Goal: Contribute content: Contribute content

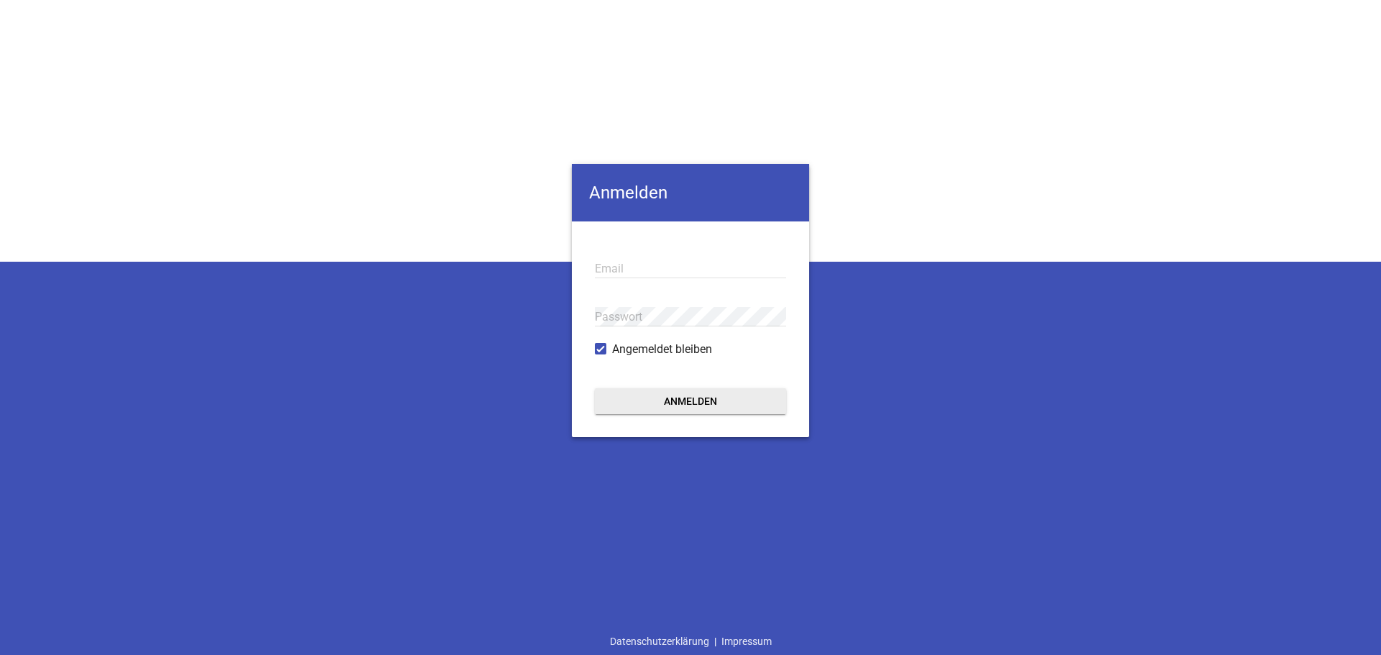
type input "[PERSON_NAME][EMAIL_ADDRESS][DOMAIN_NAME]"
click at [698, 400] on button "Anmelden" at bounding box center [690, 401] width 191 height 26
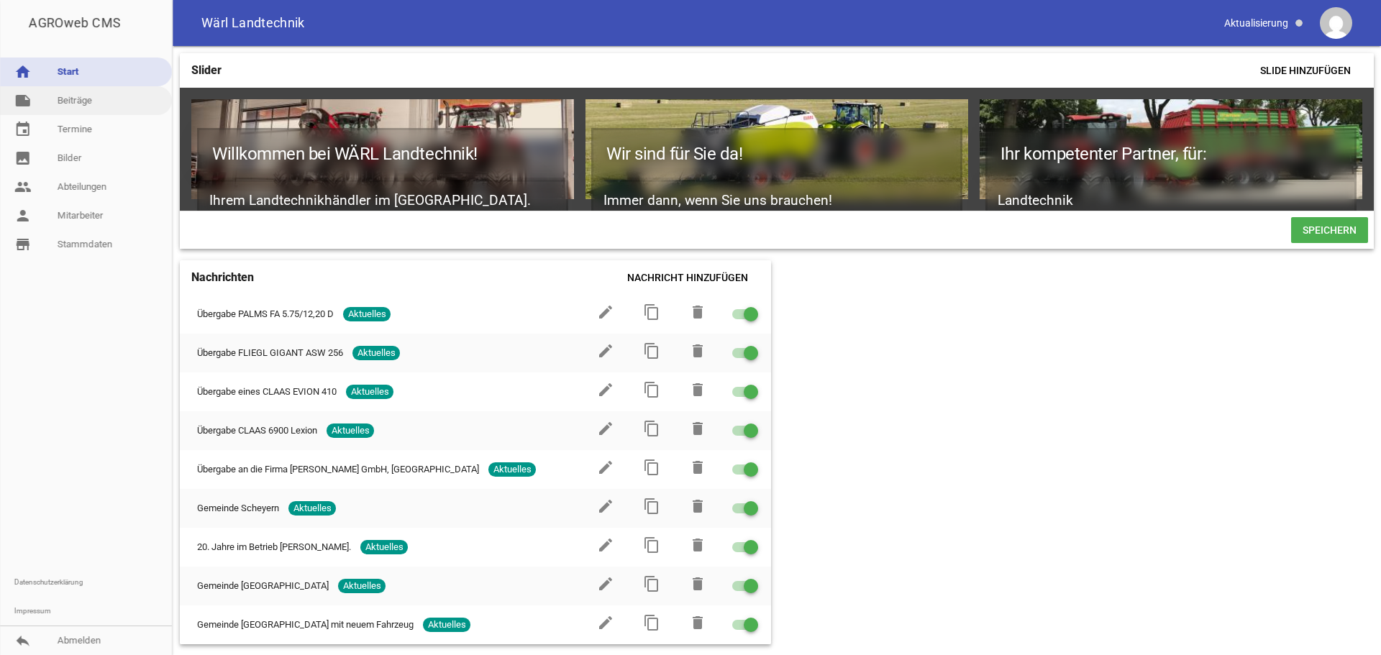
click at [78, 98] on link "note Beiträge" at bounding box center [86, 100] width 172 height 29
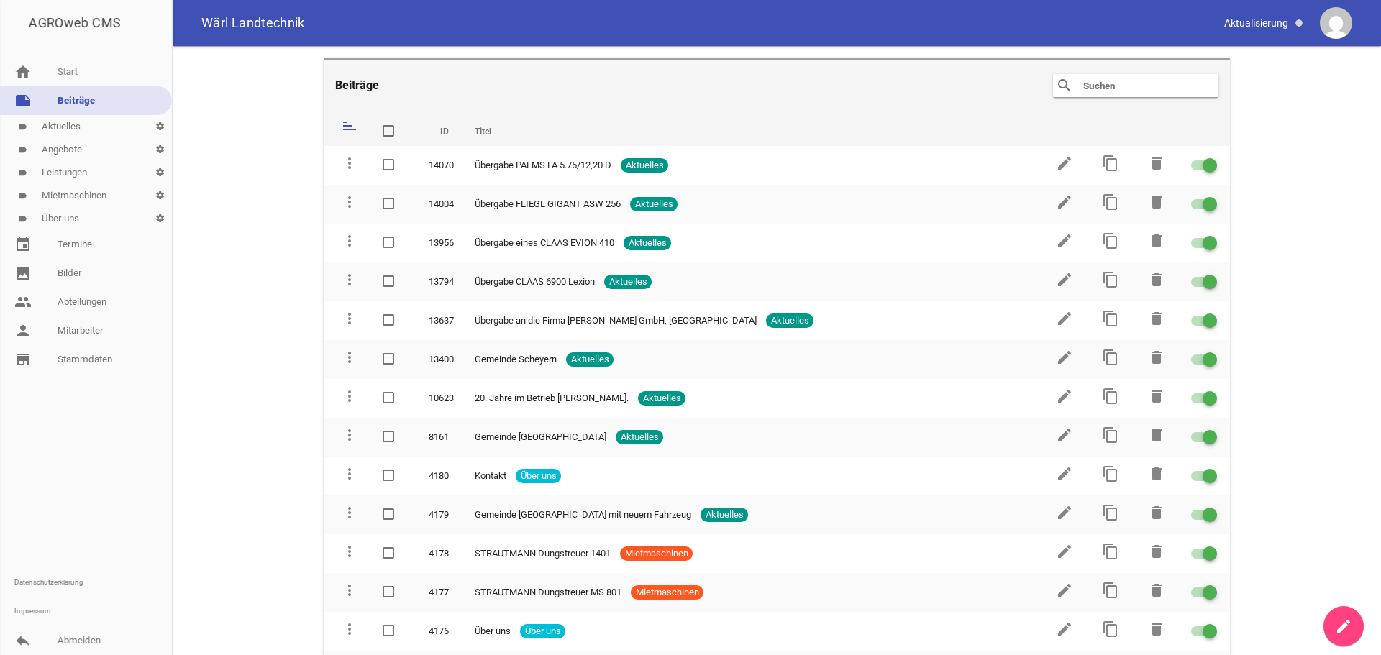
click at [65, 128] on link "label Aktuelles settings" at bounding box center [86, 126] width 172 height 23
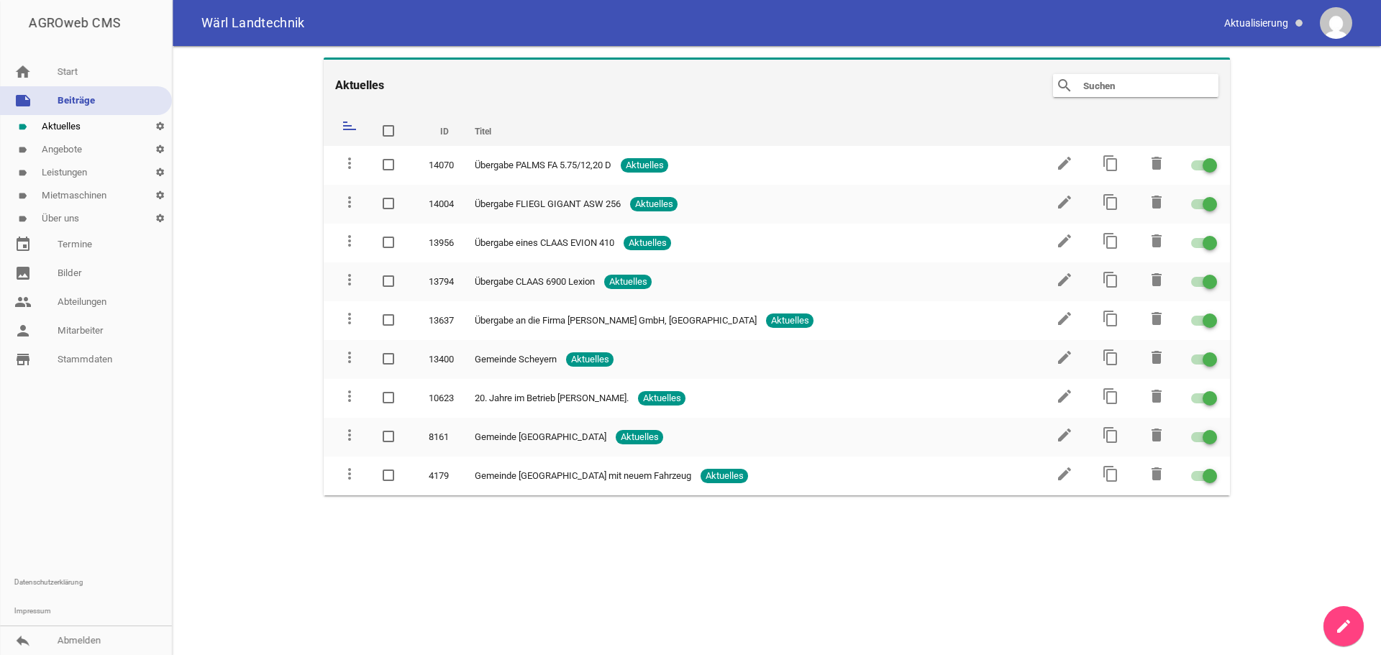
click at [1354, 636] on link "create" at bounding box center [1343, 626] width 40 height 40
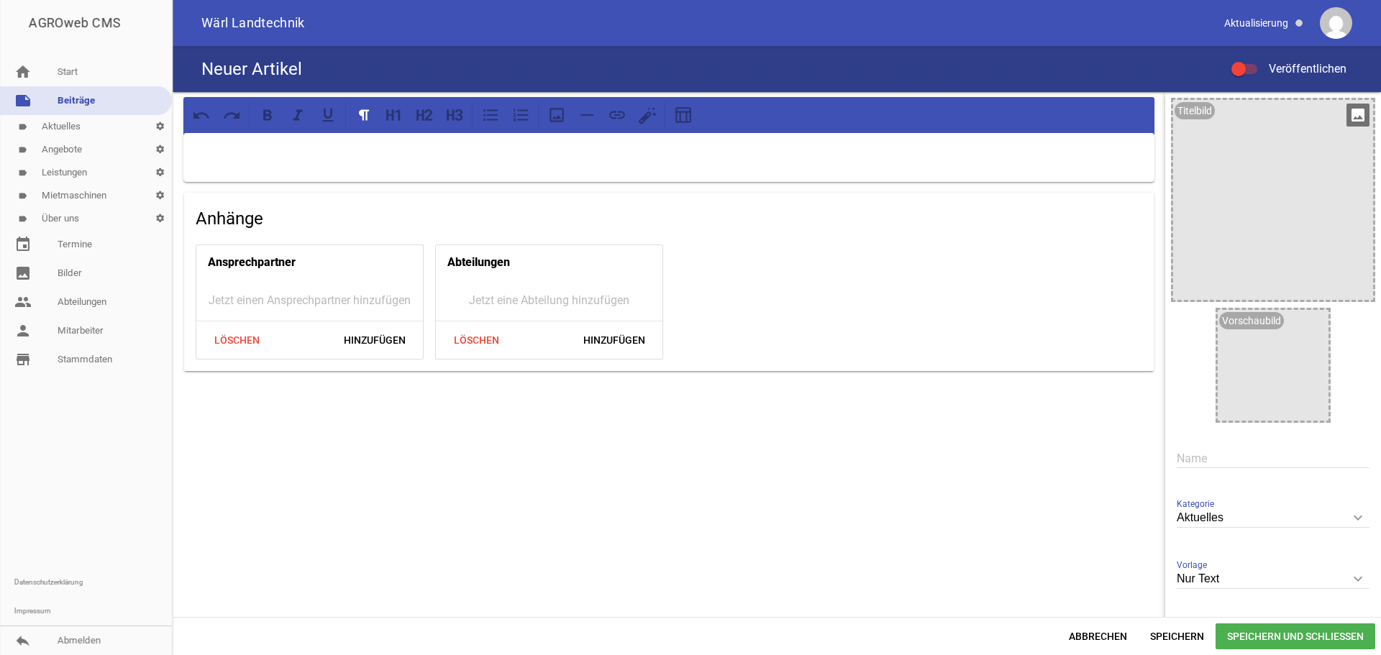
click at [1353, 112] on icon "image" at bounding box center [1357, 115] width 23 height 23
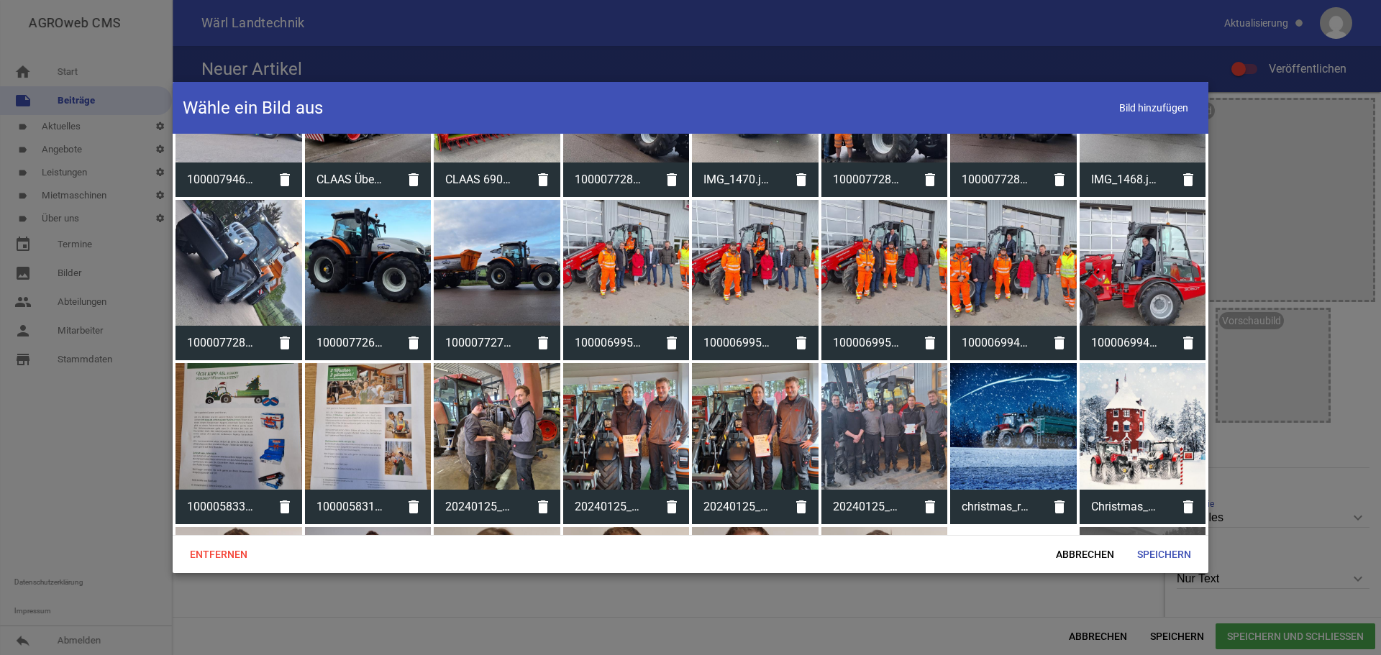
scroll to position [114, 0]
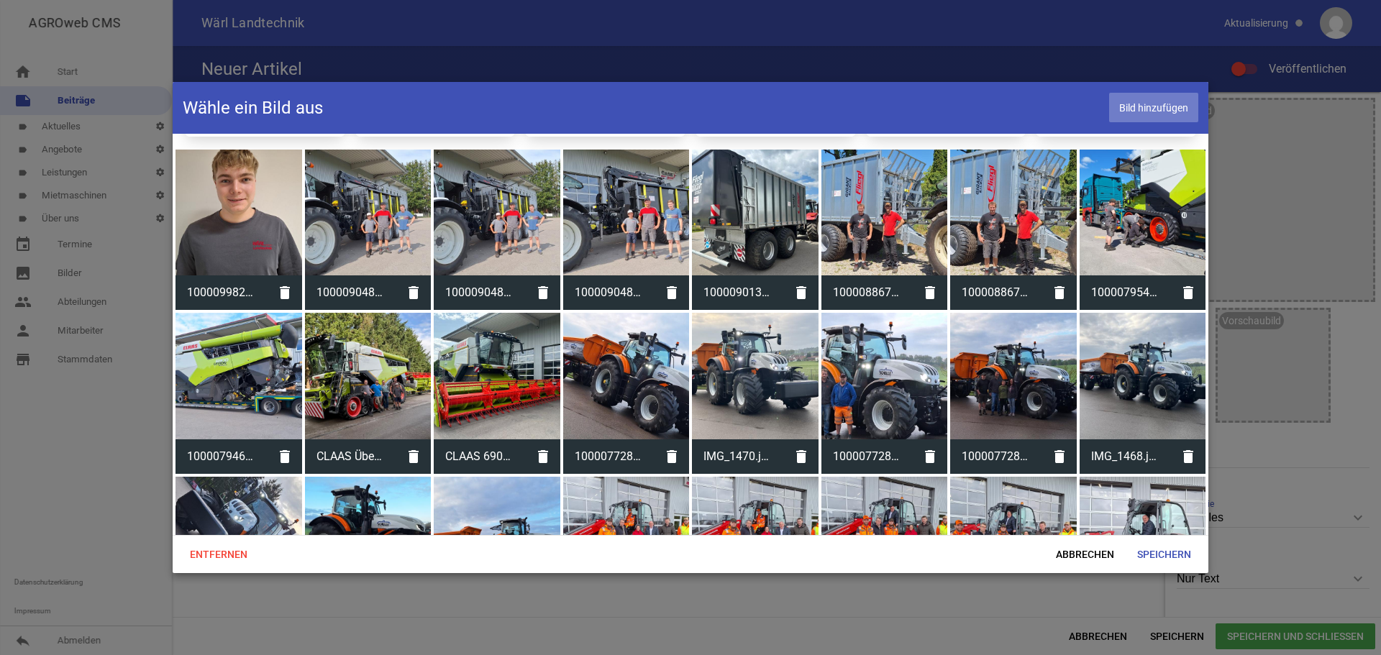
click at [1132, 109] on span "Bild hinzufügen" at bounding box center [1153, 107] width 89 height 29
click at [1142, 100] on span "Bild hinzufügen" at bounding box center [1153, 107] width 89 height 29
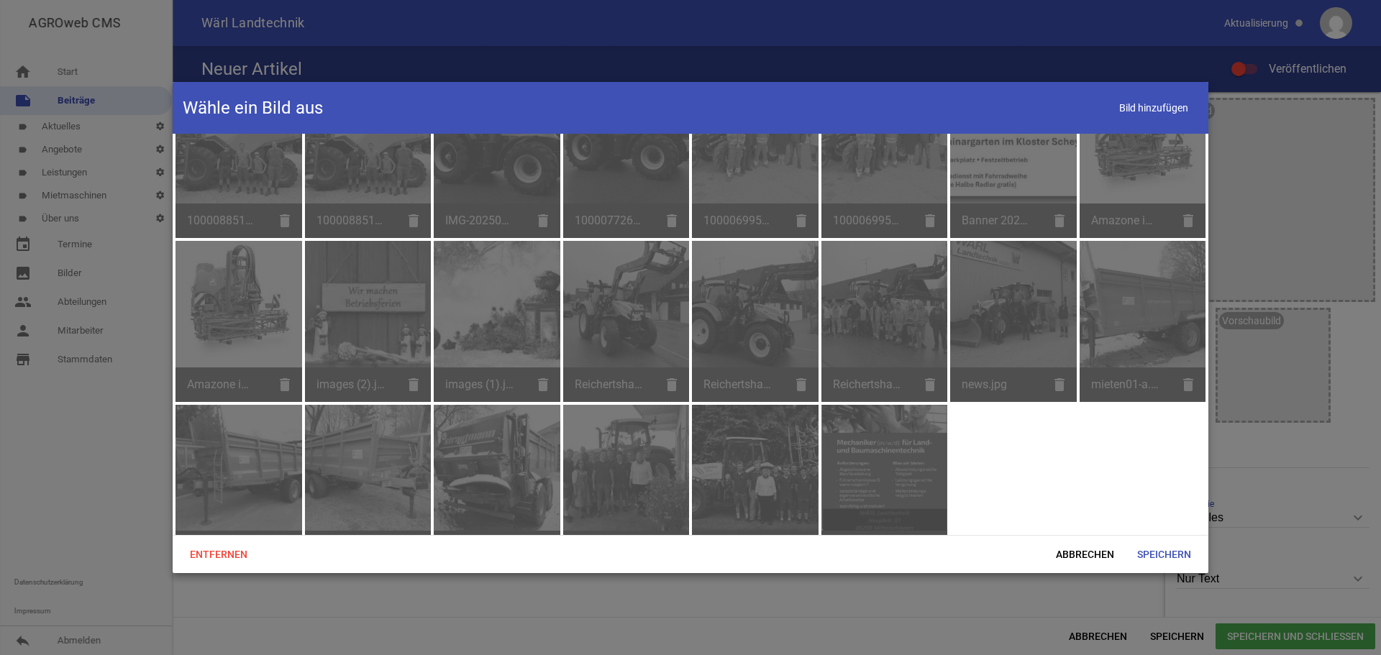
scroll to position [1193, 0]
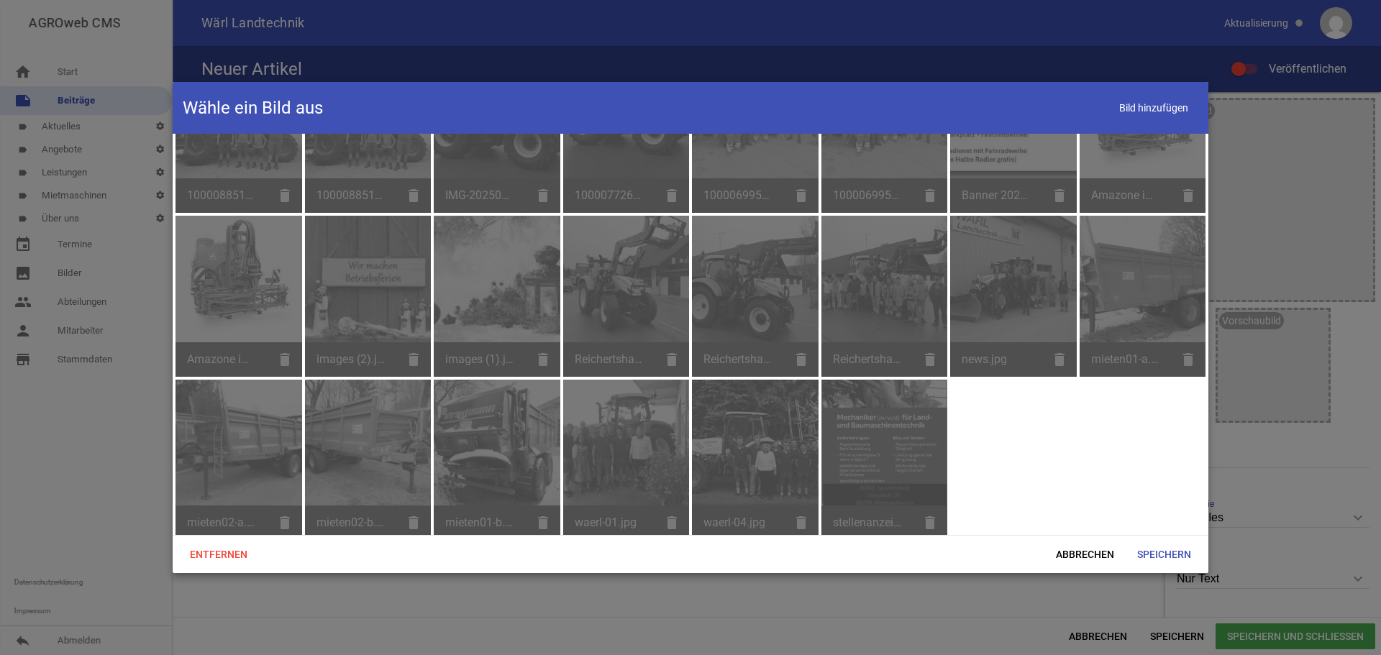
click at [935, 475] on div "stellenanzeigeWärl.jpg delete" at bounding box center [884, 460] width 127 height 161
drag, startPoint x: 860, startPoint y: 459, endPoint x: 848, endPoint y: 449, distance: 15.3
click at [848, 449] on div "stellenanzeigeWärl.jpg delete" at bounding box center [884, 460] width 127 height 161
click at [844, 445] on div "stellenanzeigeWärl.jpg delete" at bounding box center [884, 460] width 127 height 161
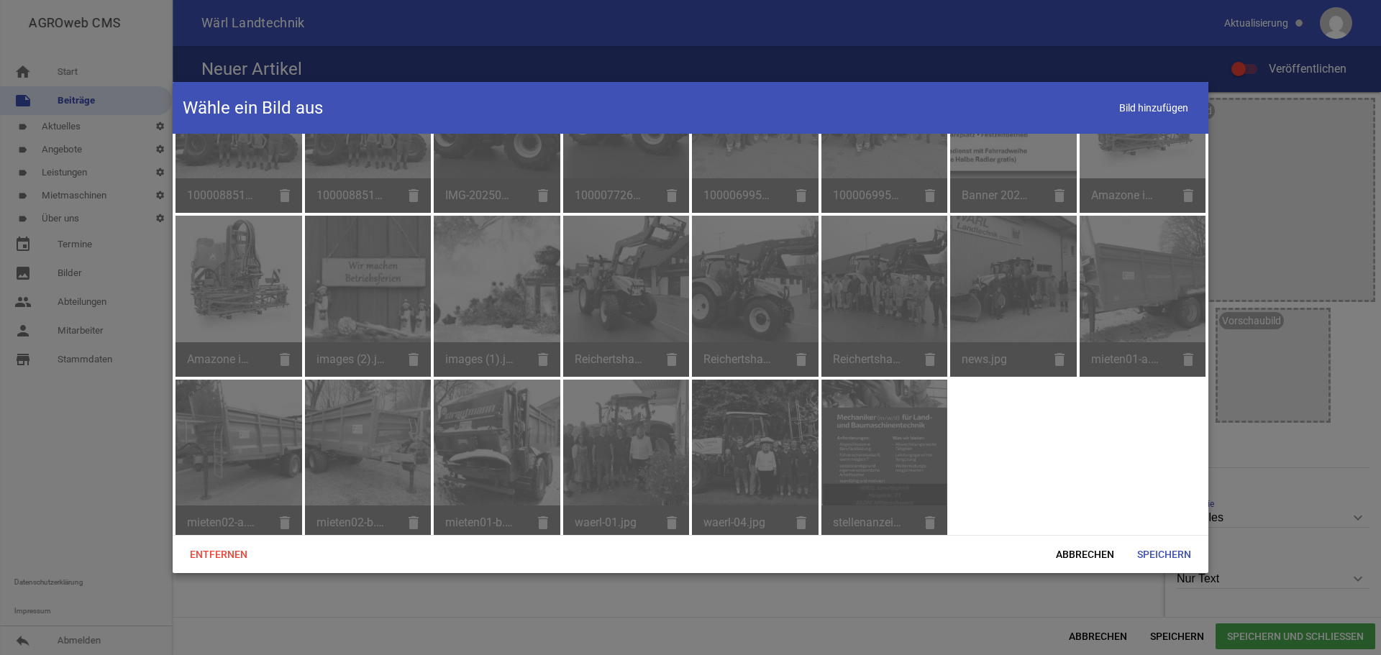
click at [926, 514] on div "stellenanzeigeWärl.jpg delete" at bounding box center [884, 460] width 127 height 161
drag, startPoint x: 1255, startPoint y: 473, endPoint x: 1250, endPoint y: 465, distance: 8.8
click at [1255, 472] on div at bounding box center [690, 327] width 1381 height 655
click at [1079, 548] on span "Abbrechen" at bounding box center [1084, 555] width 81 height 26
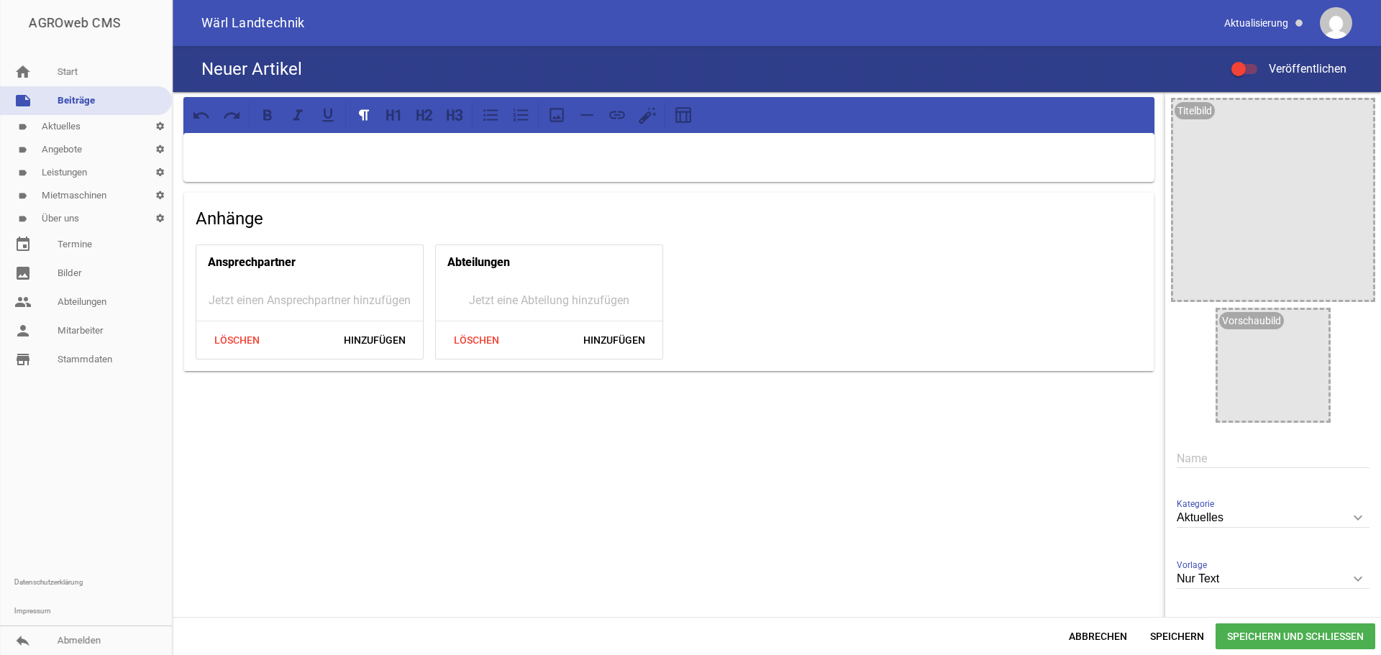
click at [1237, 70] on span at bounding box center [1239, 69] width 6 height 6
click at [1252, 60] on input "Veröffentlichen" at bounding box center [1252, 60] width 0 height 0
click at [1346, 117] on icon "image" at bounding box center [1357, 115] width 23 height 23
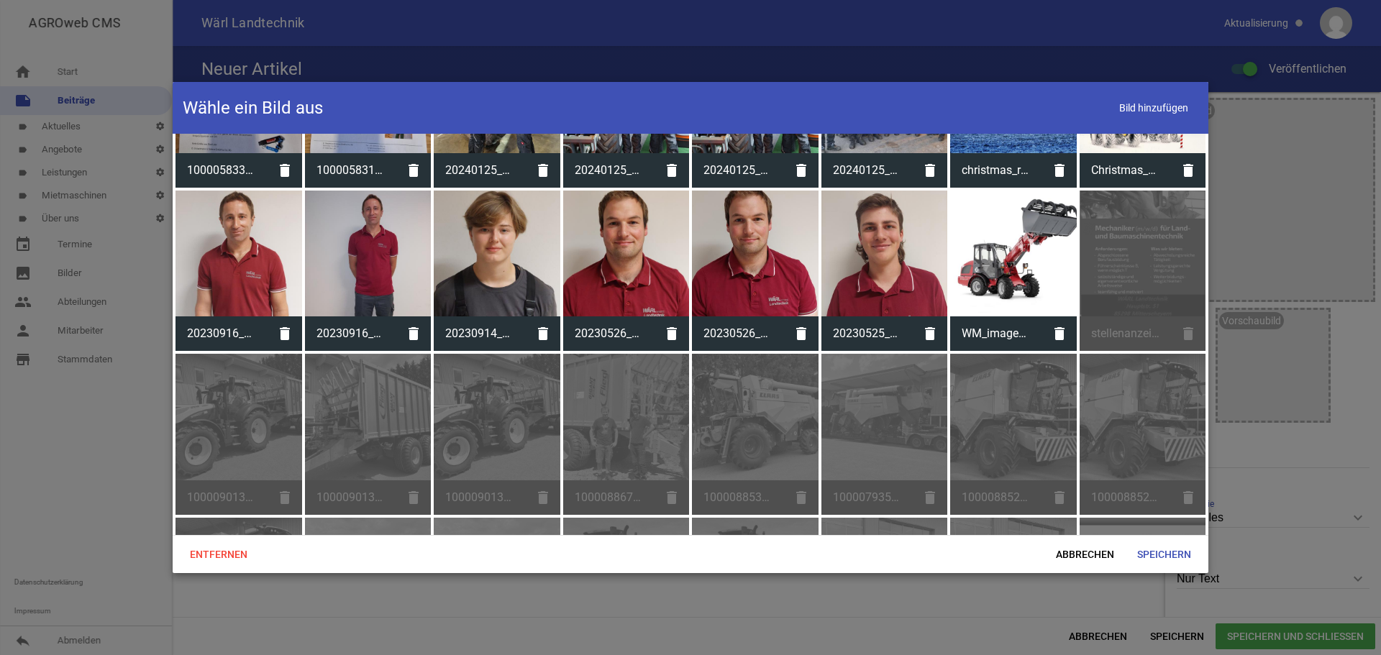
scroll to position [719, 0]
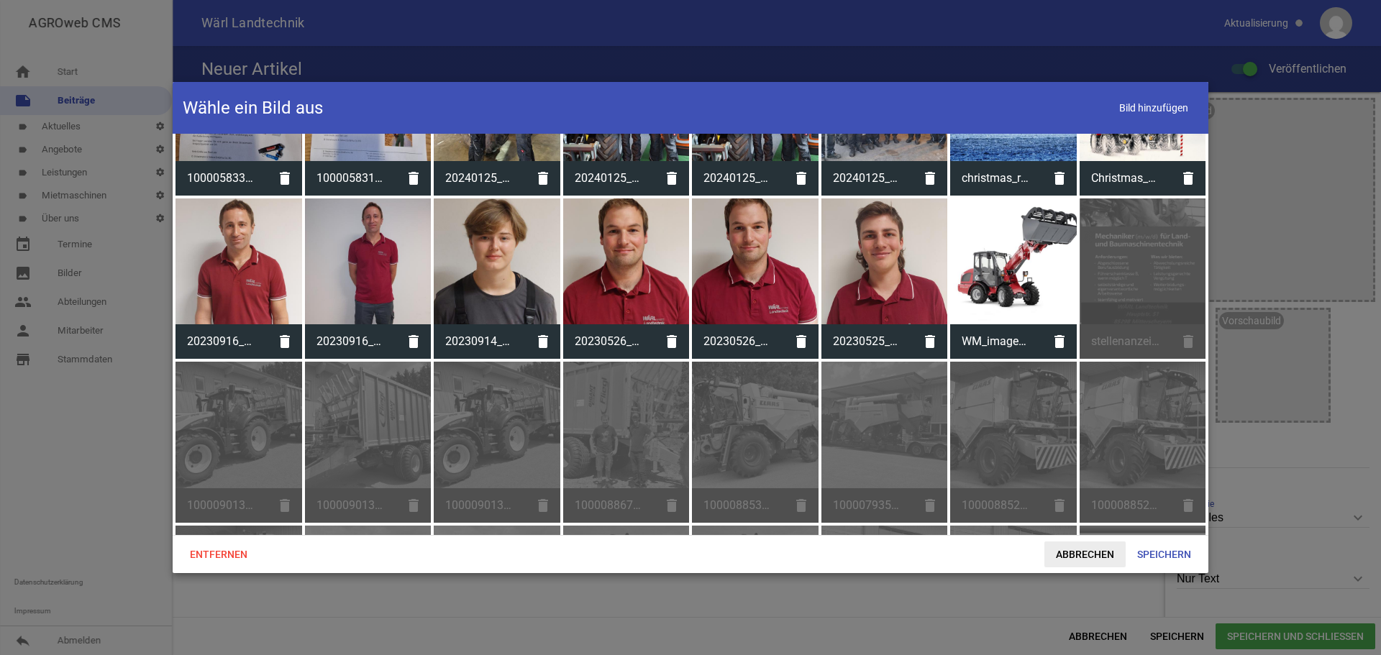
click at [1070, 554] on span "Abbrechen" at bounding box center [1084, 555] width 81 height 26
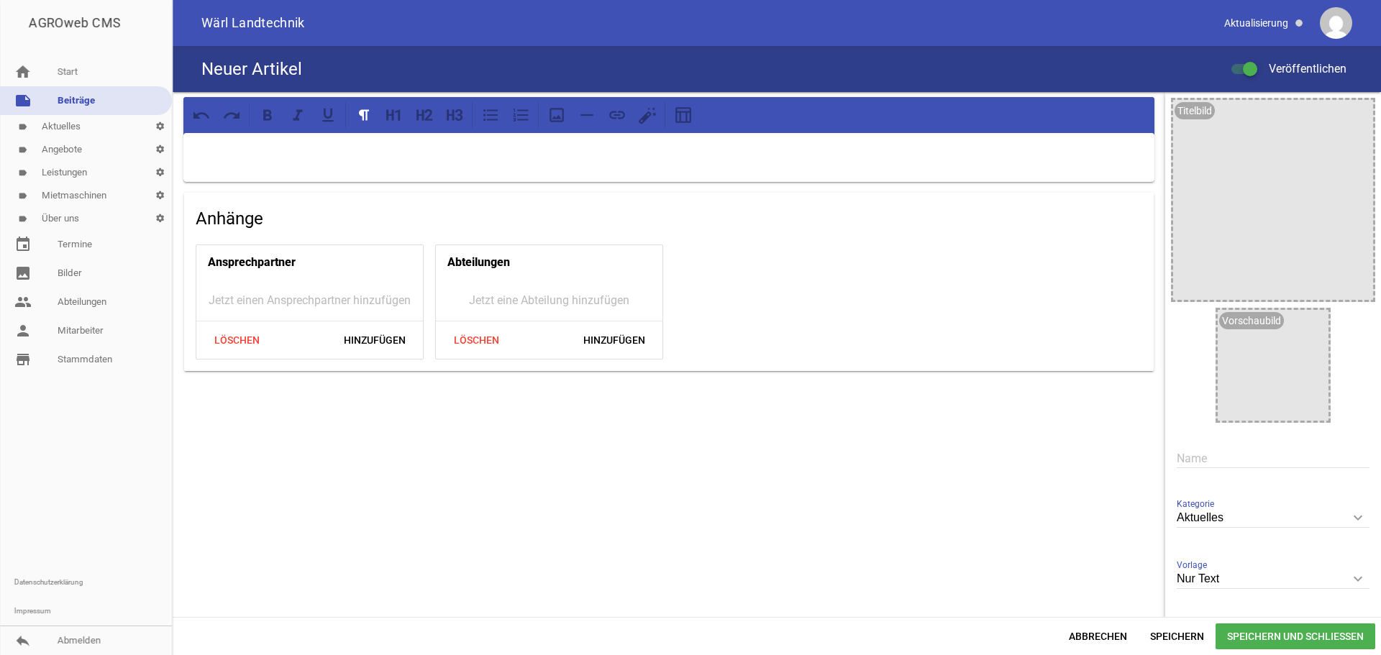
drag, startPoint x: 1248, startPoint y: 65, endPoint x: 1167, endPoint y: 81, distance: 82.9
click at [1167, 81] on div "Neuer Artikel Veröffentlichen" at bounding box center [777, 69] width 1208 height 46
click at [1255, 70] on div at bounding box center [1250, 69] width 14 height 14
click at [1252, 60] on input "Veröffentlichen" at bounding box center [1252, 60] width 0 height 0
click at [334, 172] on div at bounding box center [668, 157] width 971 height 49
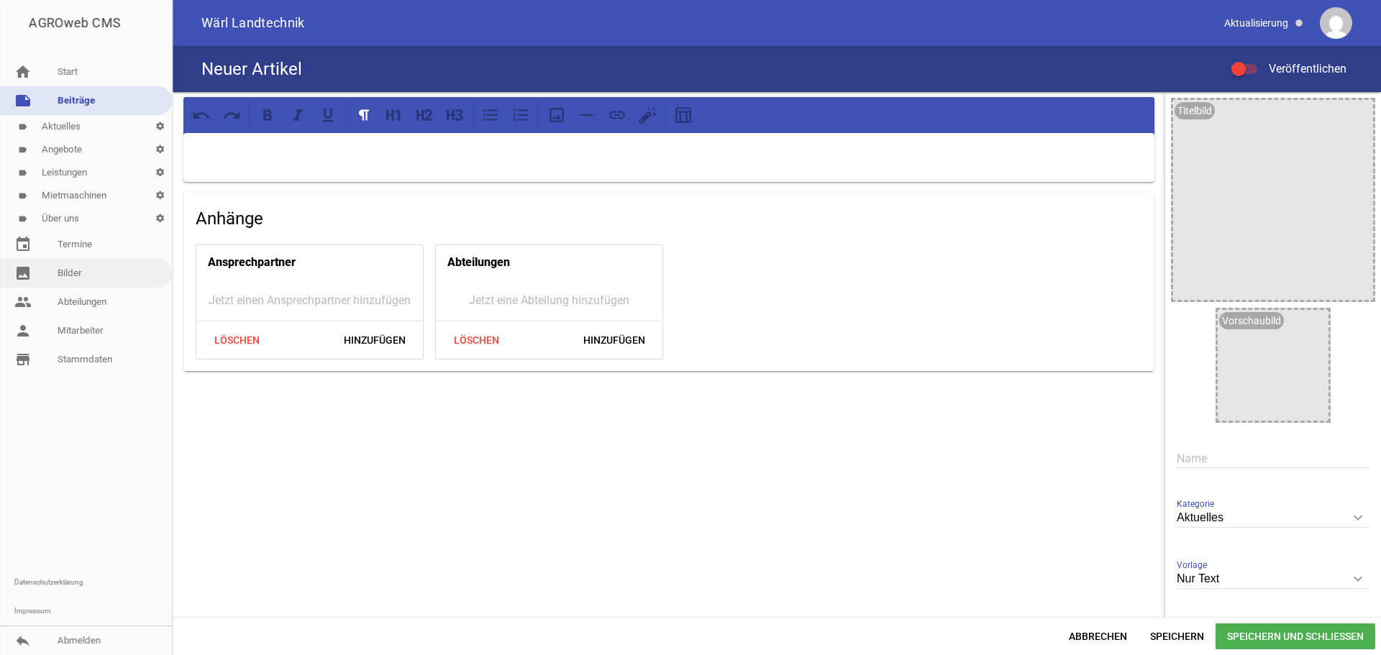
click at [60, 278] on link "image Bilder" at bounding box center [86, 273] width 172 height 29
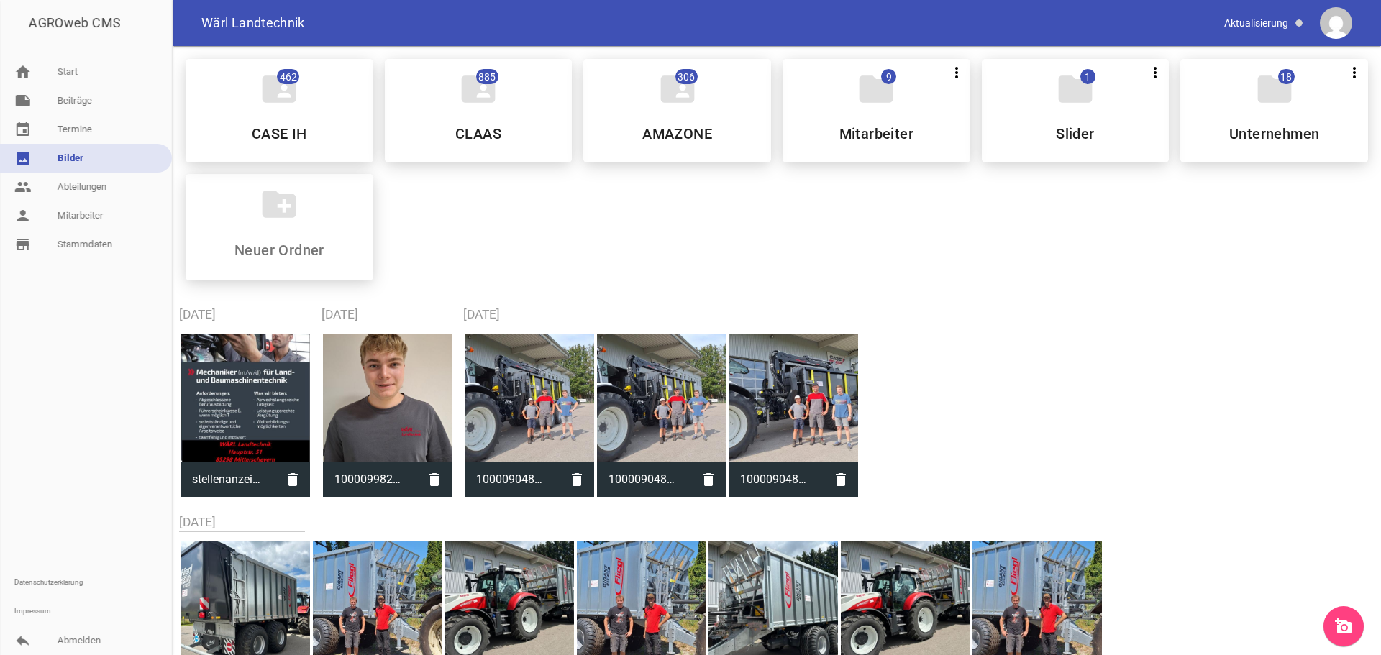
click at [266, 419] on div at bounding box center [245, 398] width 129 height 129
type input "stellenanzeigeWärl.jpg"
type input "842"
type input "543"
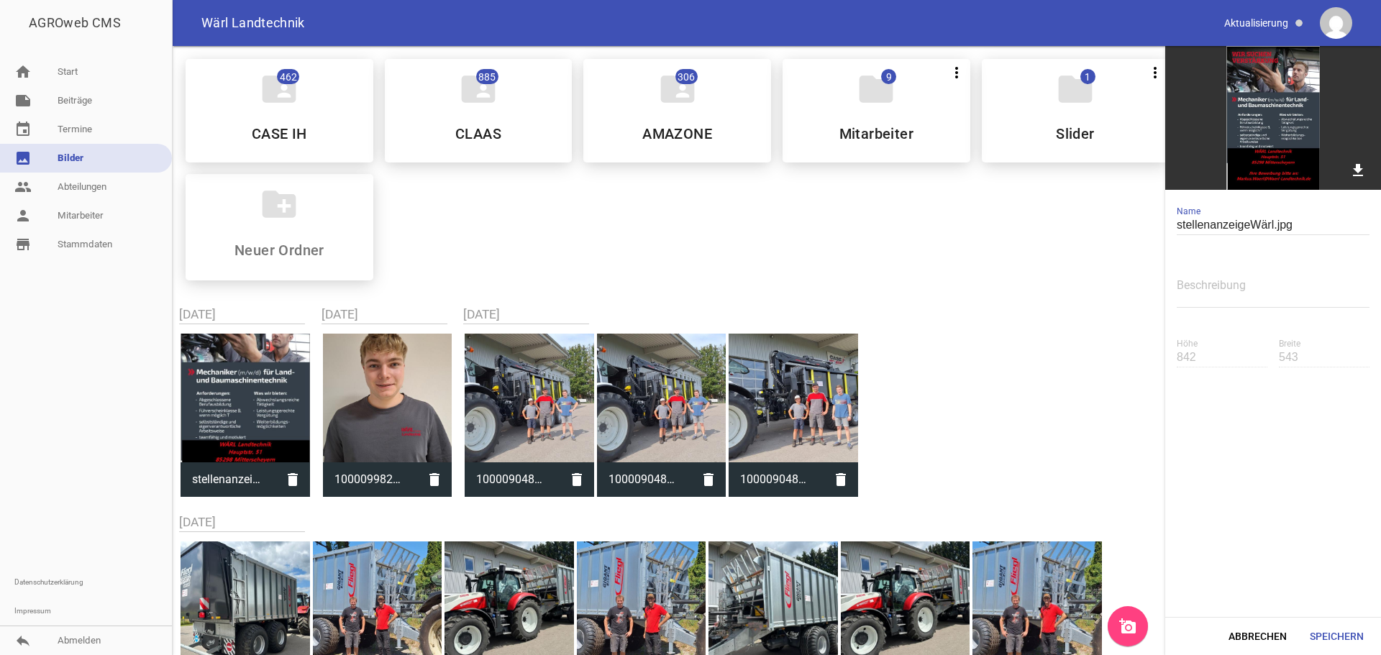
click at [669, 257] on div "folder_shared 462 CASE IH folder_shared 885 CLAAS folder_shared 306 AMAZONE fol…" at bounding box center [776, 169] width 1205 height 245
drag, startPoint x: 697, startPoint y: 253, endPoint x: 287, endPoint y: 132, distance: 427.4
click at [695, 252] on div "folder_shared 462 CASE IH folder_shared 885 CLAAS folder_shared 306 AMAZONE fol…" at bounding box center [776, 169] width 1205 height 245
click at [68, 101] on link "note Beiträge" at bounding box center [86, 100] width 172 height 29
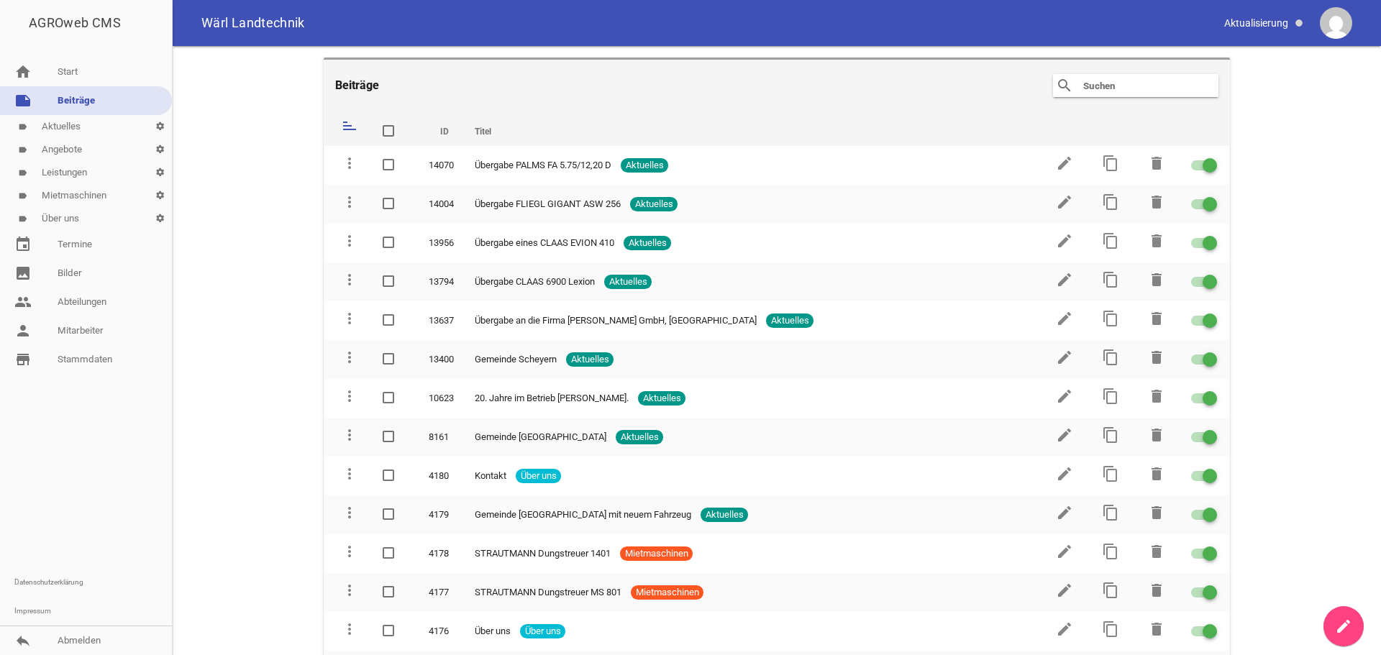
click at [1327, 633] on link "create" at bounding box center [1343, 626] width 40 height 40
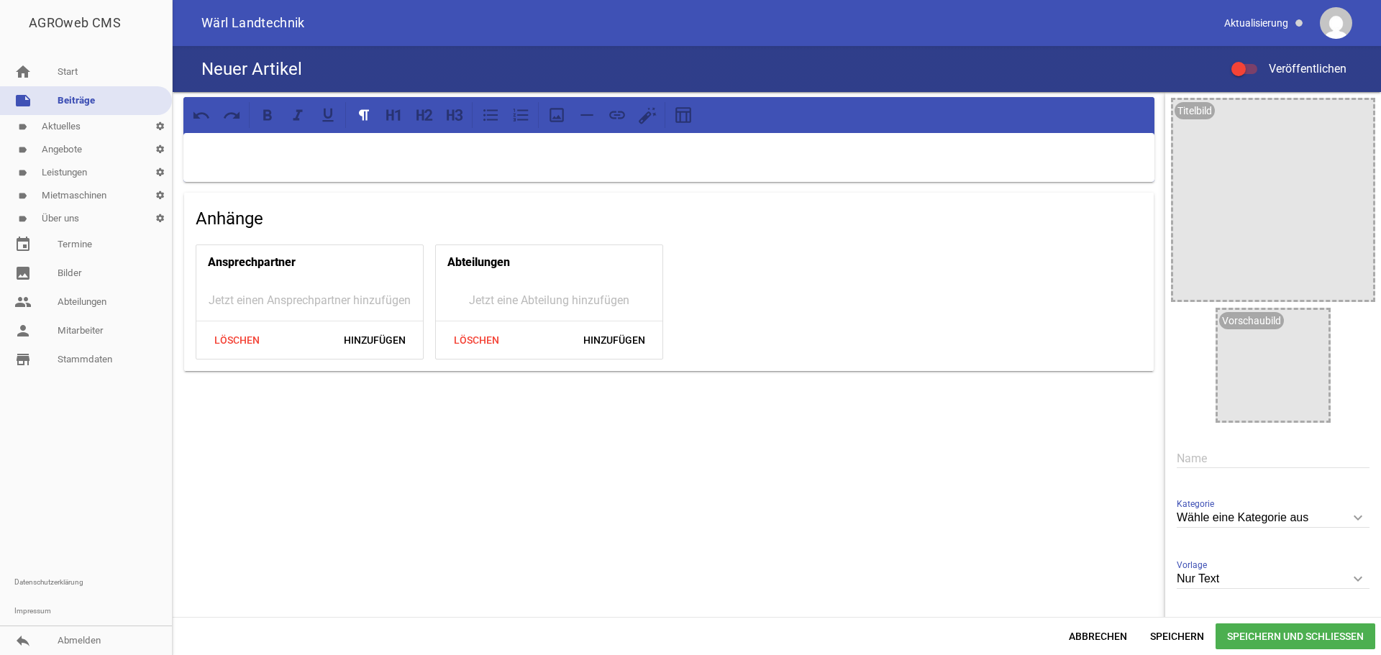
click at [66, 126] on link "label Aktuelles settings" at bounding box center [86, 126] width 172 height 23
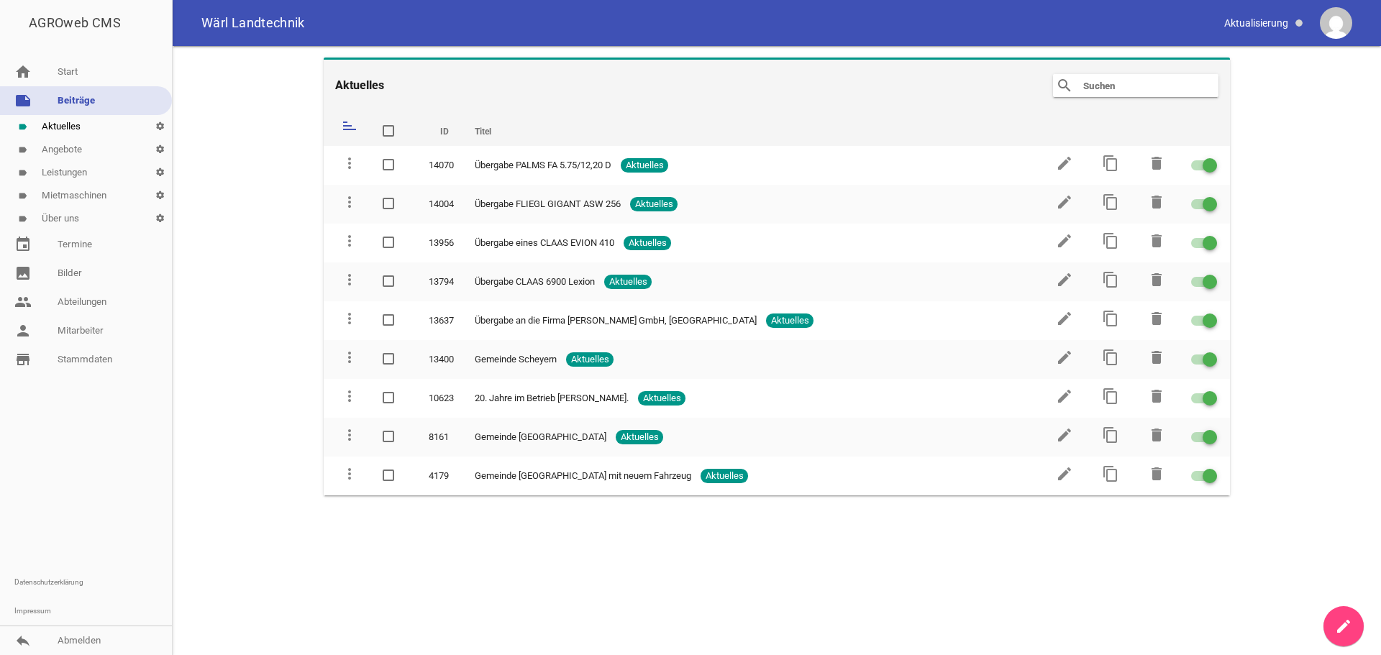
click at [1346, 626] on icon "create" at bounding box center [1343, 626] width 17 height 17
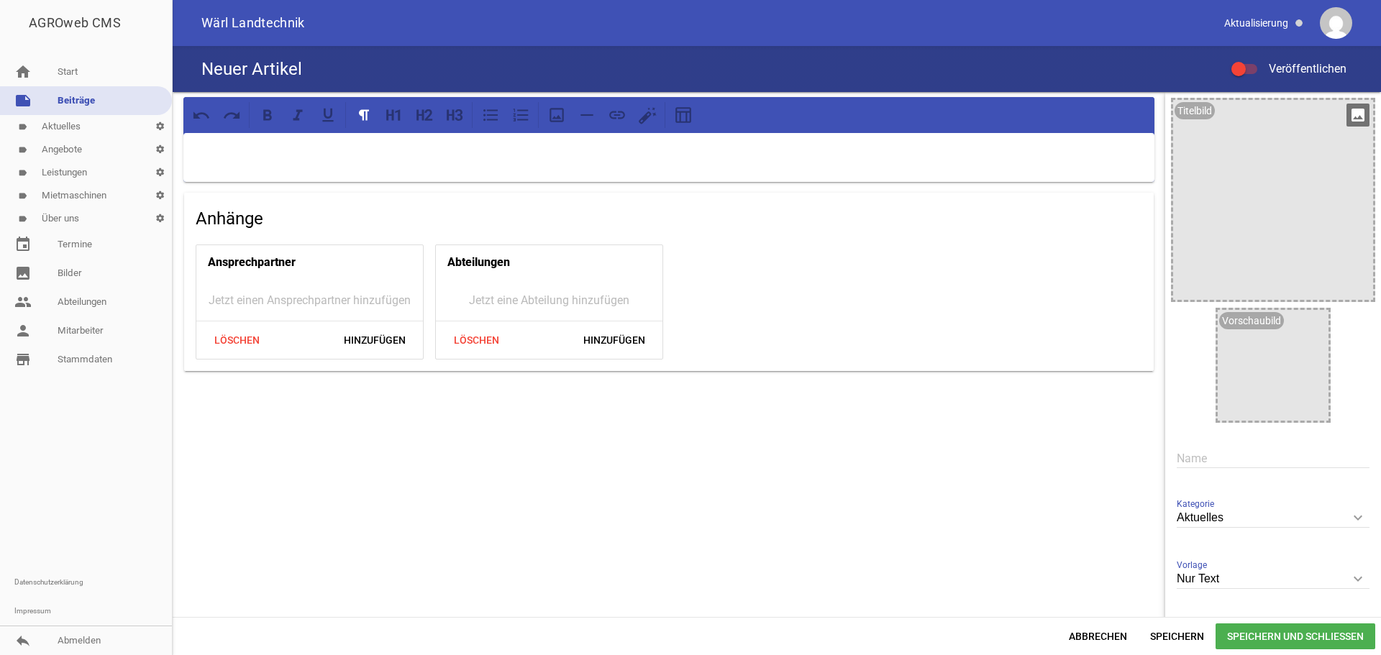
click at [1350, 122] on icon "image" at bounding box center [1357, 115] width 23 height 23
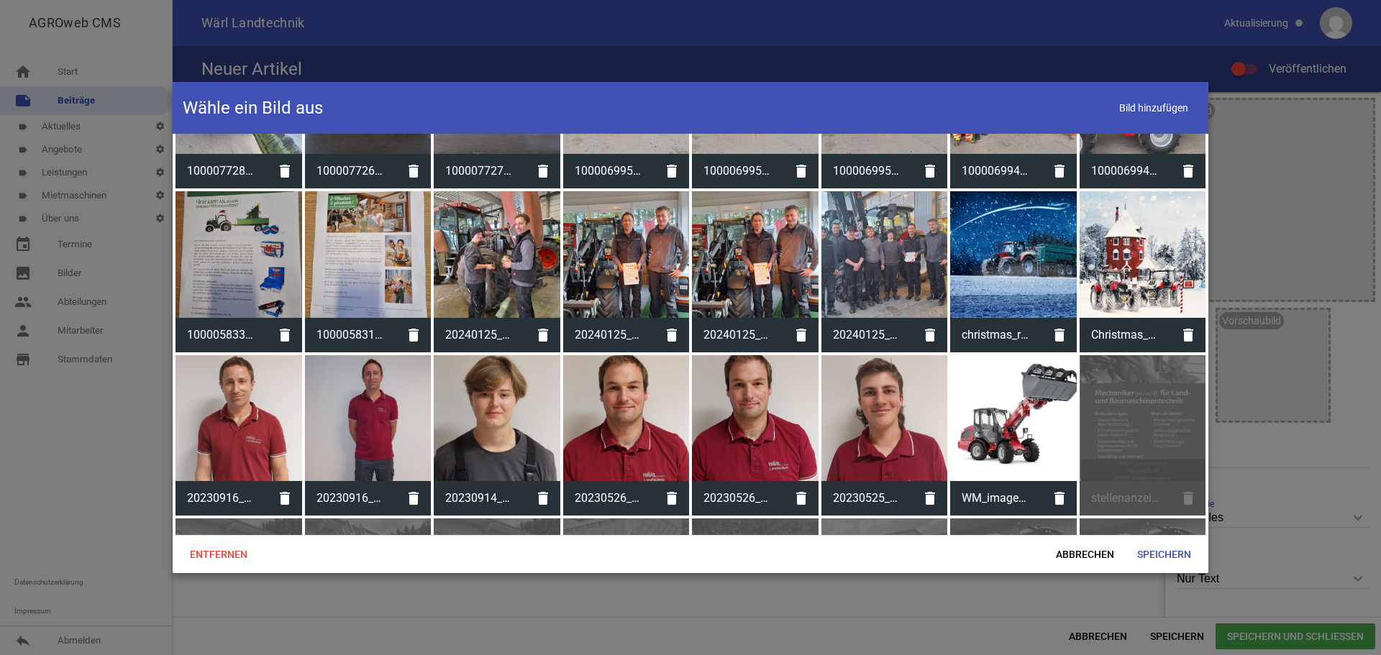
scroll to position [545, 0]
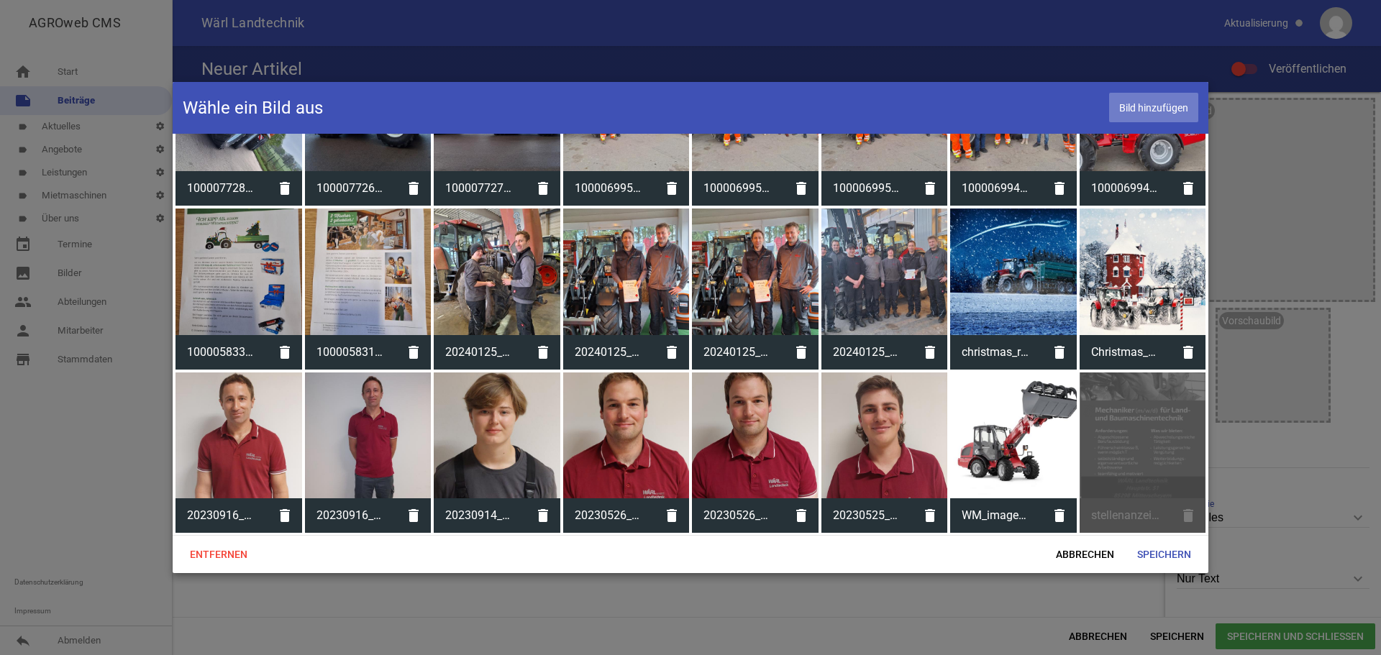
click at [1167, 110] on span "Bild hinzufügen" at bounding box center [1153, 107] width 89 height 29
click at [1049, 511] on icon "delete" at bounding box center [1059, 515] width 35 height 35
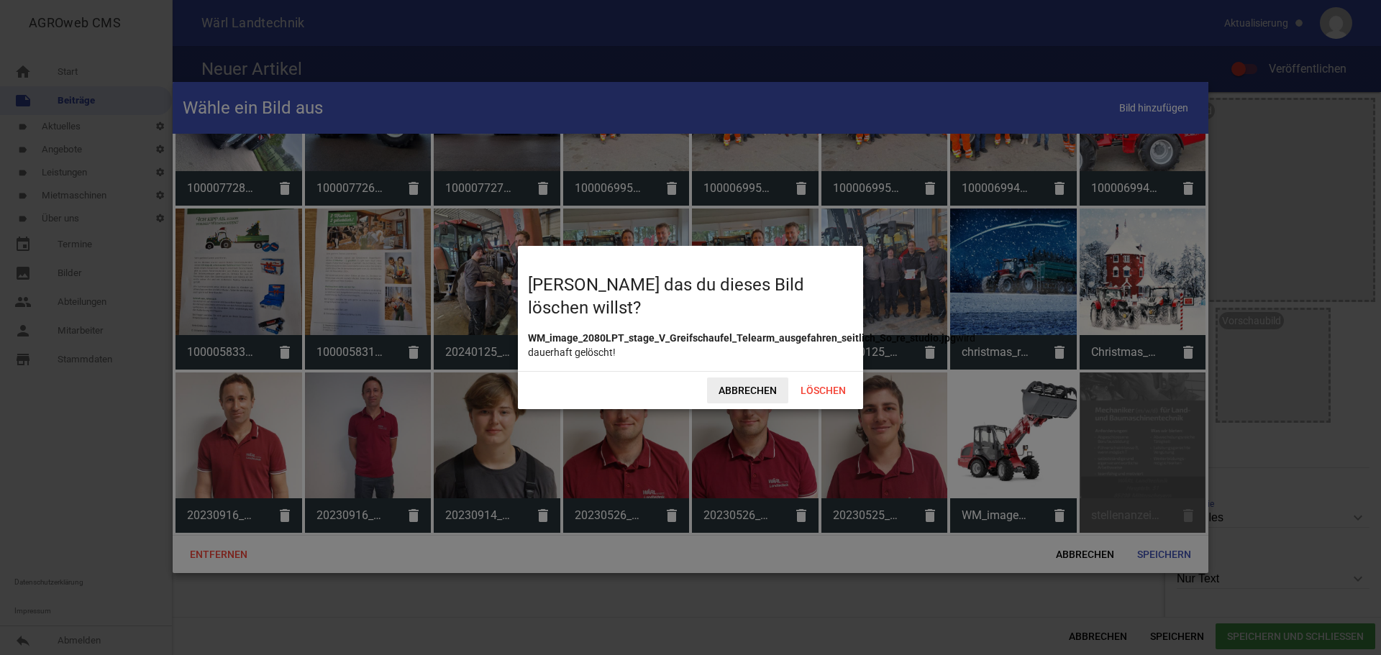
click at [740, 385] on span "Abbrechen" at bounding box center [747, 391] width 81 height 26
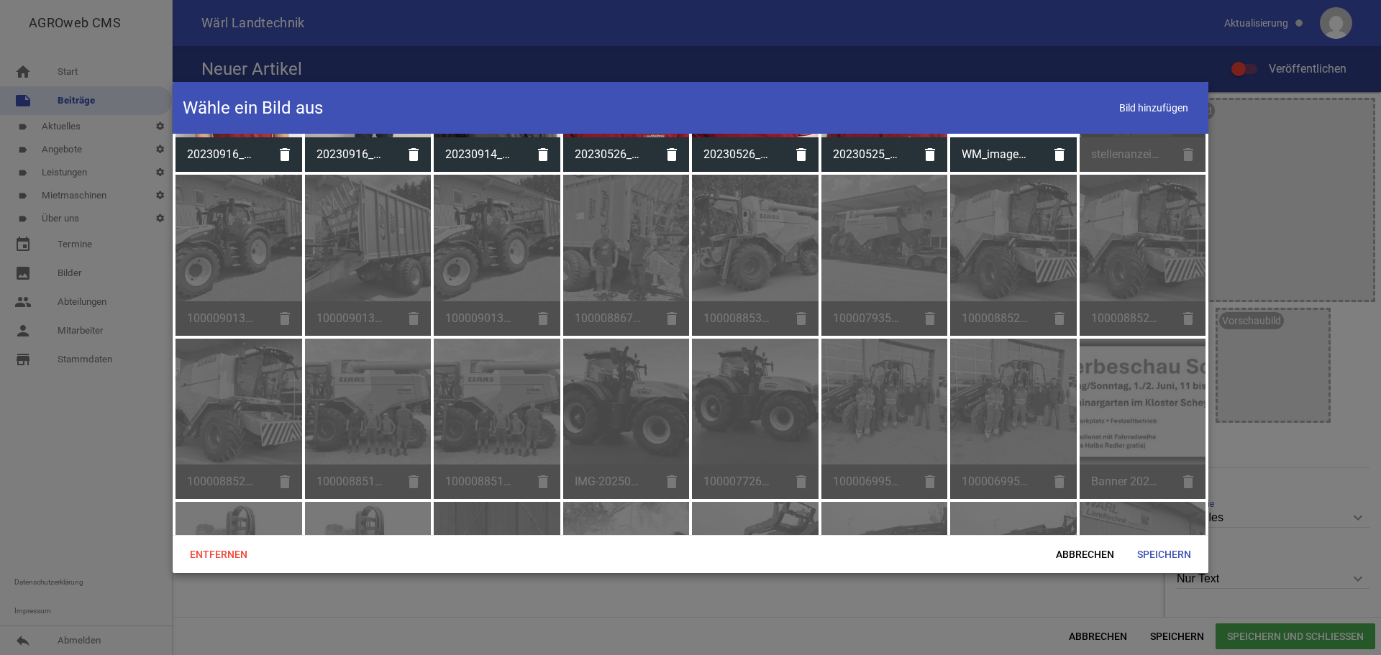
scroll to position [905, 0]
click at [501, 60] on div at bounding box center [690, 327] width 1381 height 655
click at [477, 40] on div at bounding box center [690, 327] width 1381 height 655
click at [83, 454] on div at bounding box center [690, 327] width 1381 height 655
click at [1090, 555] on span "Abbrechen" at bounding box center [1084, 555] width 81 height 26
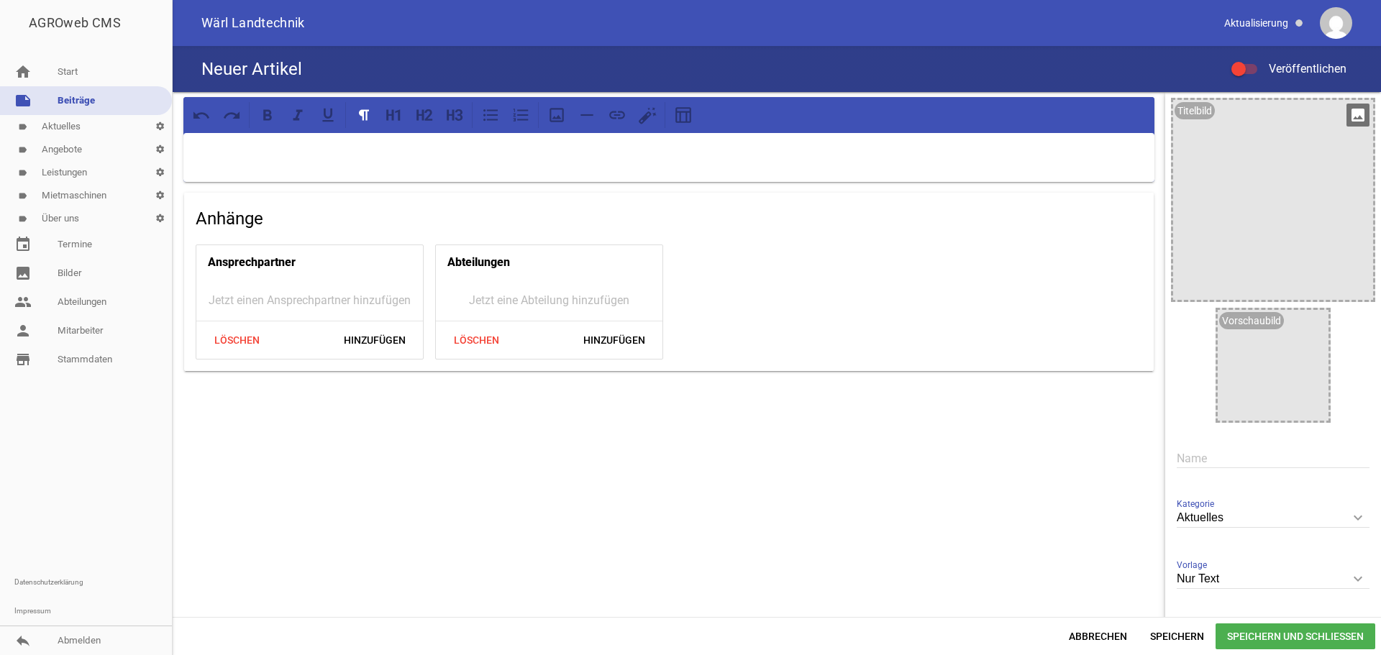
click at [1346, 114] on icon "image" at bounding box center [1357, 115] width 23 height 23
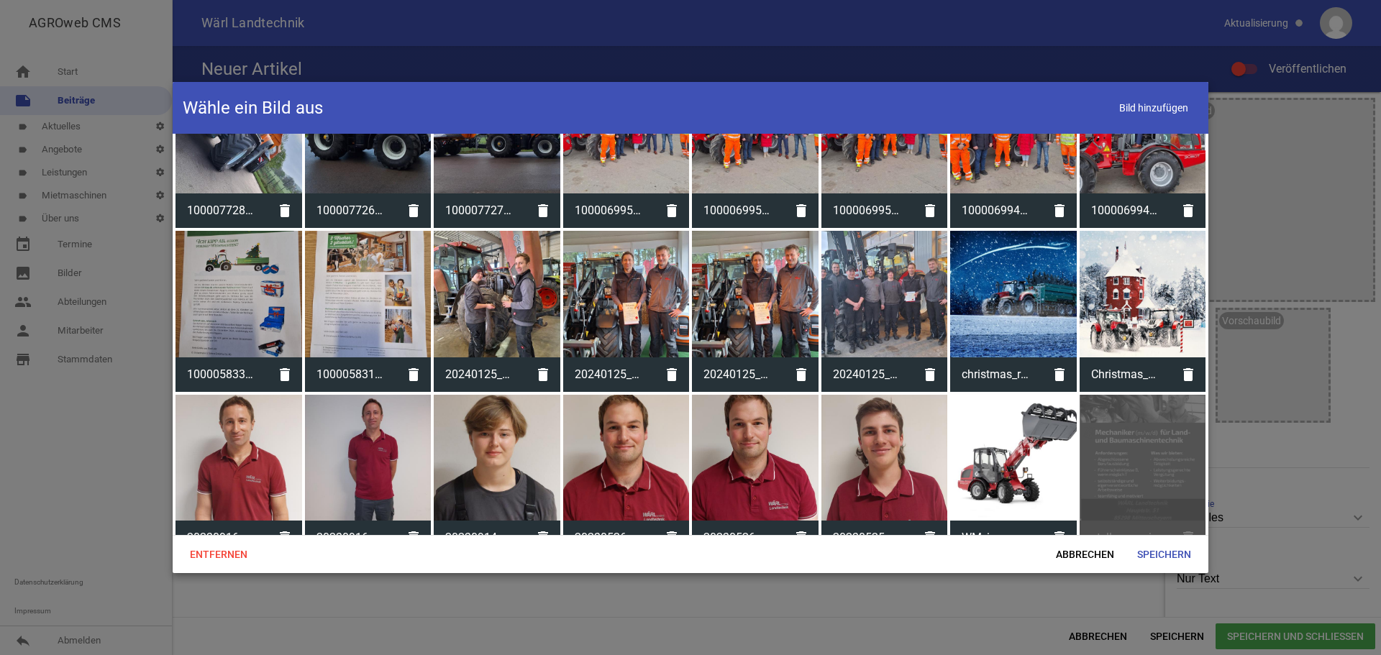
scroll to position [647, 0]
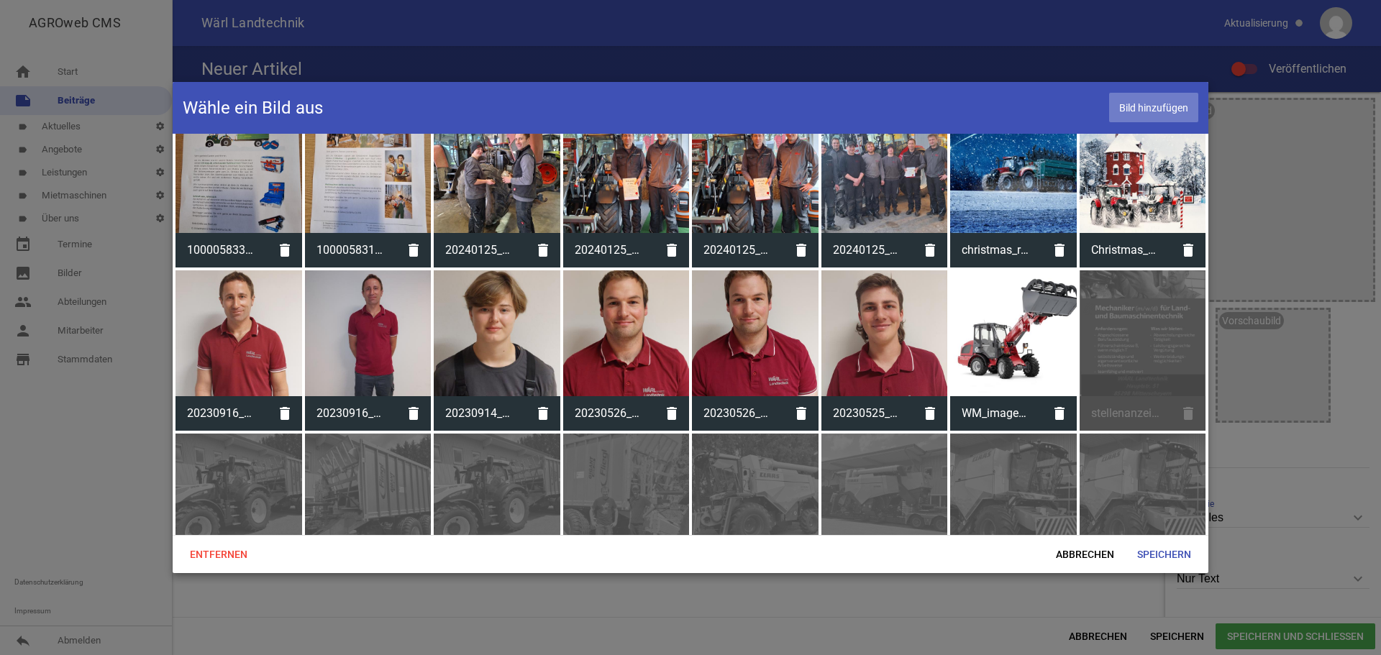
click at [1157, 114] on span "Bild hinzufügen" at bounding box center [1153, 107] width 89 height 29
click at [1149, 552] on span "Speichern" at bounding box center [1164, 555] width 77 height 26
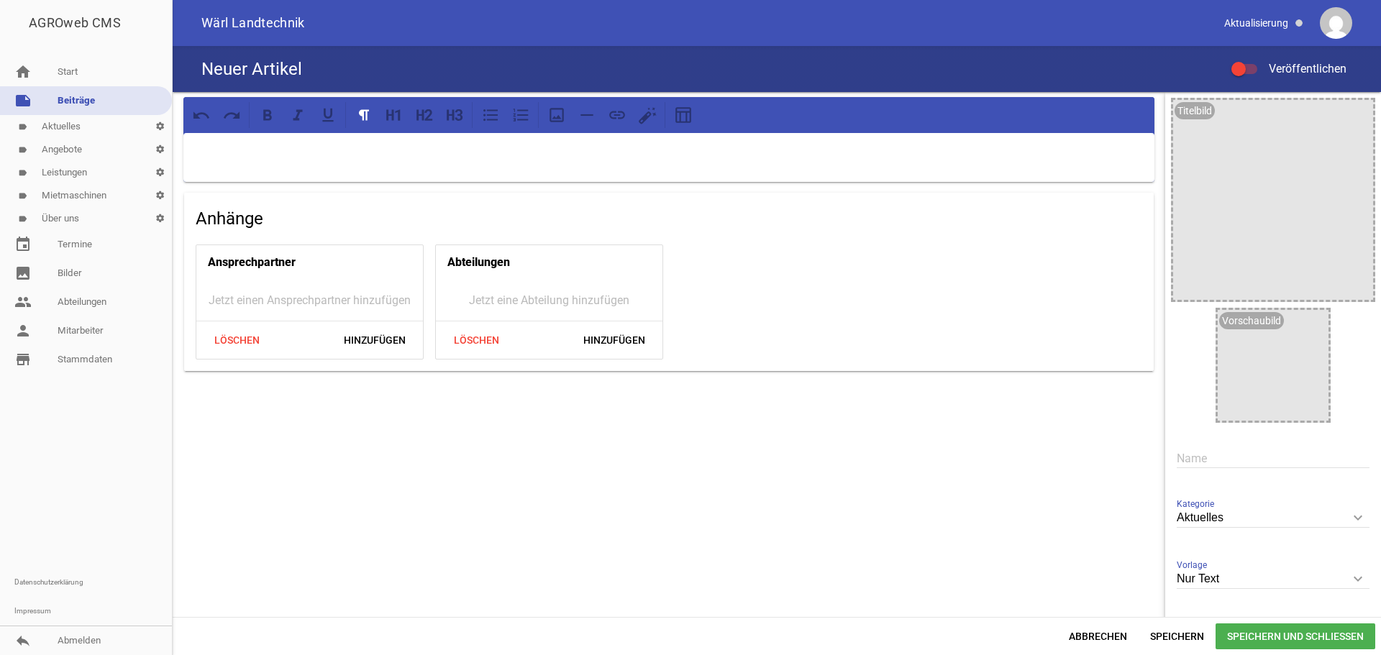
click at [1351, 575] on icon "keyboard_arrow_down" at bounding box center [1357, 578] width 23 height 23
click at [1351, 575] on input "Nur Text" at bounding box center [1273, 579] width 193 height 19
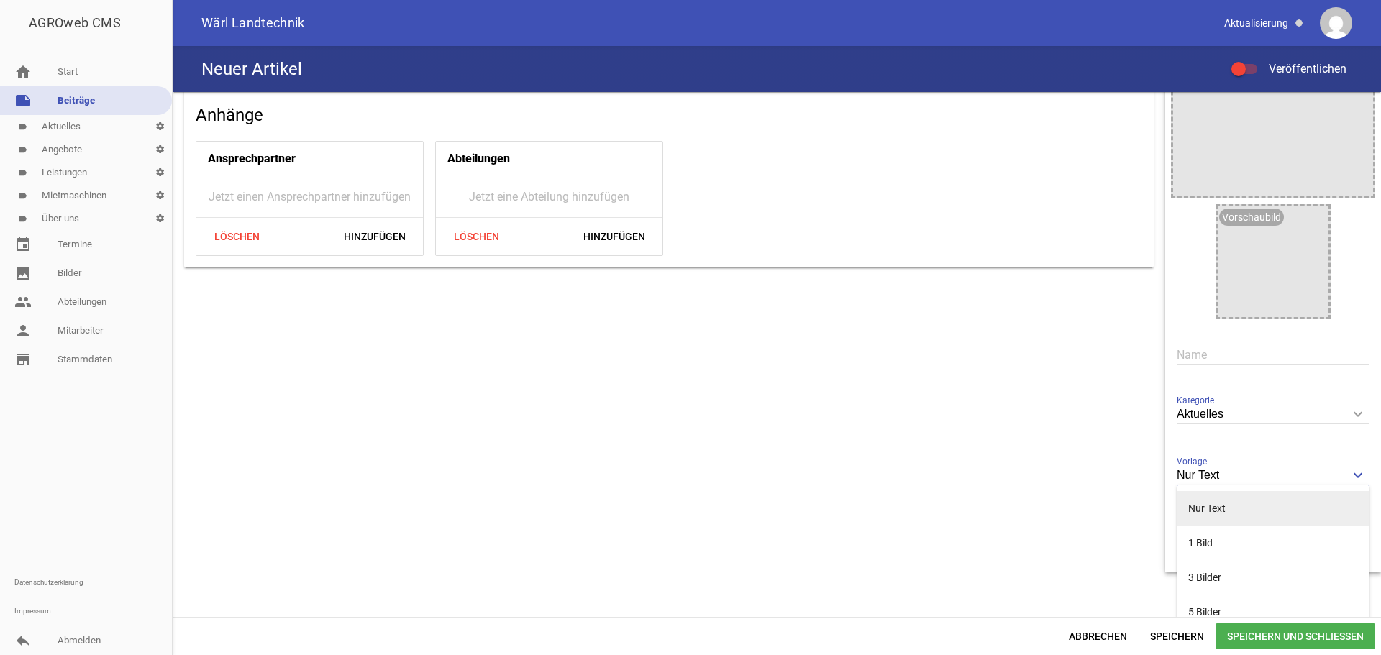
scroll to position [122, 0]
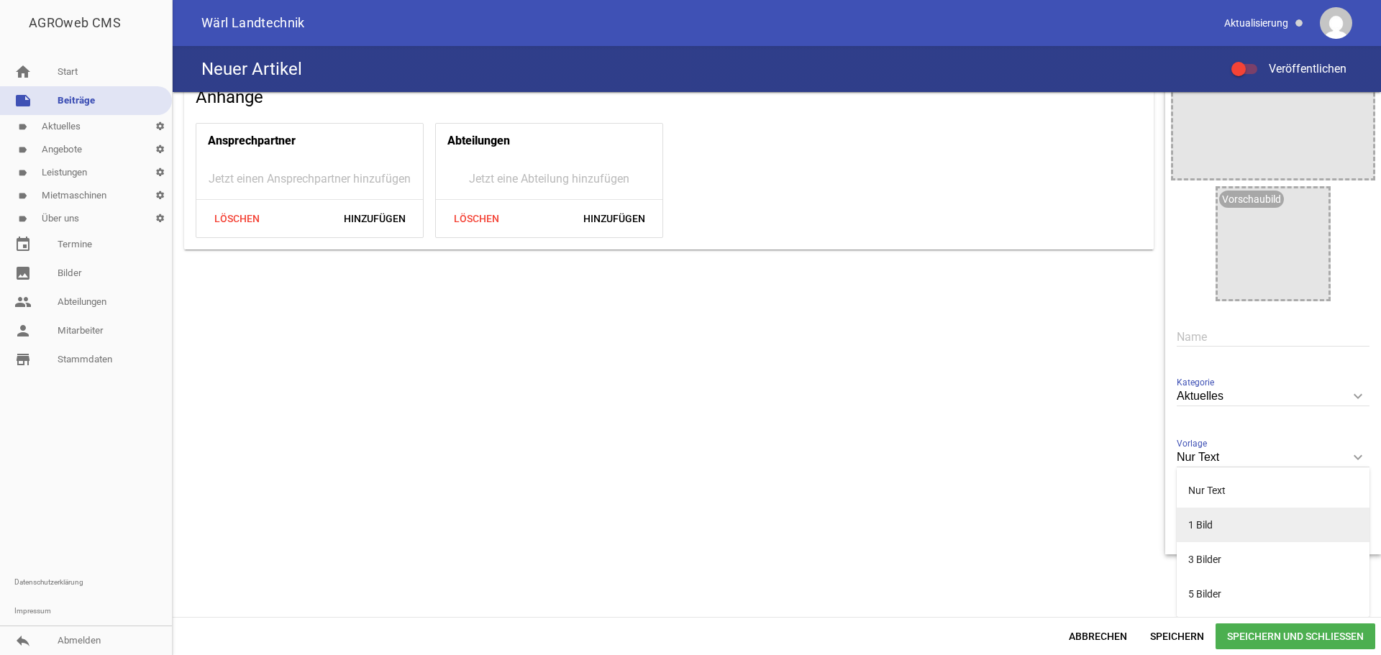
click at [1205, 521] on li "1 Bild" at bounding box center [1273, 525] width 193 height 35
type input "1 Bild"
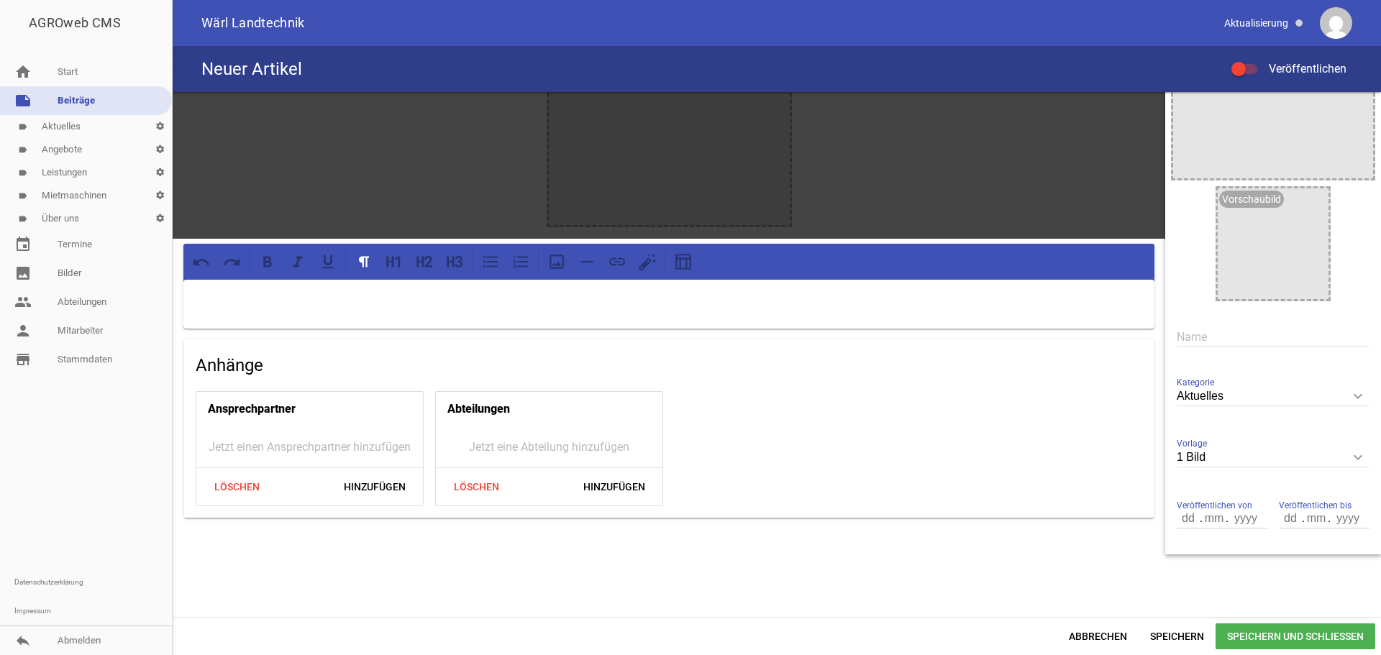
drag, startPoint x: 703, startPoint y: 169, endPoint x: 664, endPoint y: 160, distance: 40.6
click at [664, 160] on div at bounding box center [669, 104] width 241 height 241
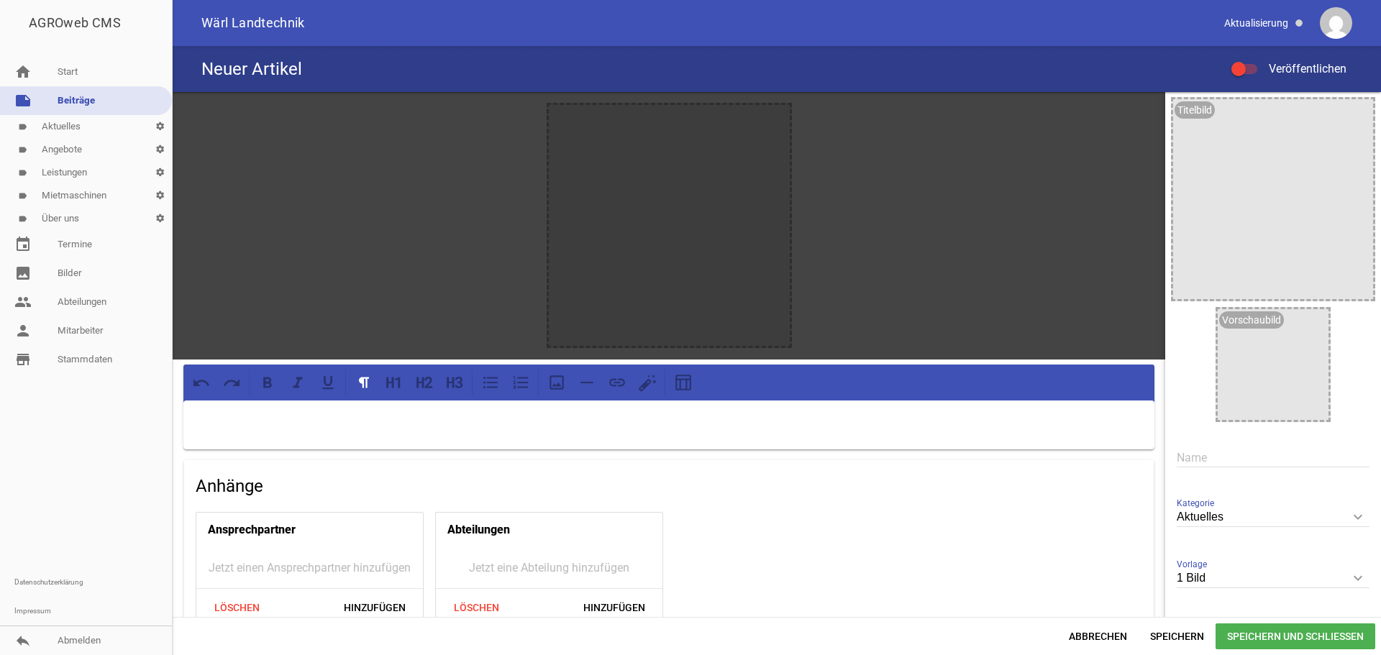
scroll to position [0, 0]
click at [1351, 111] on icon "image" at bounding box center [1357, 115] width 23 height 23
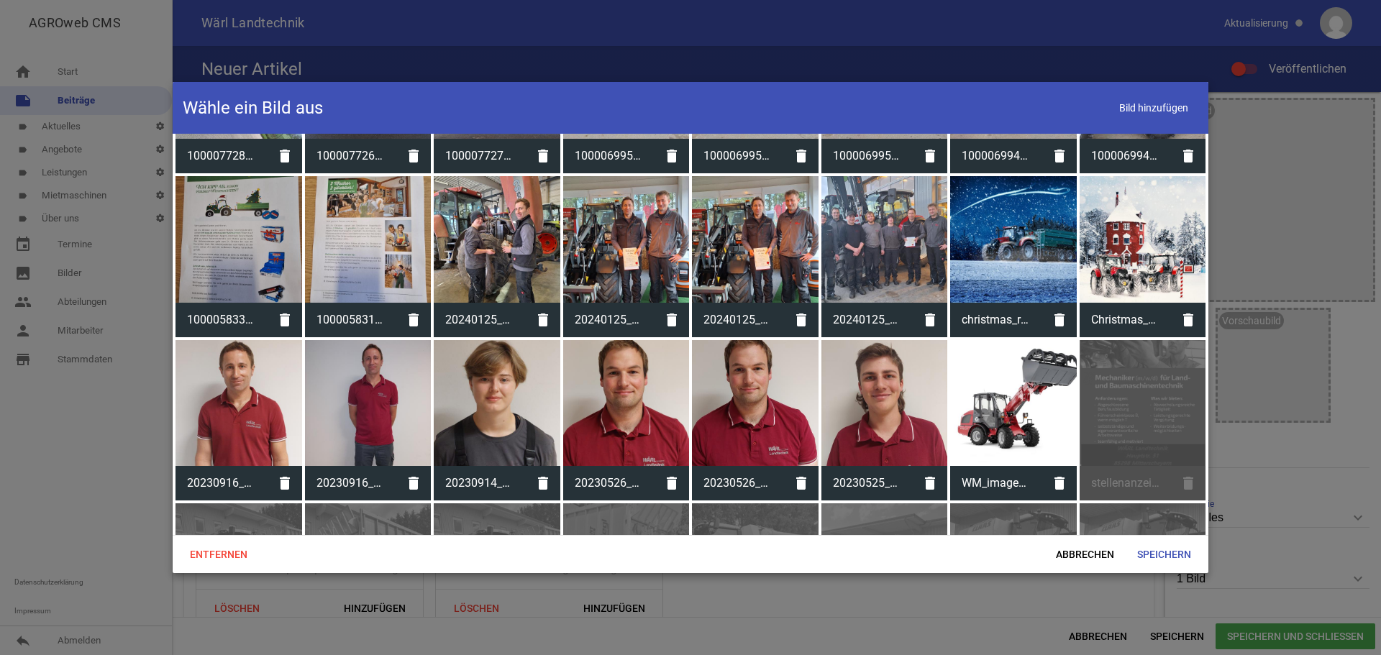
scroll to position [647, 0]
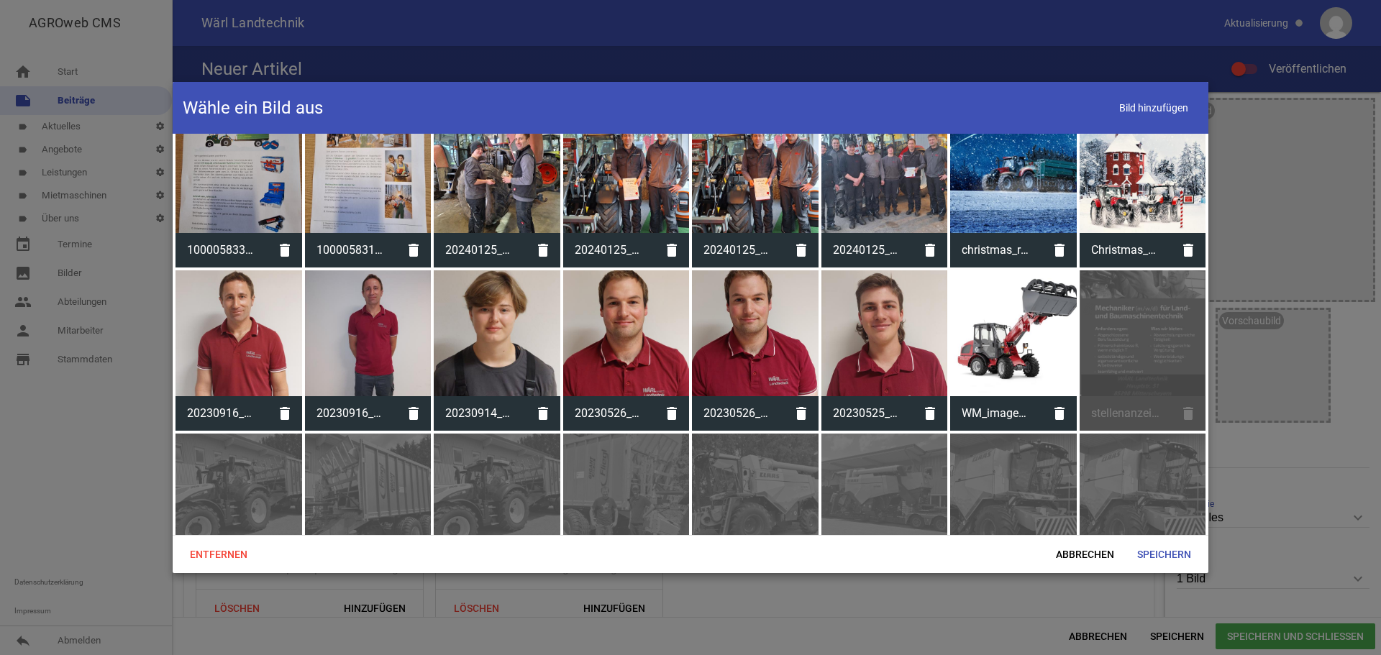
click at [1132, 365] on div "stellenanzeigeWärl.jpg delete" at bounding box center [1143, 350] width 127 height 161
click at [1088, 552] on span "Abbrechen" at bounding box center [1084, 555] width 81 height 26
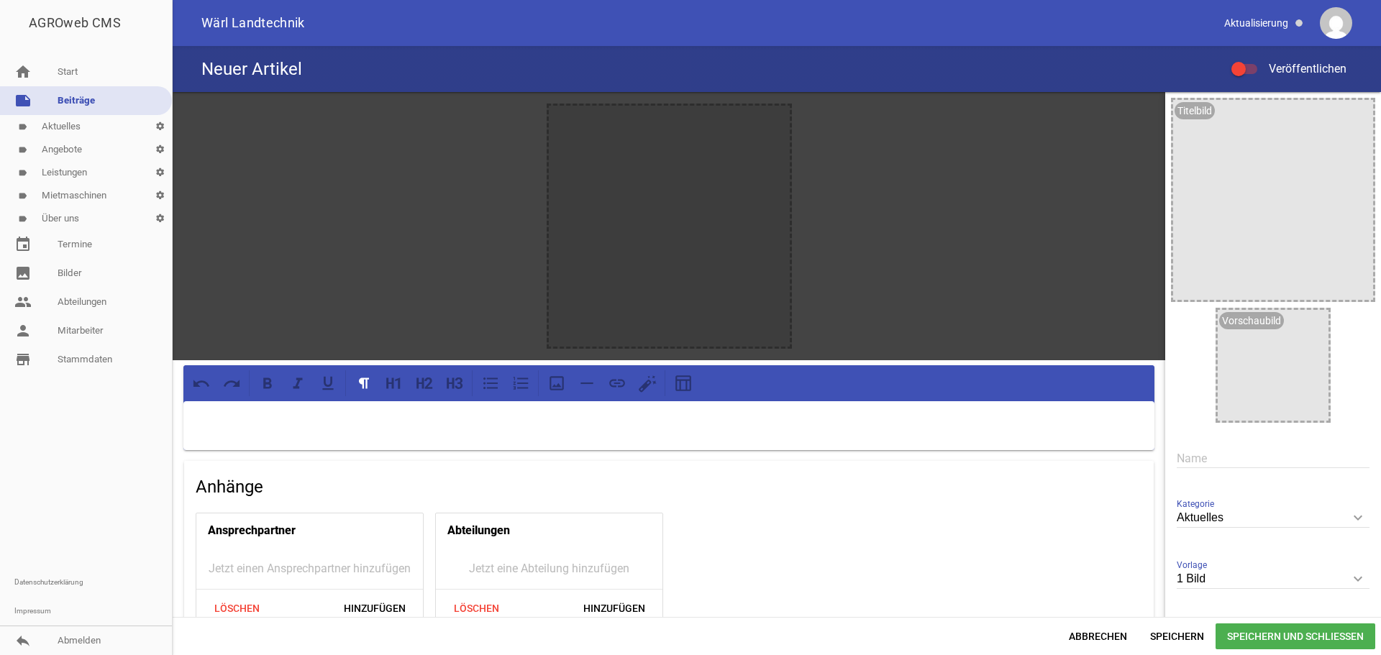
click at [60, 125] on link "label Aktuelles settings" at bounding box center [86, 126] width 172 height 23
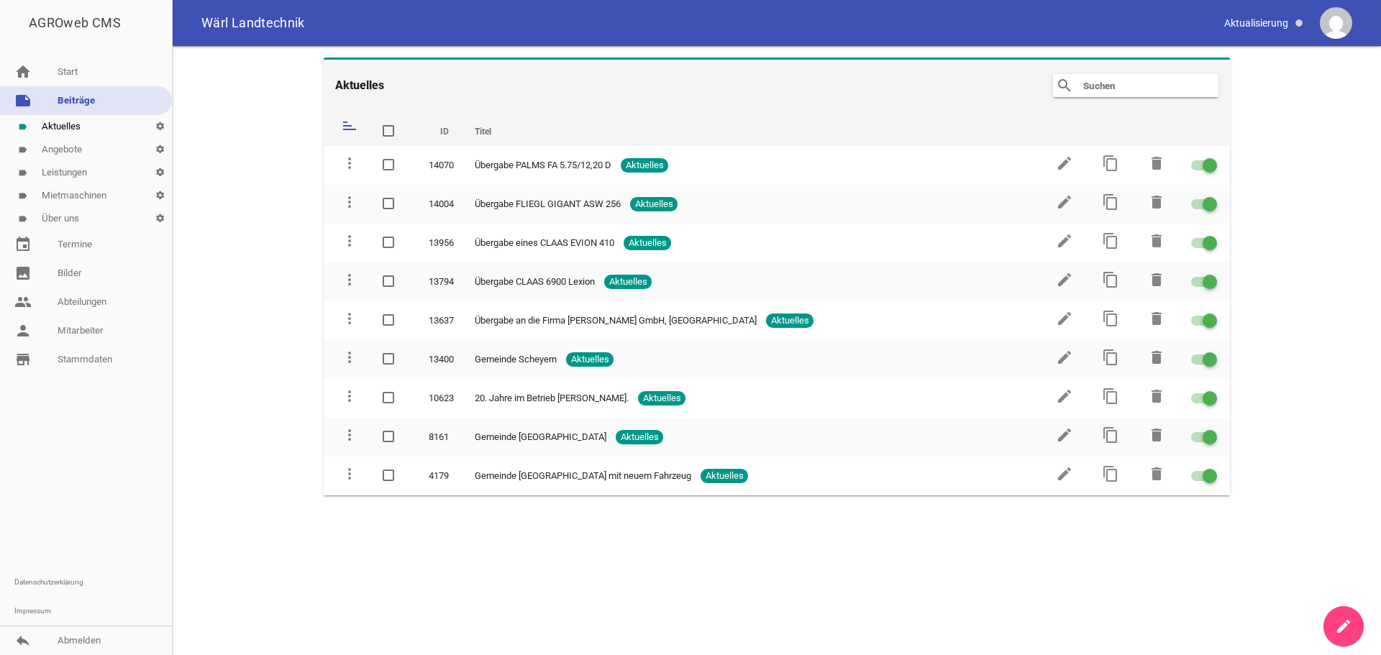
click at [1351, 625] on icon "create" at bounding box center [1343, 626] width 17 height 17
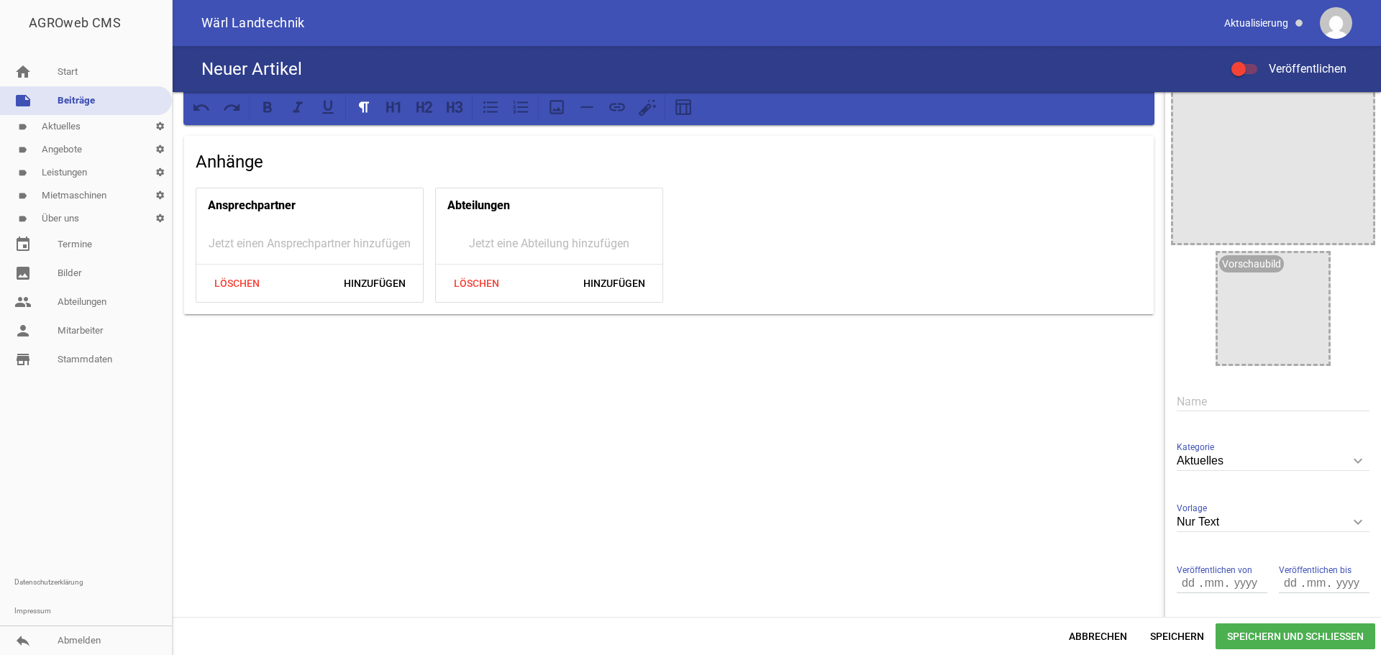
scroll to position [122, 0]
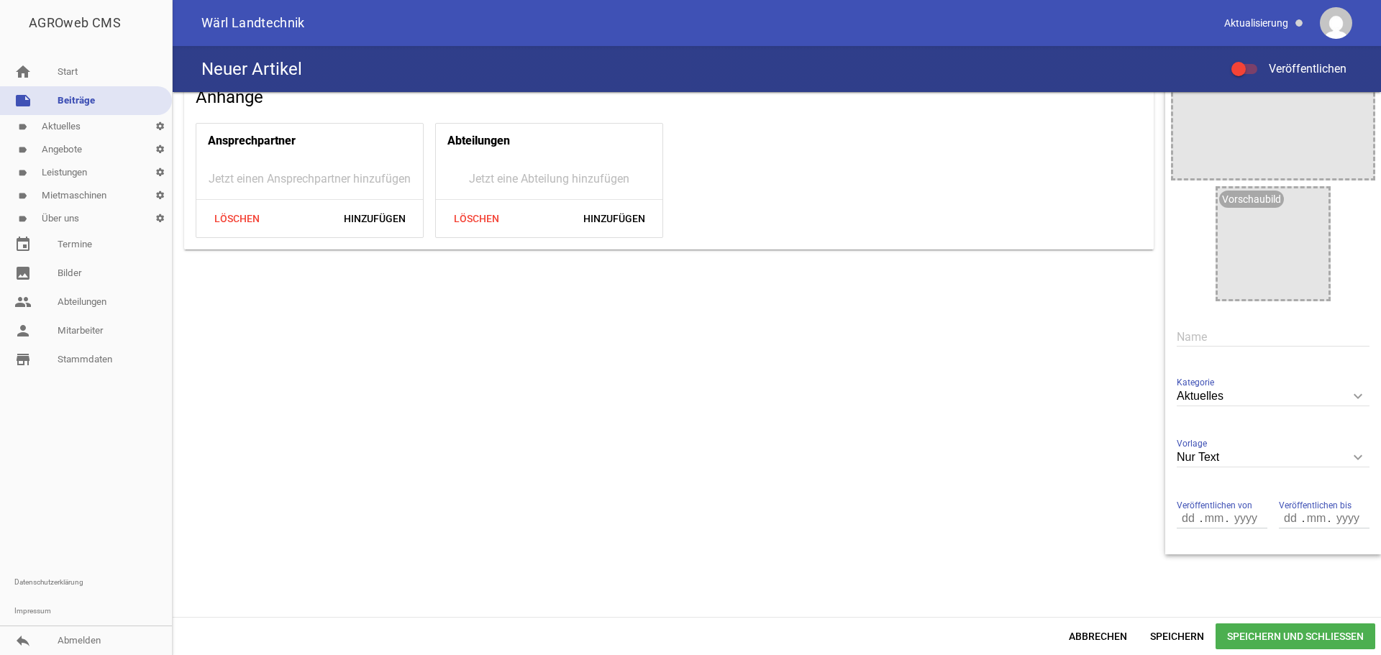
click at [1353, 458] on icon "keyboard_arrow_down" at bounding box center [1357, 457] width 23 height 23
click at [1353, 458] on input "Nur Text" at bounding box center [1273, 457] width 193 height 19
click at [1198, 526] on li "1 Bild" at bounding box center [1273, 525] width 193 height 35
type input "1 Bild"
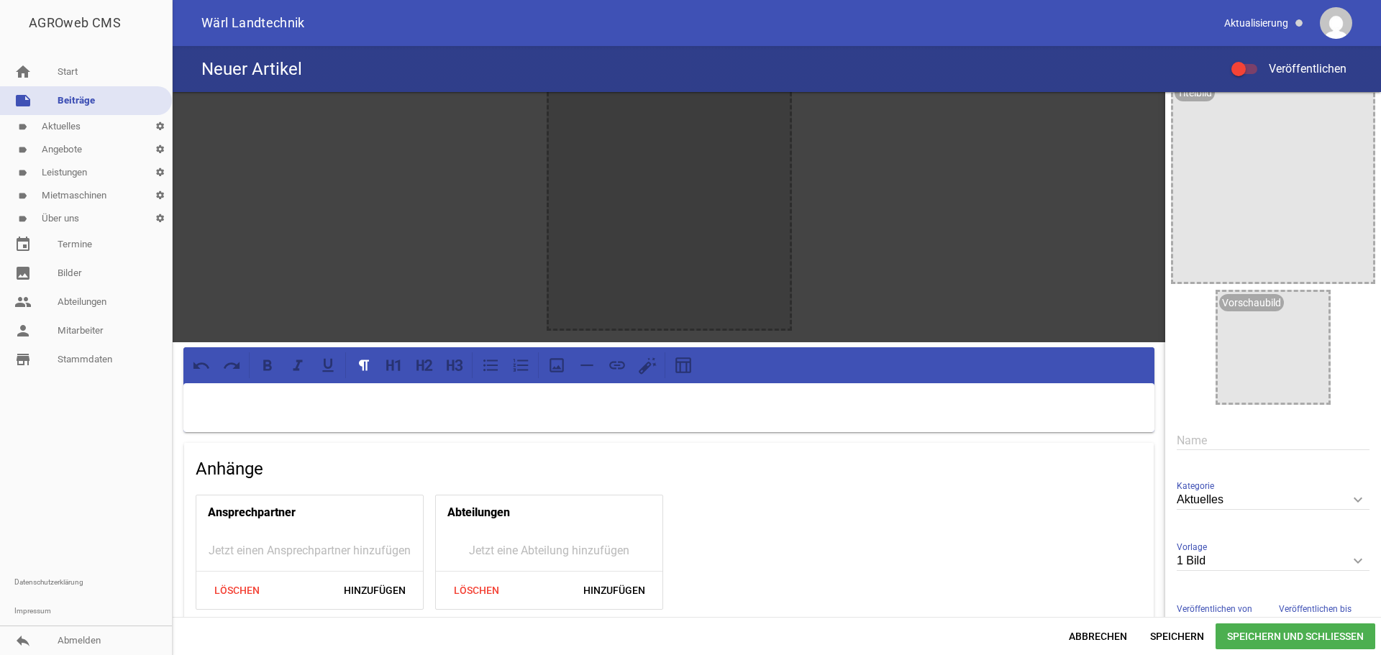
scroll to position [0, 0]
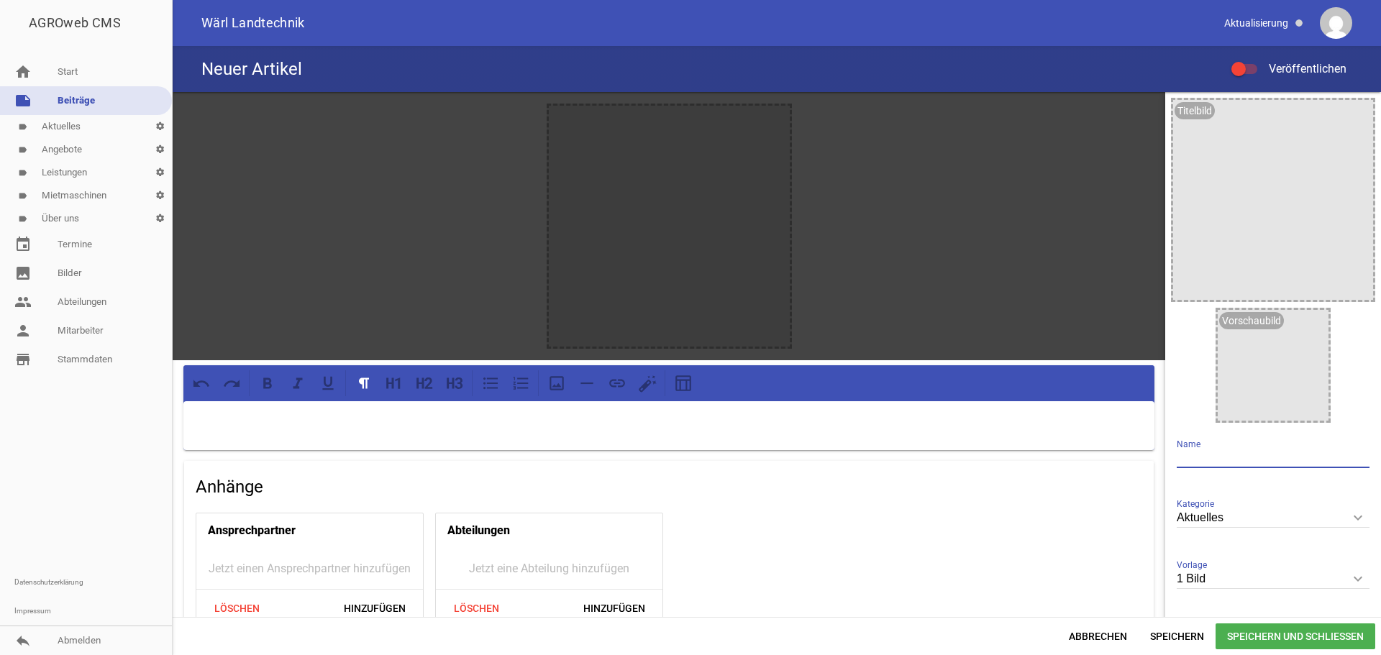
click at [1225, 455] on input "text" at bounding box center [1273, 458] width 193 height 19
type input "Stellenanzeige"
click at [1310, 321] on icon "image" at bounding box center [1313, 325] width 23 height 23
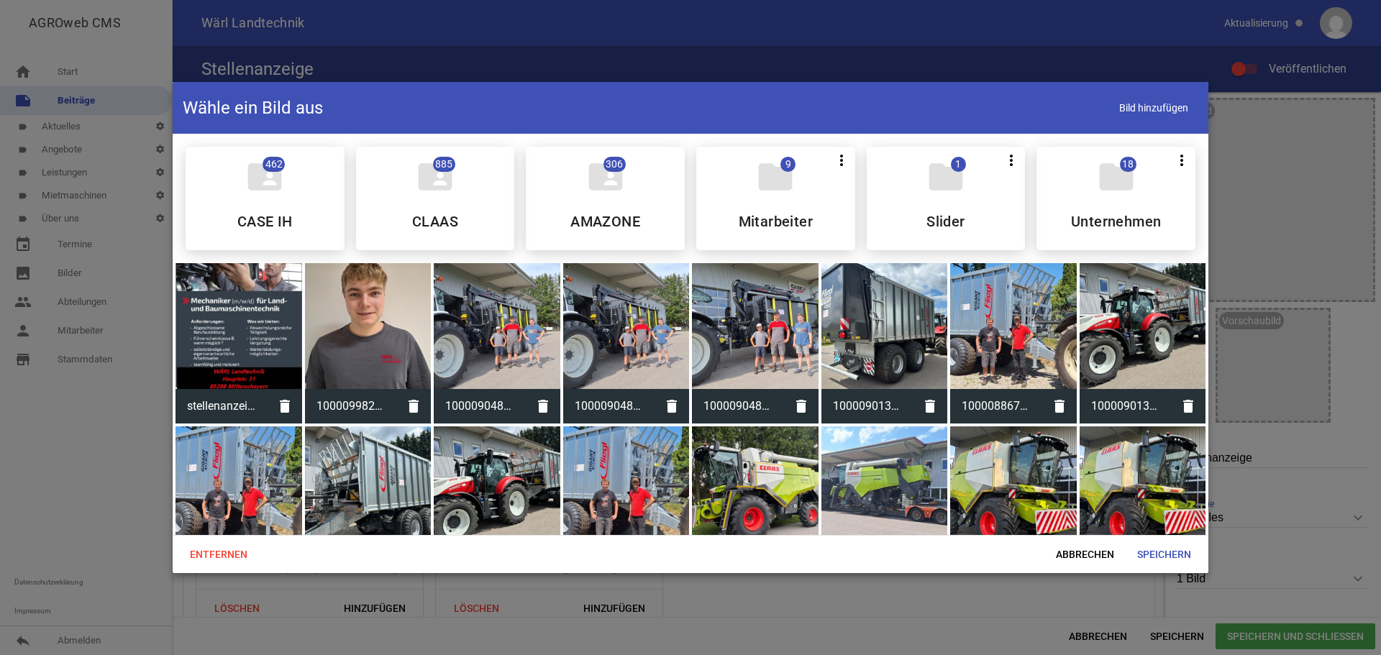
click at [1293, 206] on div at bounding box center [690, 327] width 1381 height 655
click at [1075, 555] on span "Abbrechen" at bounding box center [1084, 555] width 81 height 26
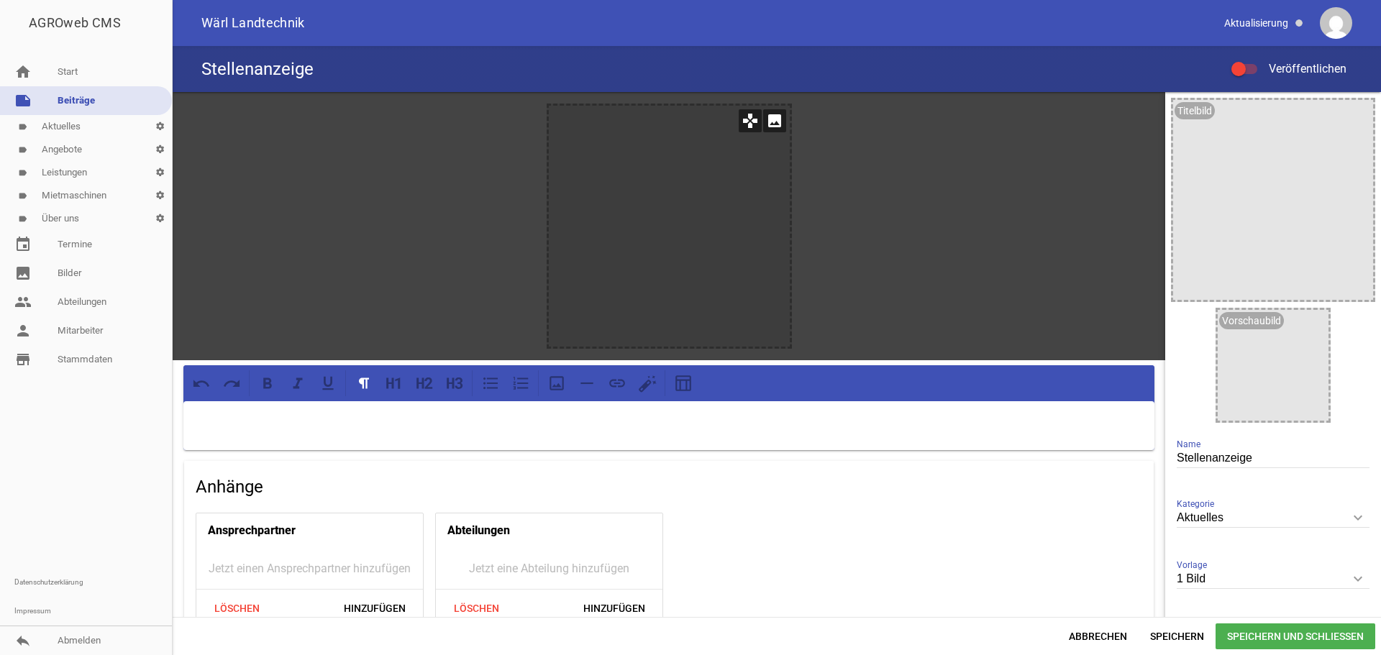
click at [764, 120] on icon "image" at bounding box center [774, 120] width 23 height 23
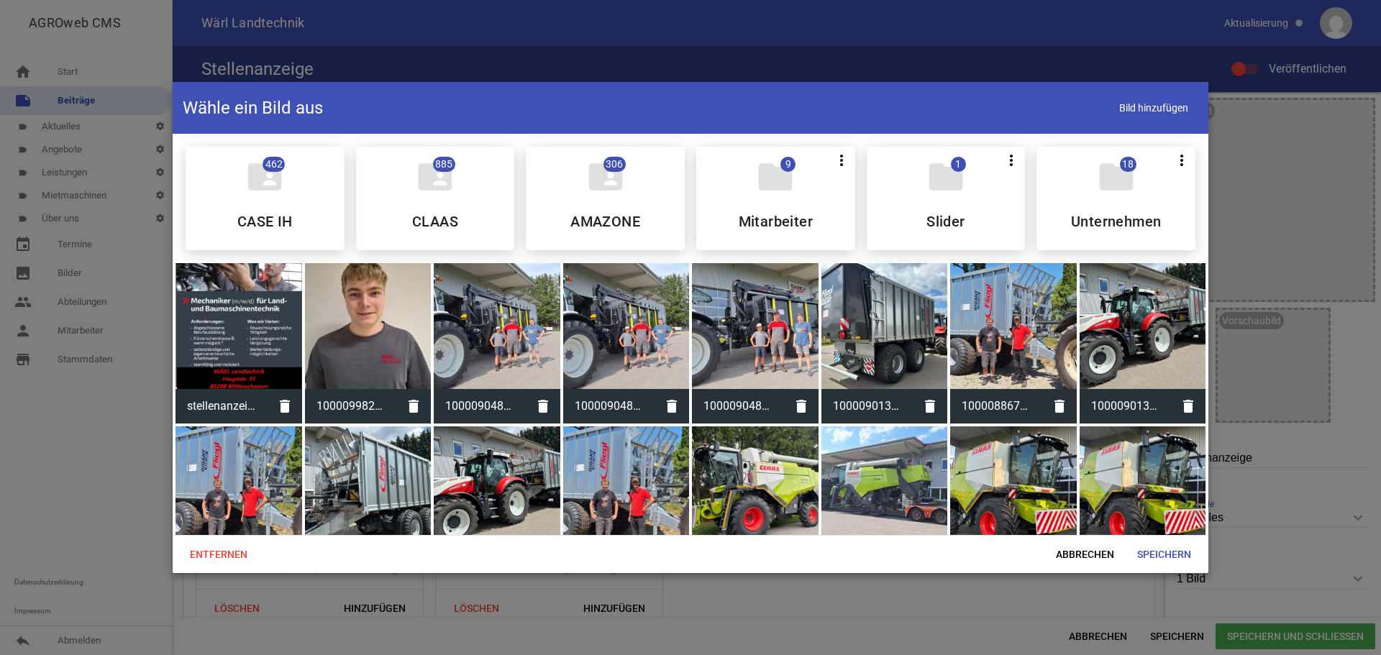
click at [264, 310] on div at bounding box center [238, 326] width 127 height 127
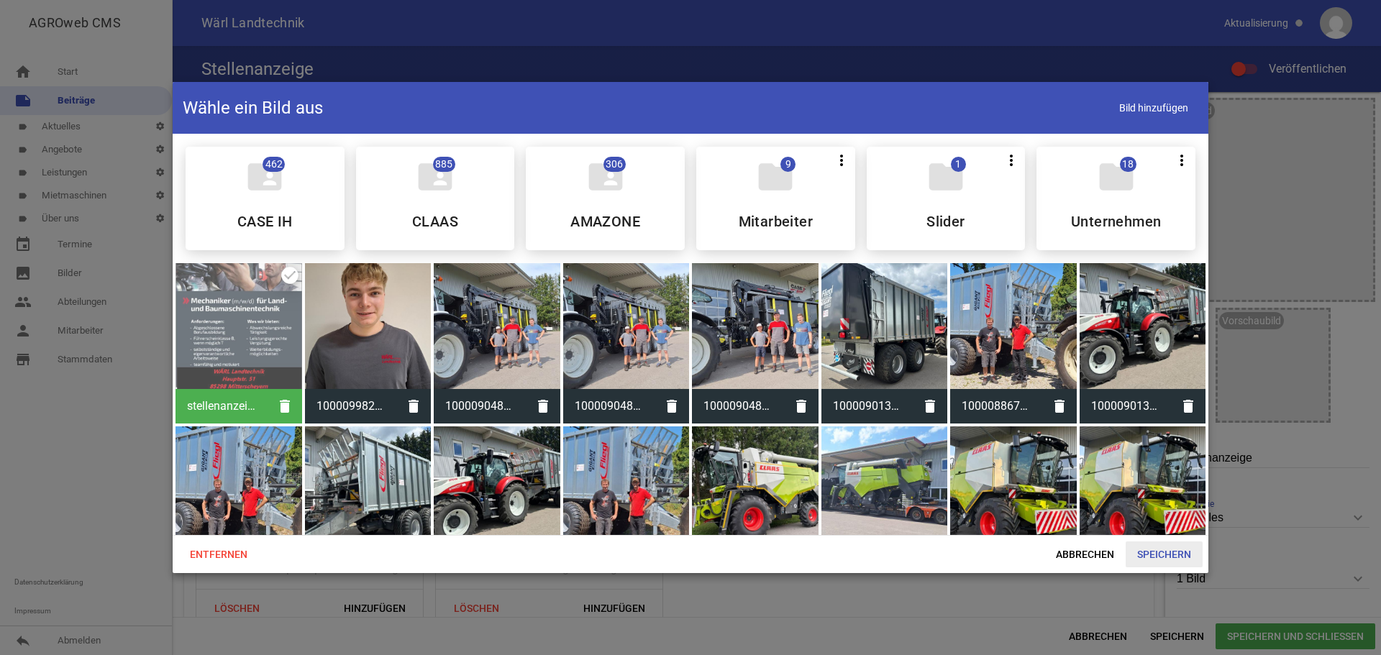
click at [1167, 557] on span "Speichern" at bounding box center [1164, 555] width 77 height 26
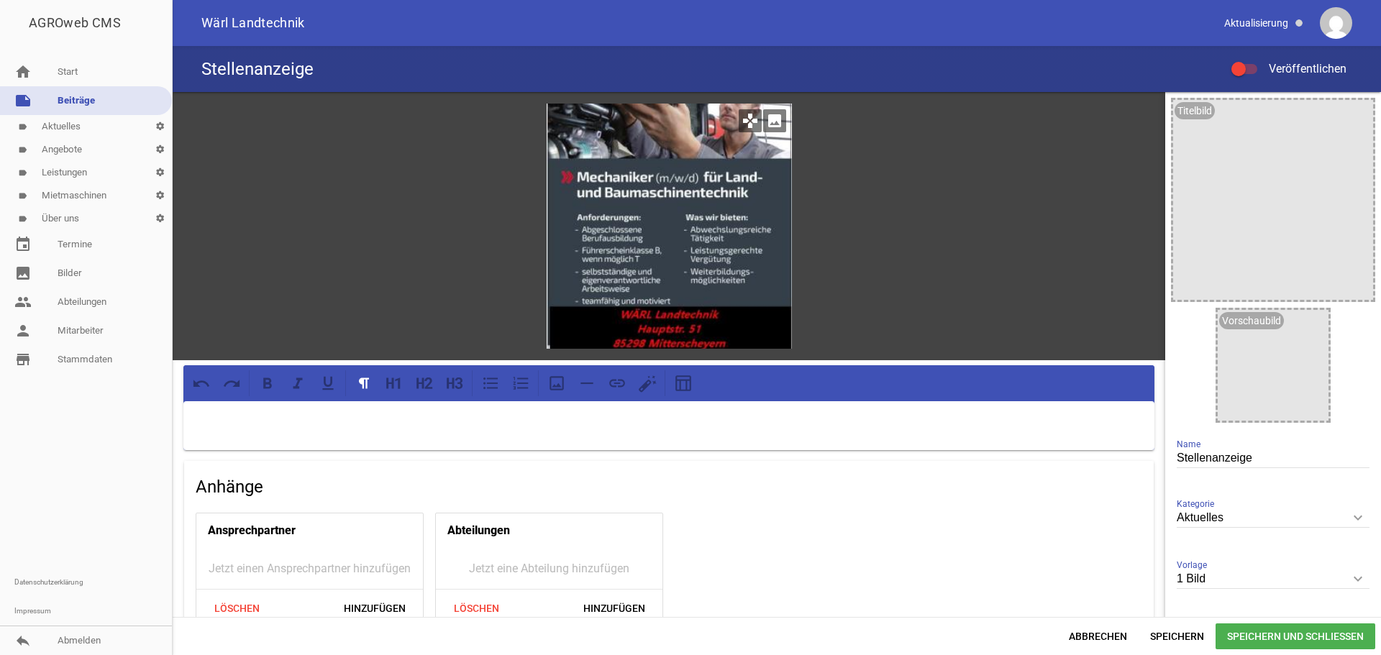
click at [774, 121] on icon "image" at bounding box center [774, 120] width 23 height 23
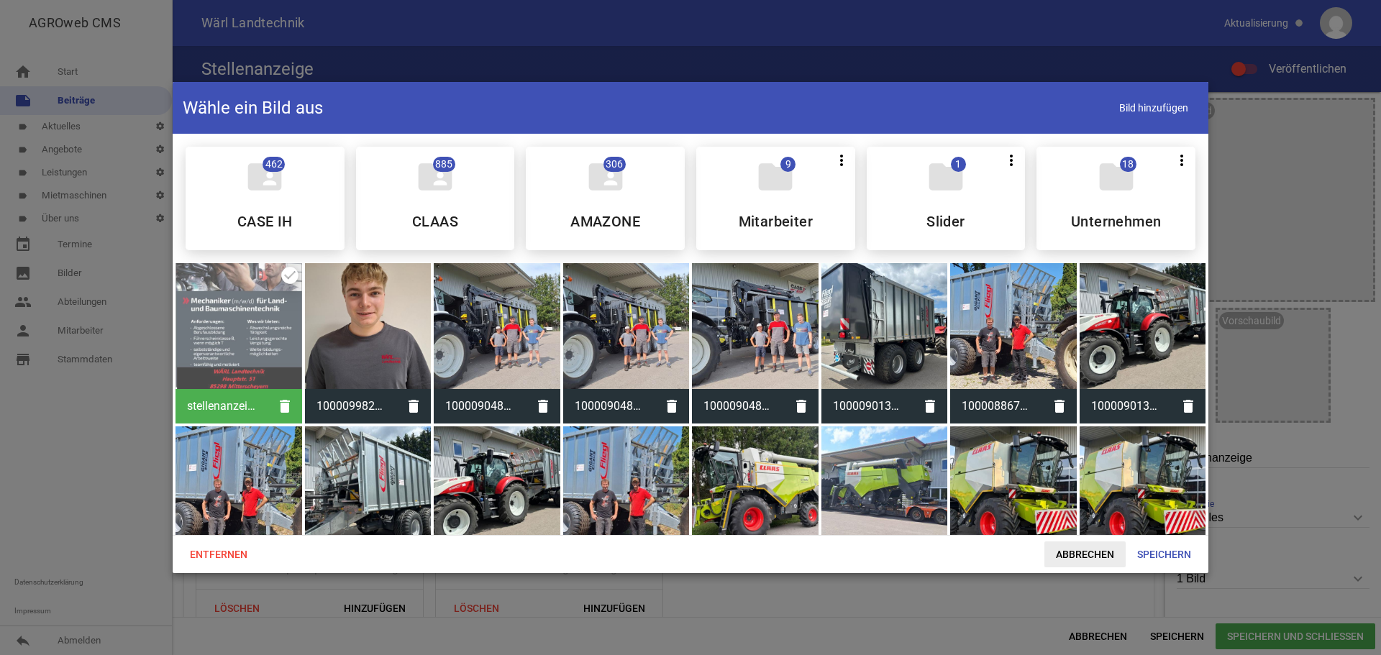
click at [1105, 555] on span "Abbrechen" at bounding box center [1084, 555] width 81 height 26
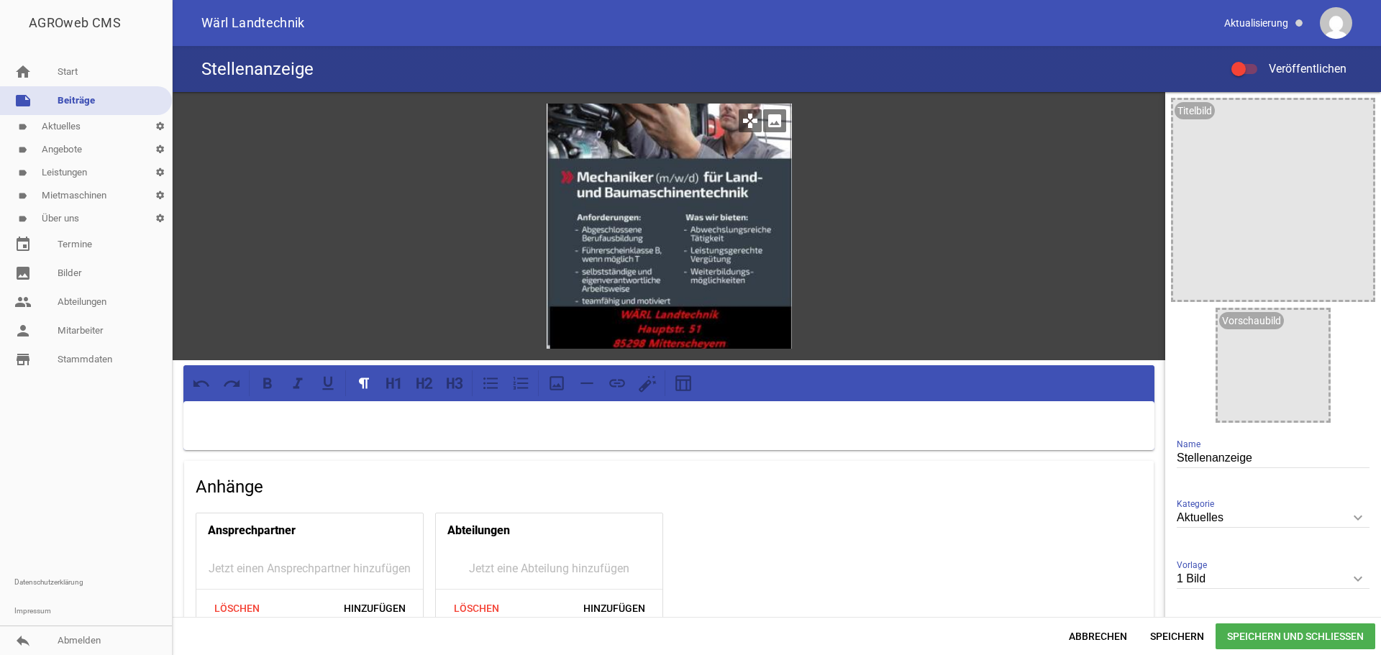
drag, startPoint x: 673, startPoint y: 229, endPoint x: 643, endPoint y: 236, distance: 31.1
click at [643, 236] on div at bounding box center [669, 226] width 245 height 245
click at [660, 242] on div at bounding box center [669, 226] width 245 height 245
click at [541, 411] on p at bounding box center [668, 419] width 951 height 17
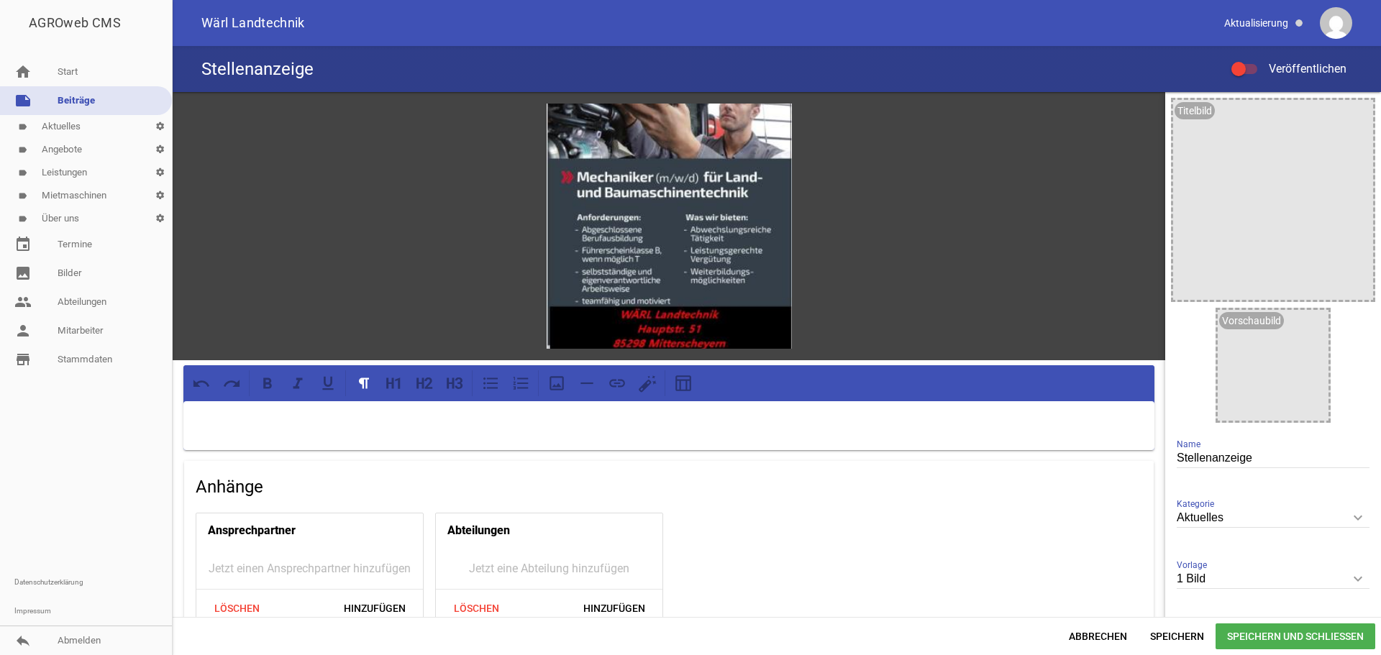
drag, startPoint x: 399, startPoint y: 419, endPoint x: 619, endPoint y: 448, distance: 221.3
click at [619, 448] on div at bounding box center [668, 425] width 971 height 49
drag, startPoint x: 738, startPoint y: 133, endPoint x: 745, endPoint y: 157, distance: 24.8
click at [745, 157] on div at bounding box center [669, 226] width 245 height 245
click at [741, 322] on div at bounding box center [669, 226] width 245 height 245
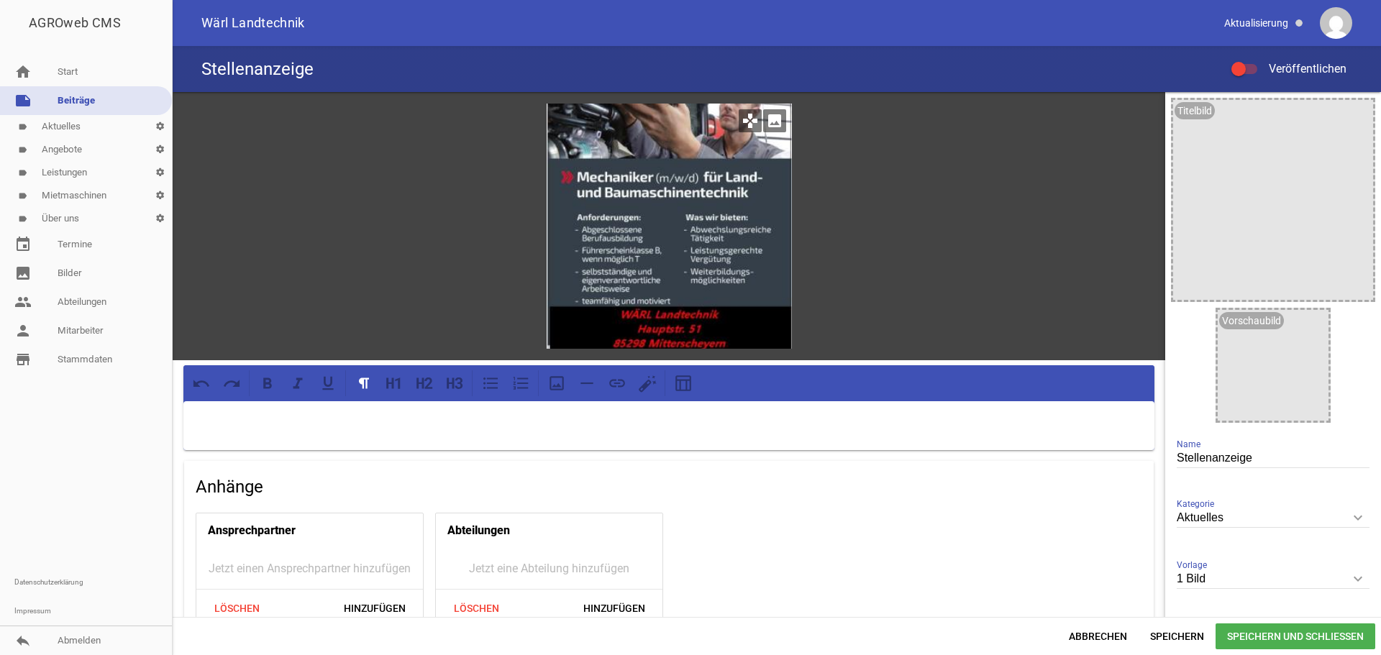
click at [742, 321] on div at bounding box center [669, 226] width 245 height 245
click at [926, 319] on div "games image" at bounding box center [669, 226] width 993 height 268
click at [839, 437] on div at bounding box center [668, 425] width 971 height 49
click at [1346, 110] on icon "image" at bounding box center [1357, 115] width 23 height 23
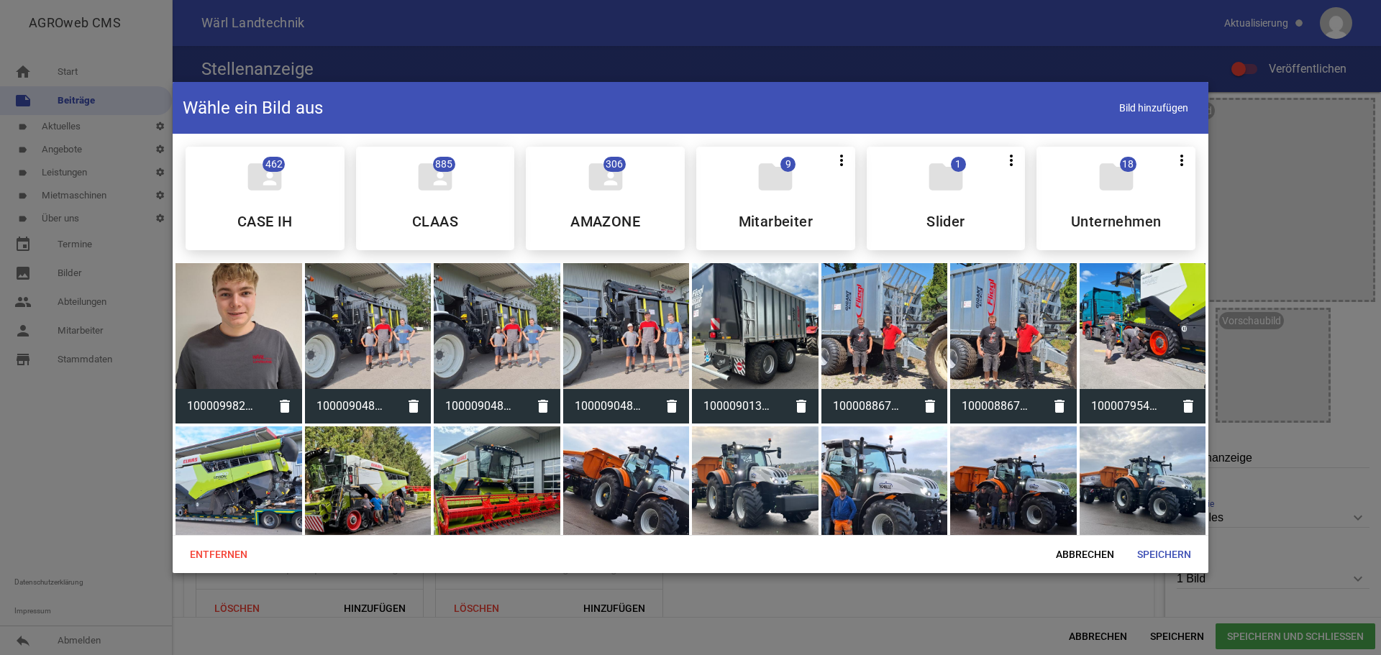
click at [1275, 142] on div at bounding box center [690, 327] width 1381 height 655
click at [1082, 551] on span "Abbrechen" at bounding box center [1084, 555] width 81 height 26
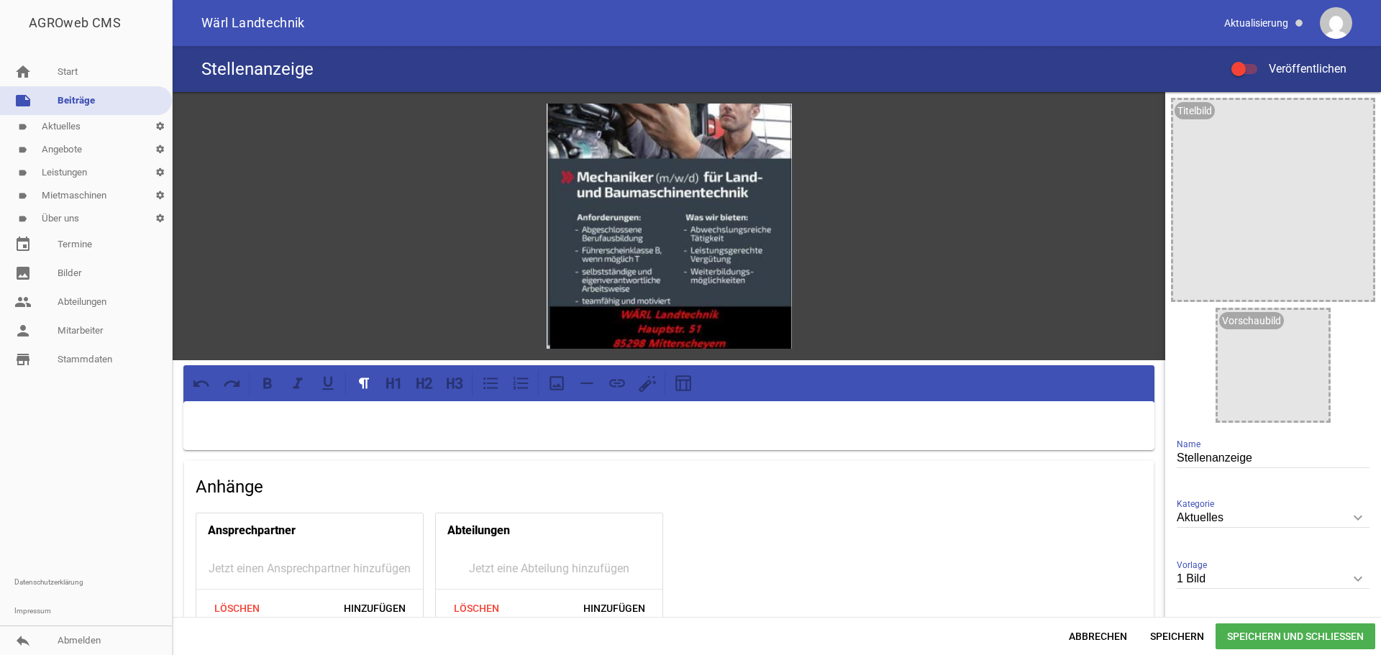
click at [1165, 353] on div "Titelbild image Vorschaubild image Stellenanzeige Name Aktuelles keyboard_arrow…" at bounding box center [1273, 384] width 216 height 584
click at [1150, 346] on div "games image" at bounding box center [669, 226] width 993 height 268
click at [891, 322] on div "games image" at bounding box center [669, 226] width 993 height 268
click at [699, 314] on div at bounding box center [669, 226] width 245 height 245
click at [365, 604] on span "Hinzufügen" at bounding box center [374, 609] width 85 height 26
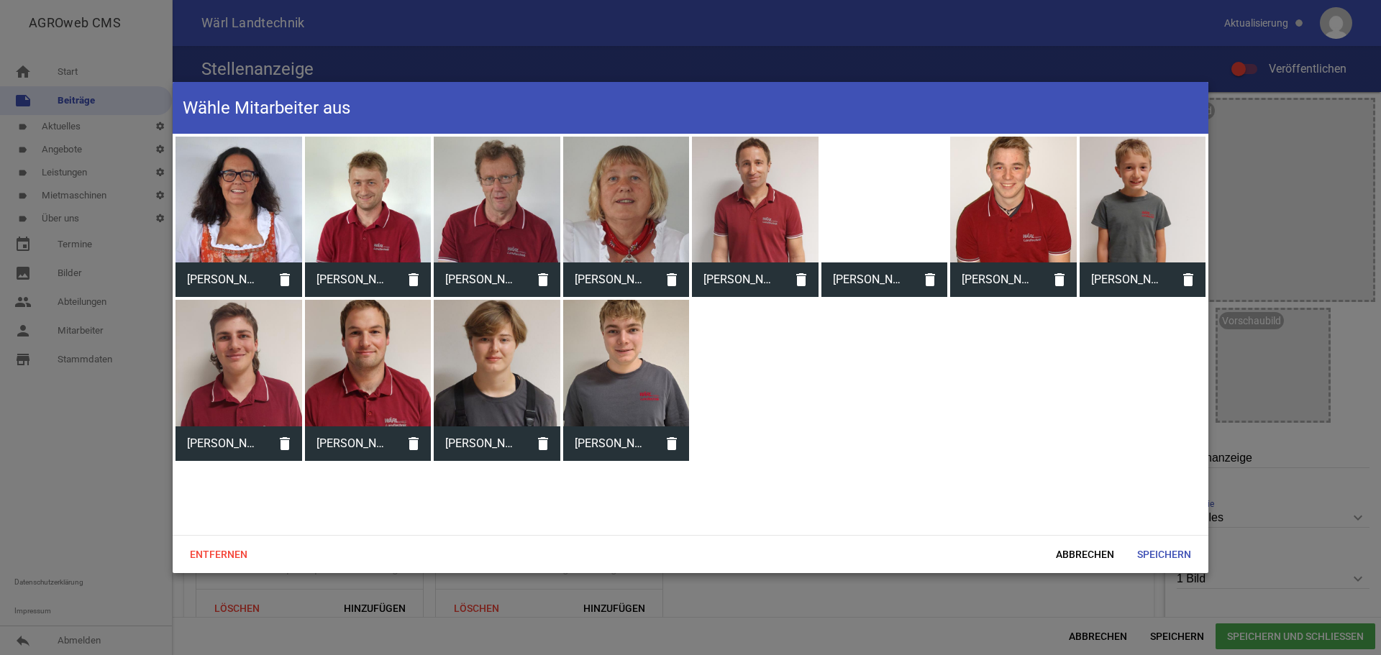
click at [406, 248] on div at bounding box center [368, 200] width 127 height 127
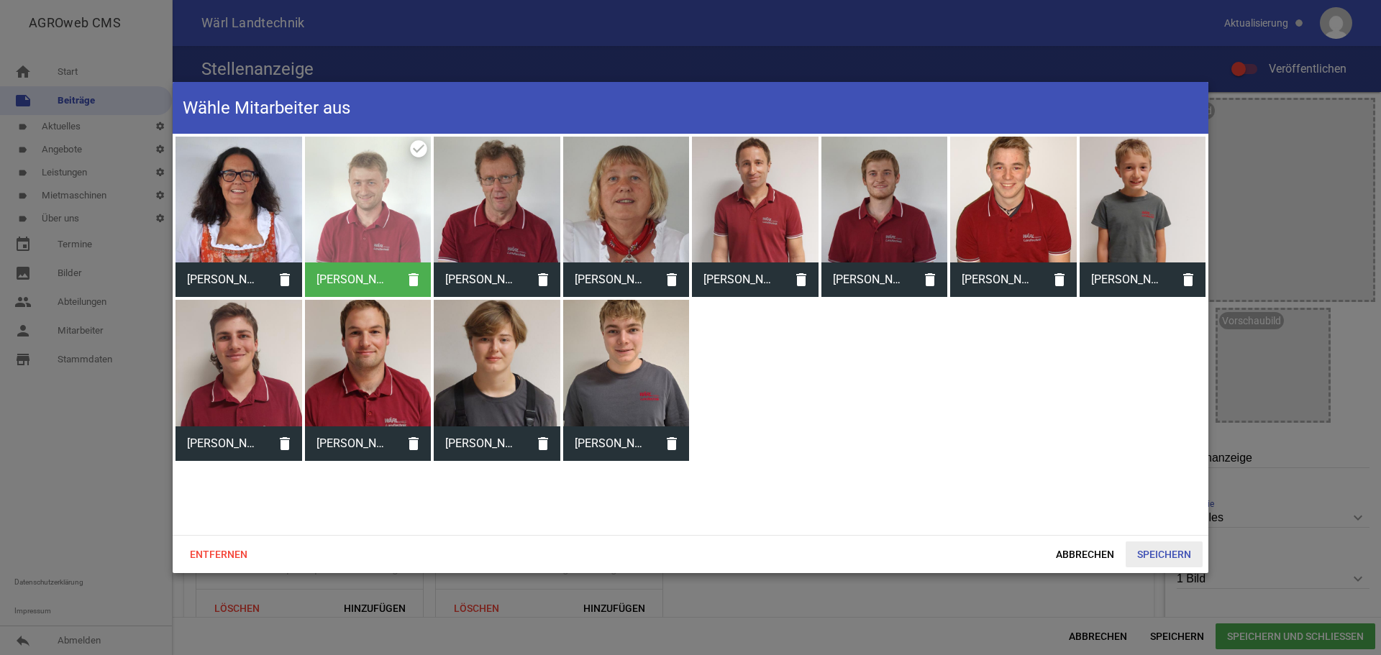
click at [1162, 553] on span "Speichern" at bounding box center [1164, 555] width 77 height 26
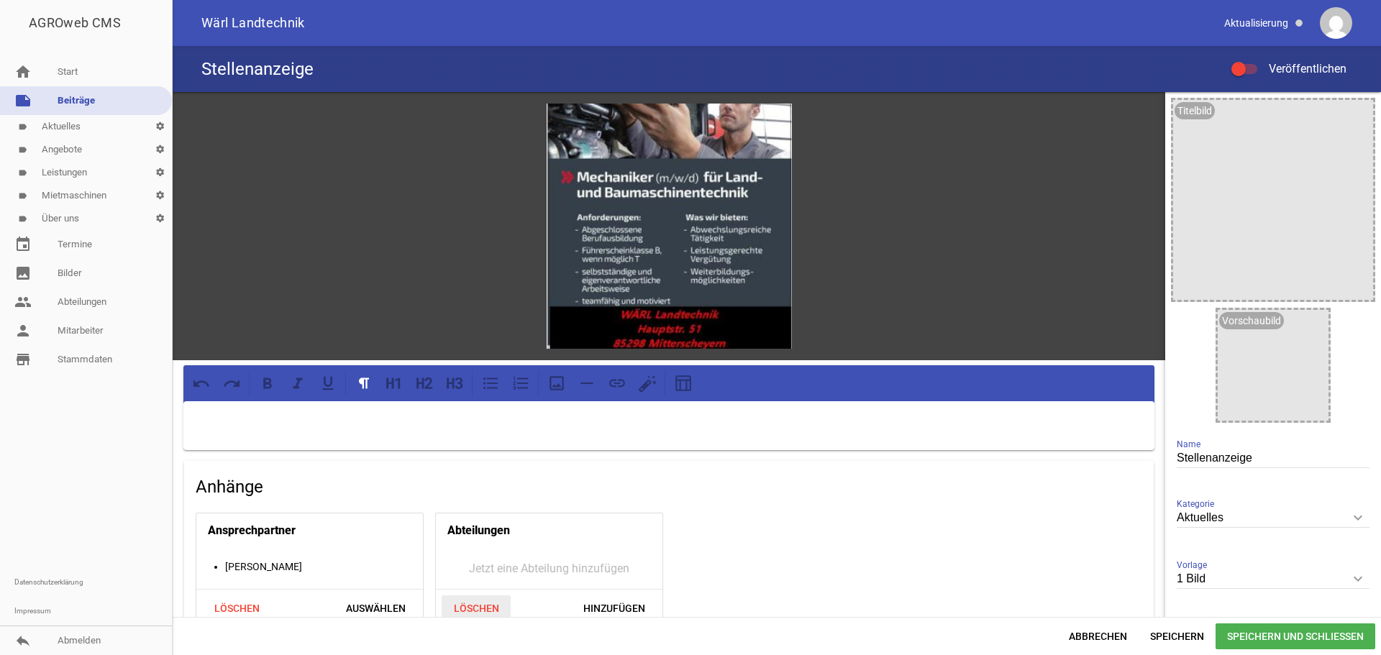
click at [493, 605] on span "Löschen" at bounding box center [476, 609] width 69 height 26
click at [460, 606] on span "Löschen" at bounding box center [476, 609] width 69 height 26
click at [1326, 629] on span "Speichern und Schließen" at bounding box center [1296, 637] width 160 height 26
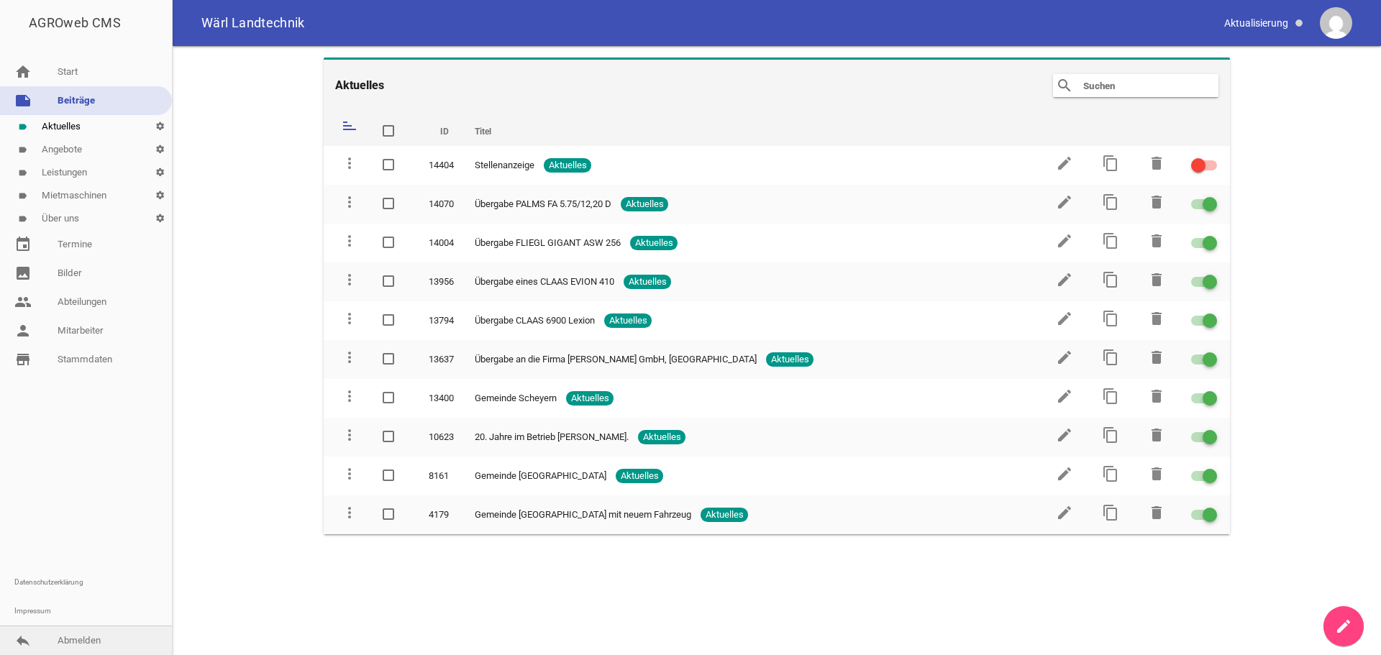
click at [84, 642] on link "reply Abmelden" at bounding box center [86, 640] width 172 height 29
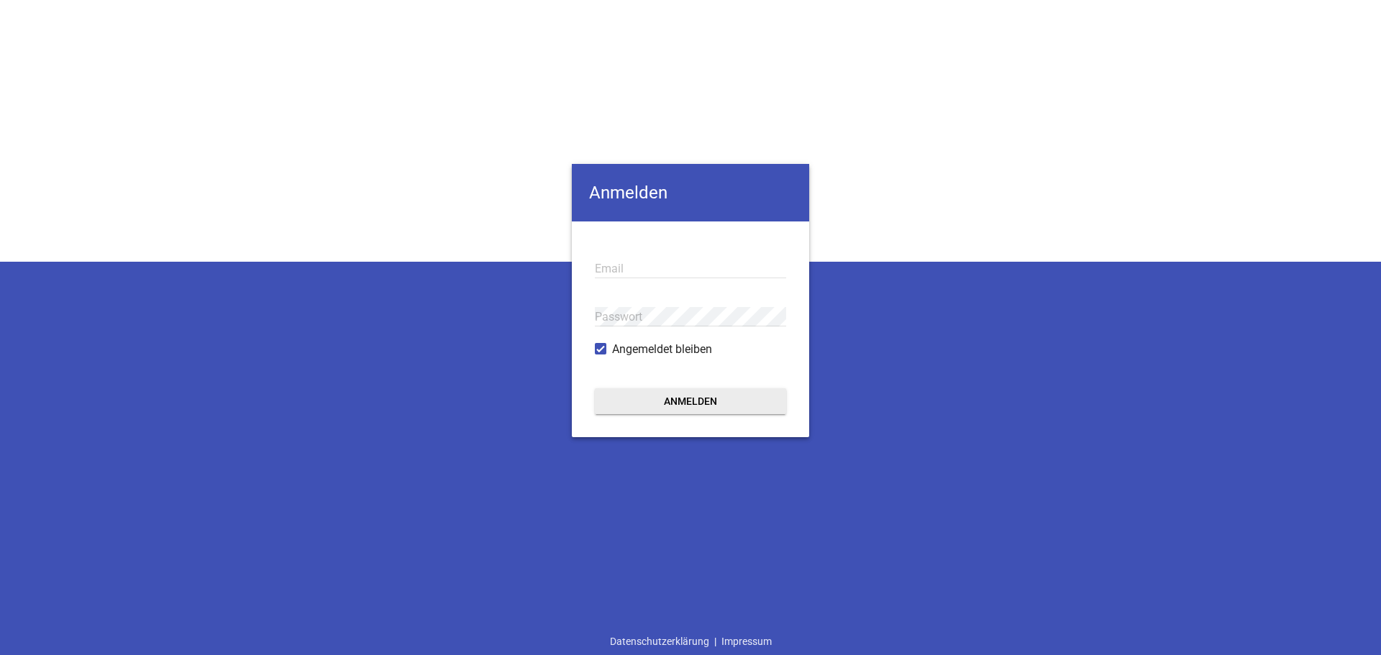
type input "[PERSON_NAME][EMAIL_ADDRESS][DOMAIN_NAME]"
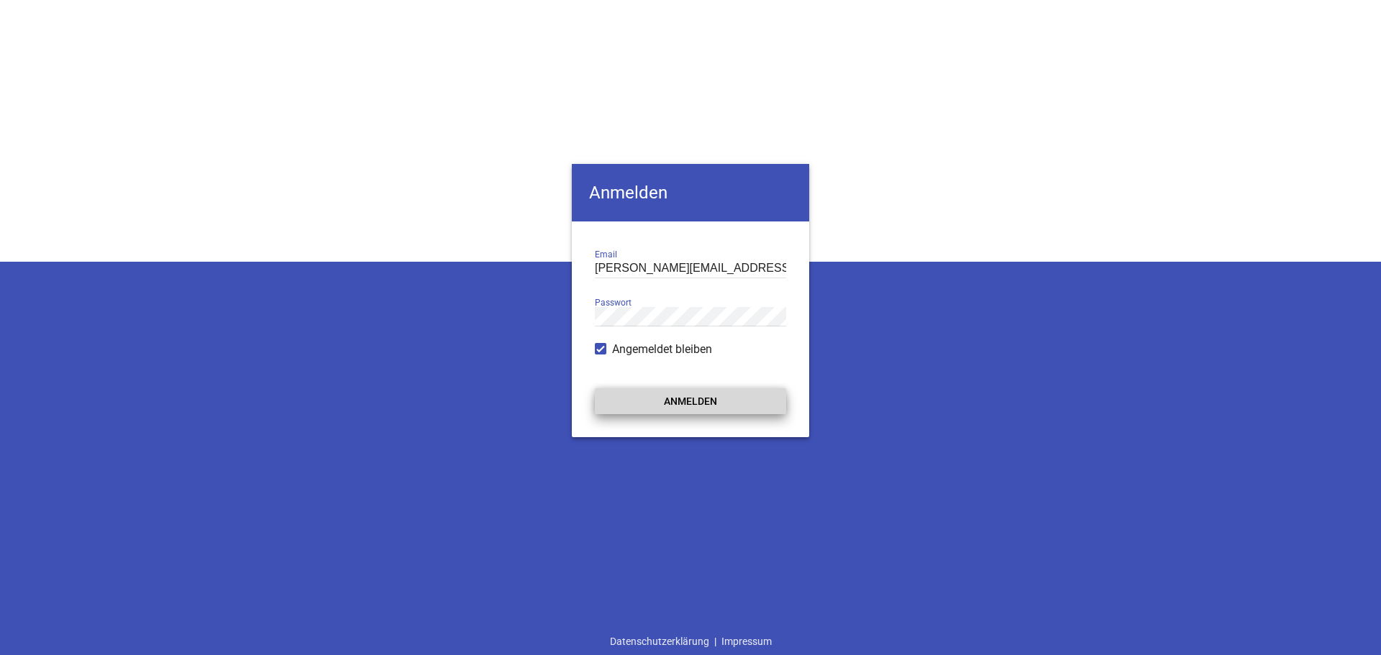
click at [693, 403] on button "Anmelden" at bounding box center [690, 401] width 191 height 26
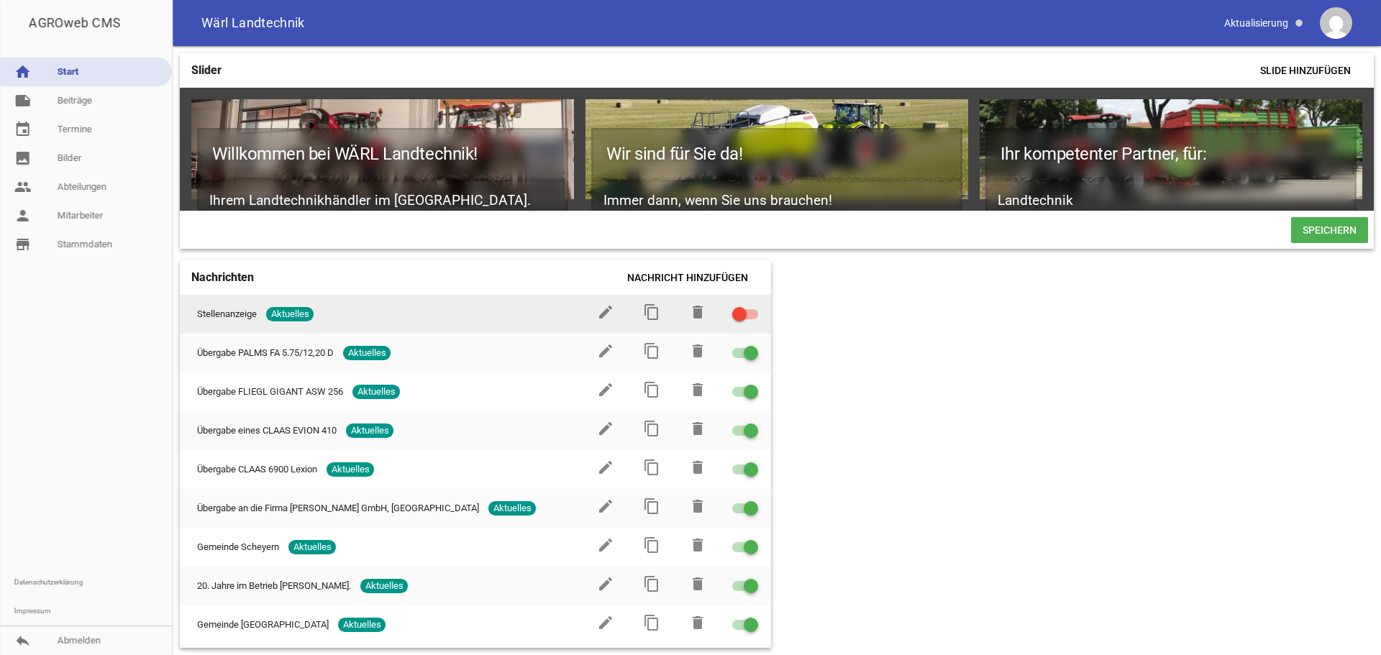
click at [286, 321] on span "Aktuelles" at bounding box center [289, 314] width 47 height 14
click at [292, 322] on span "Aktuelles" at bounding box center [289, 314] width 47 height 14
click at [298, 322] on span "Aktuelles" at bounding box center [289, 314] width 47 height 14
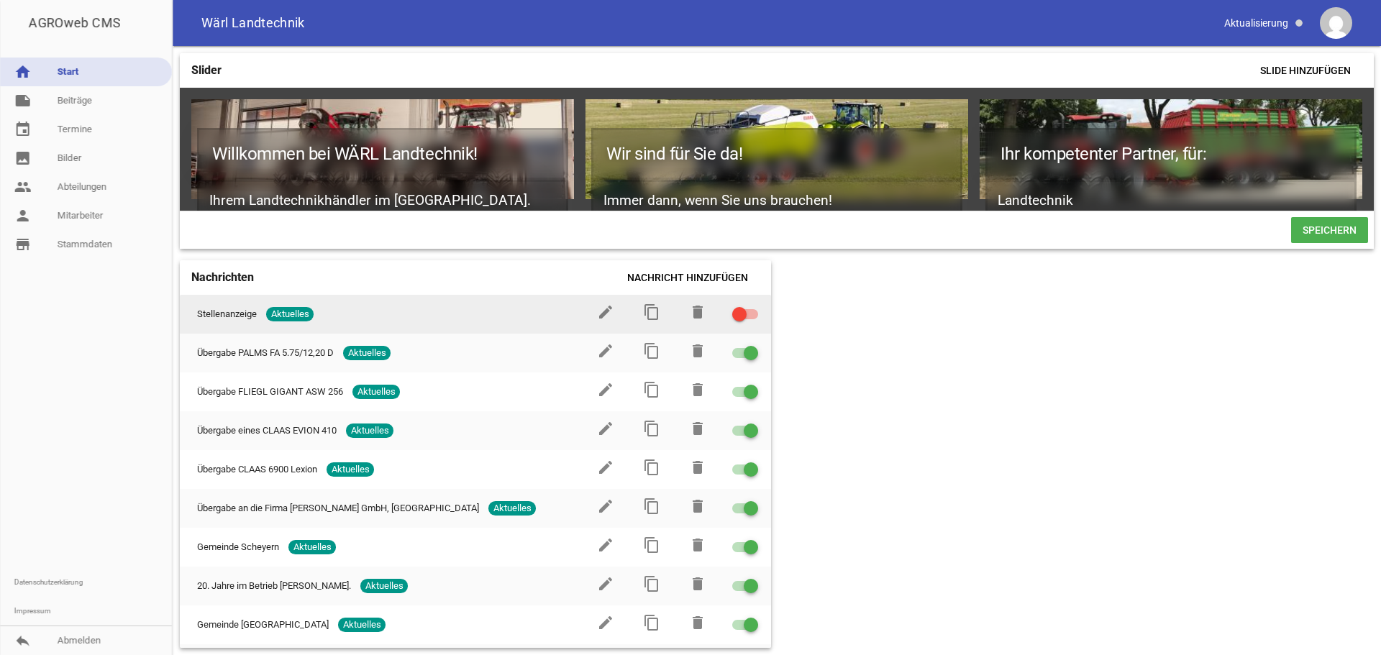
click at [229, 322] on span "Stellenanzeige" at bounding box center [227, 314] width 60 height 14
click at [232, 322] on span "Stellenanzeige" at bounding box center [227, 314] width 60 height 14
click at [604, 319] on icon "edit" at bounding box center [605, 312] width 17 height 17
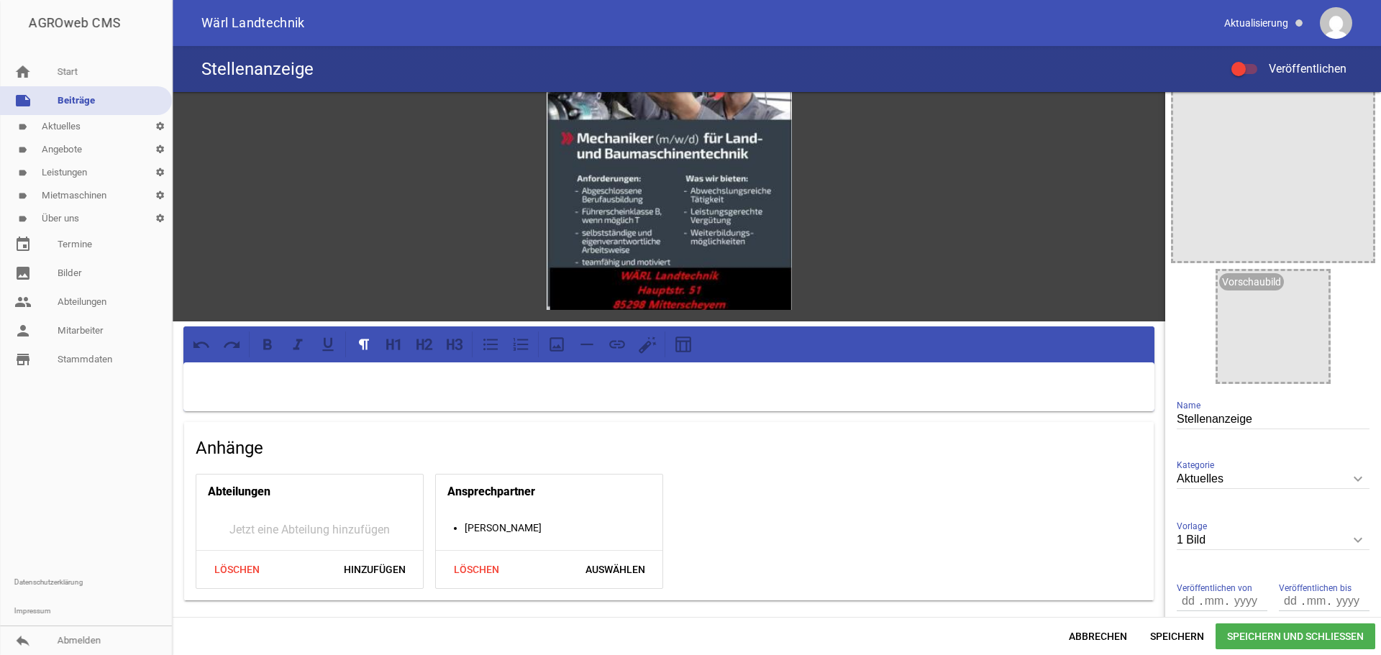
scroll to position [122, 0]
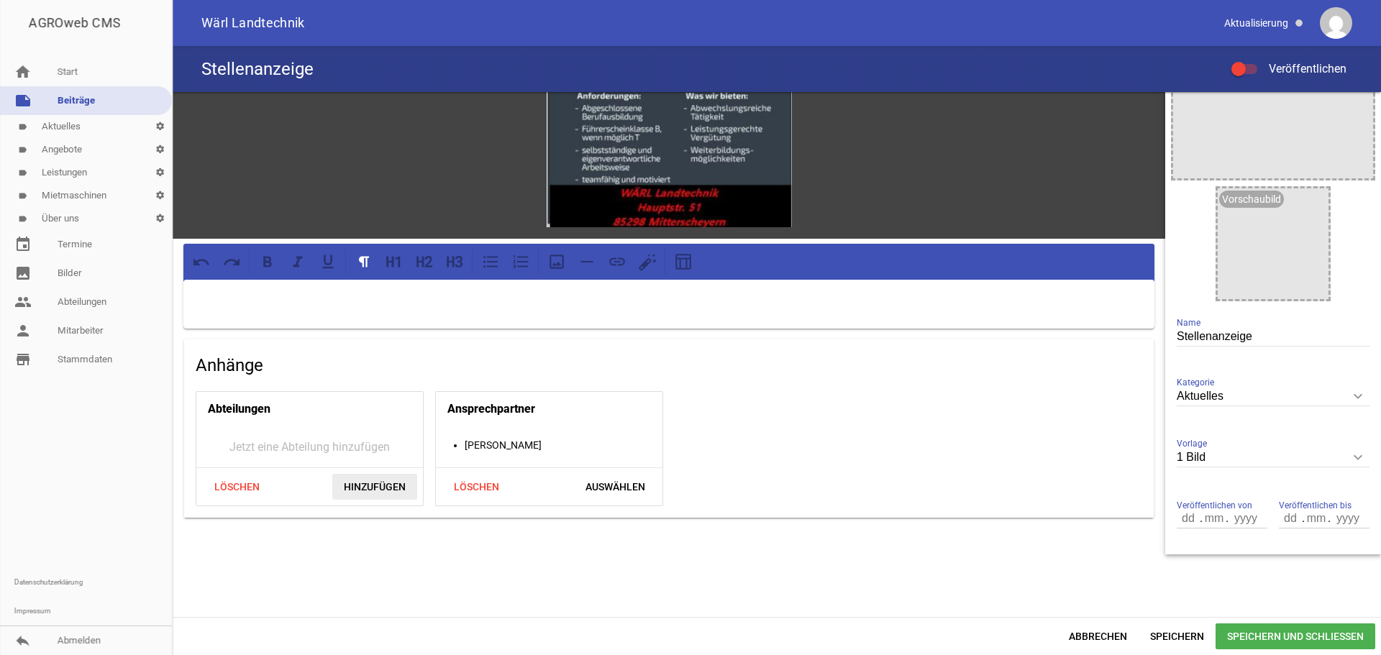
click at [361, 485] on span "Hinzufügen" at bounding box center [374, 487] width 85 height 26
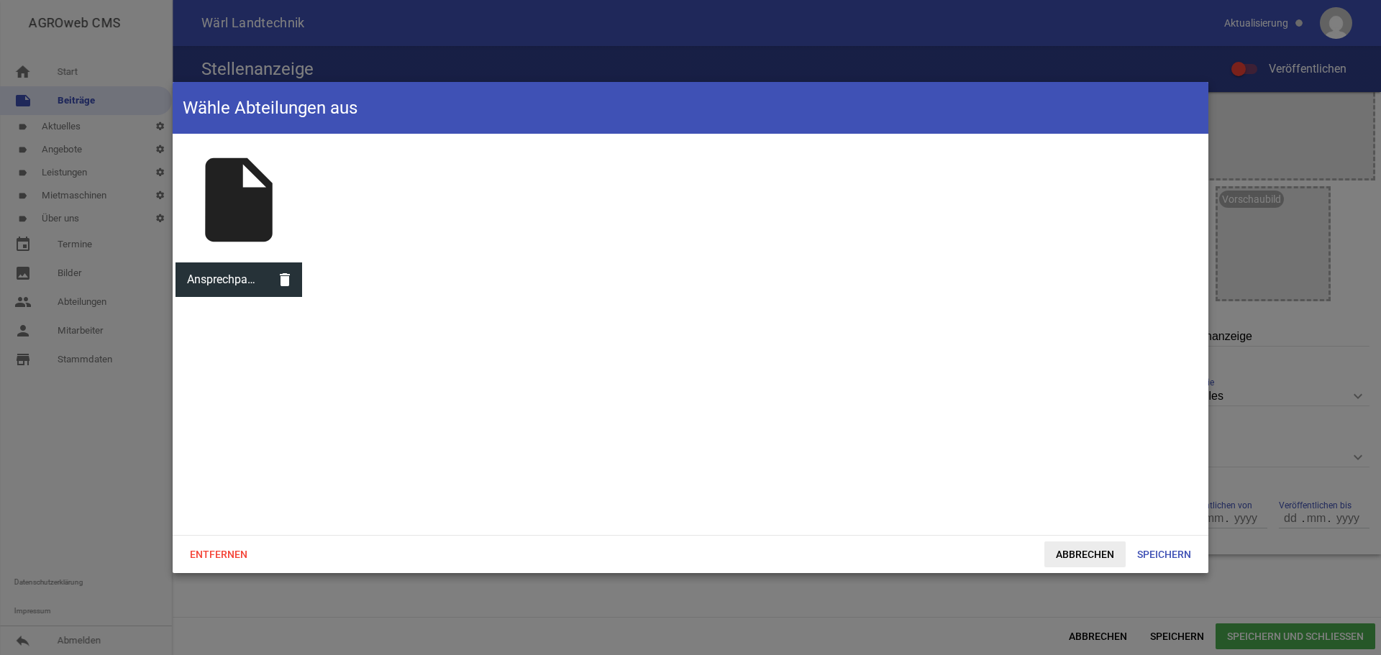
click at [1090, 561] on span "Abbrechen" at bounding box center [1084, 555] width 81 height 26
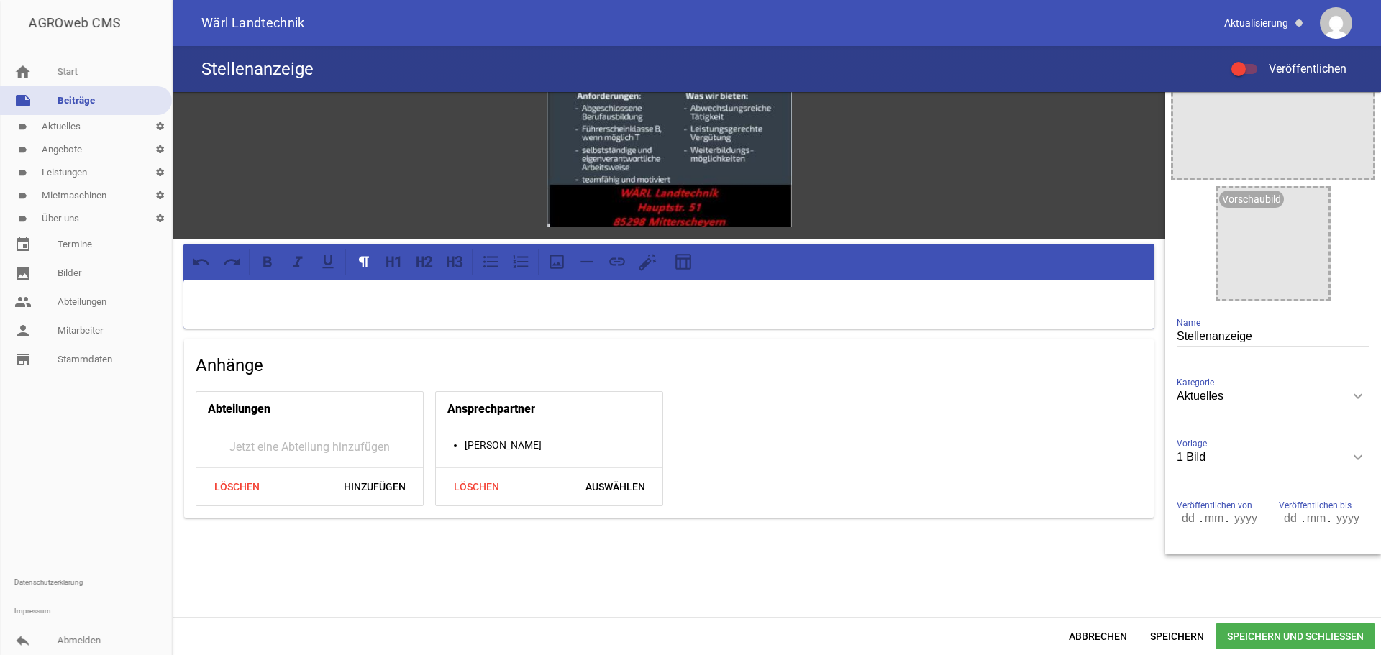
click at [53, 122] on link "label Aktuelles settings" at bounding box center [86, 126] width 172 height 23
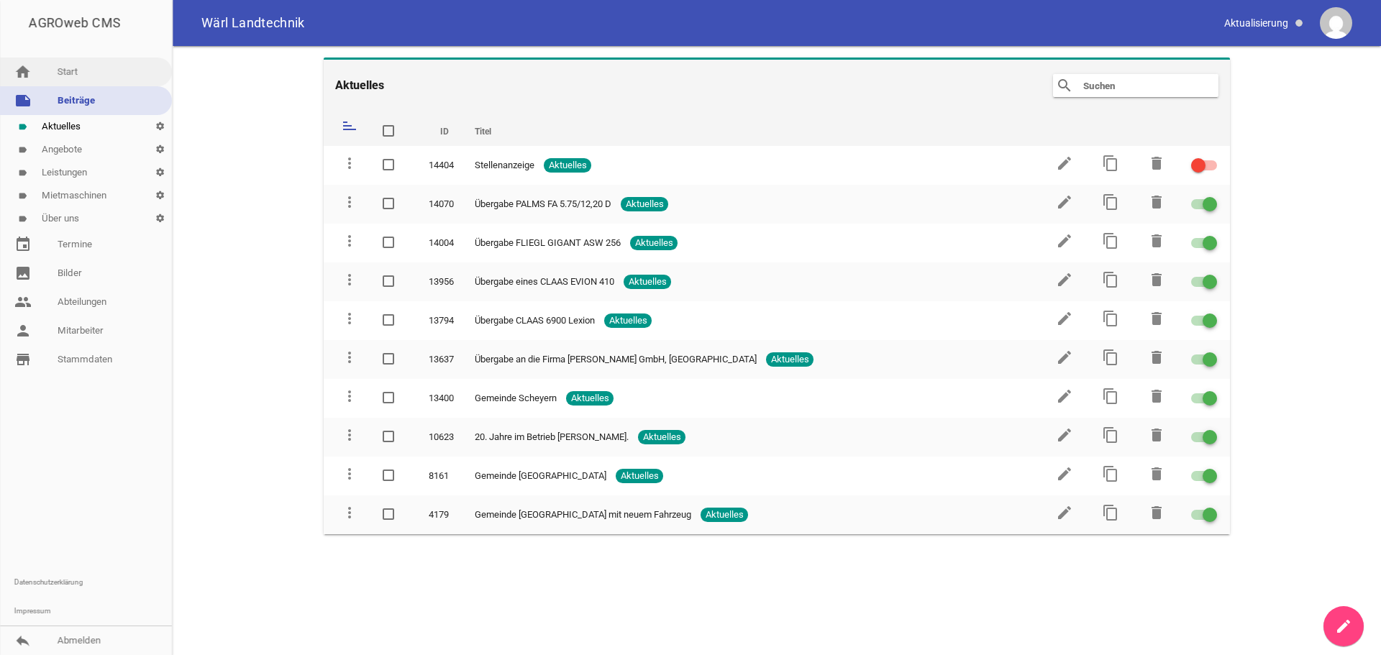
click at [85, 71] on link "home Start" at bounding box center [86, 72] width 172 height 29
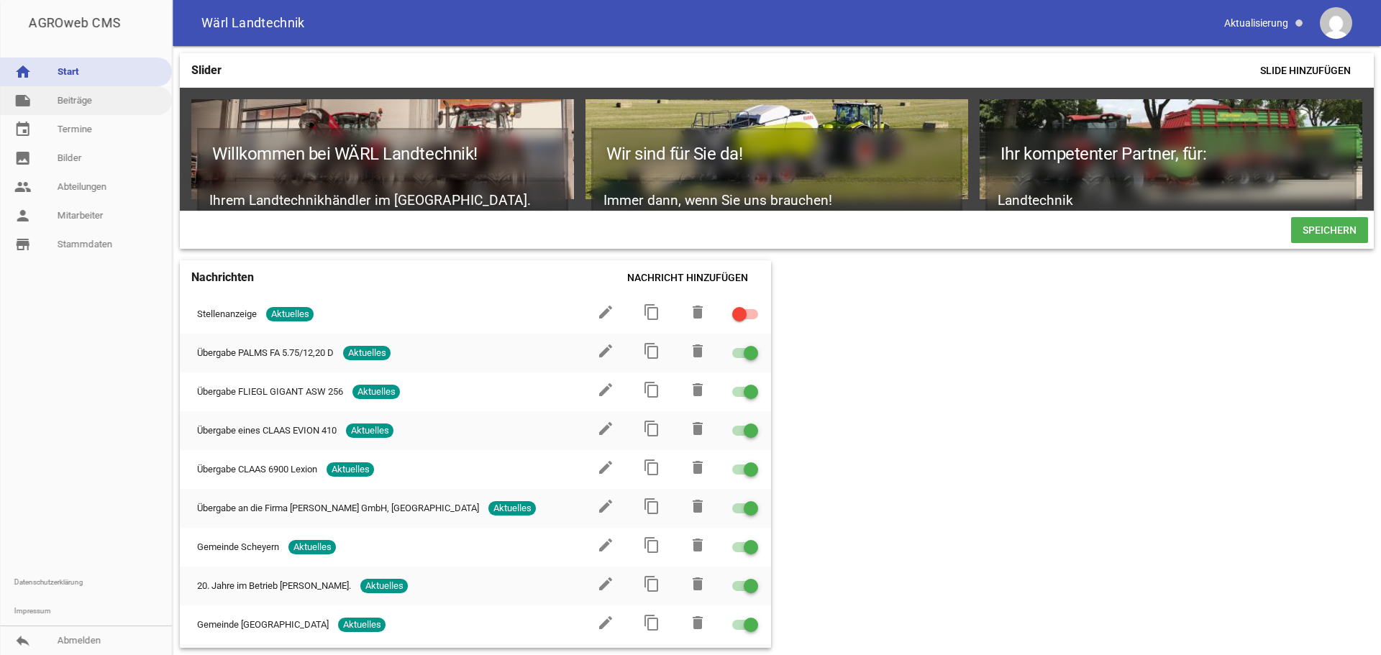
click at [89, 103] on link "note Beiträge" at bounding box center [86, 100] width 172 height 29
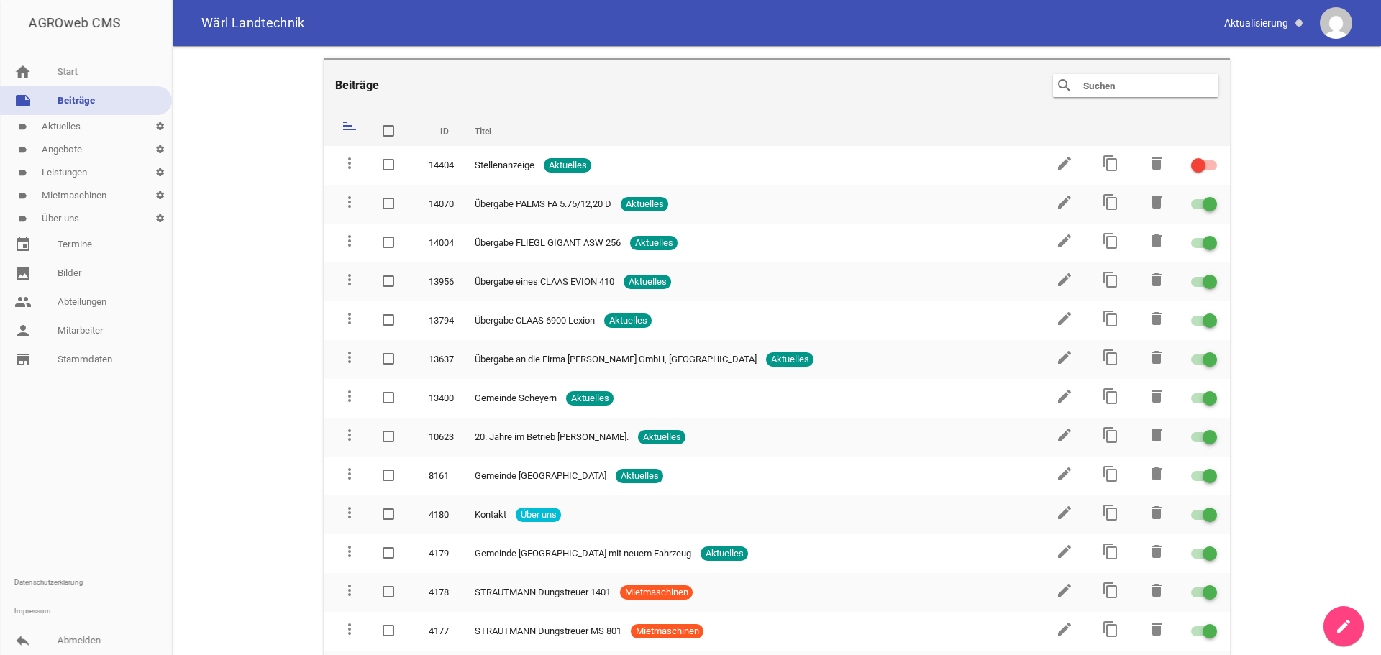
click at [80, 125] on link "label Aktuelles settings" at bounding box center [86, 126] width 172 height 23
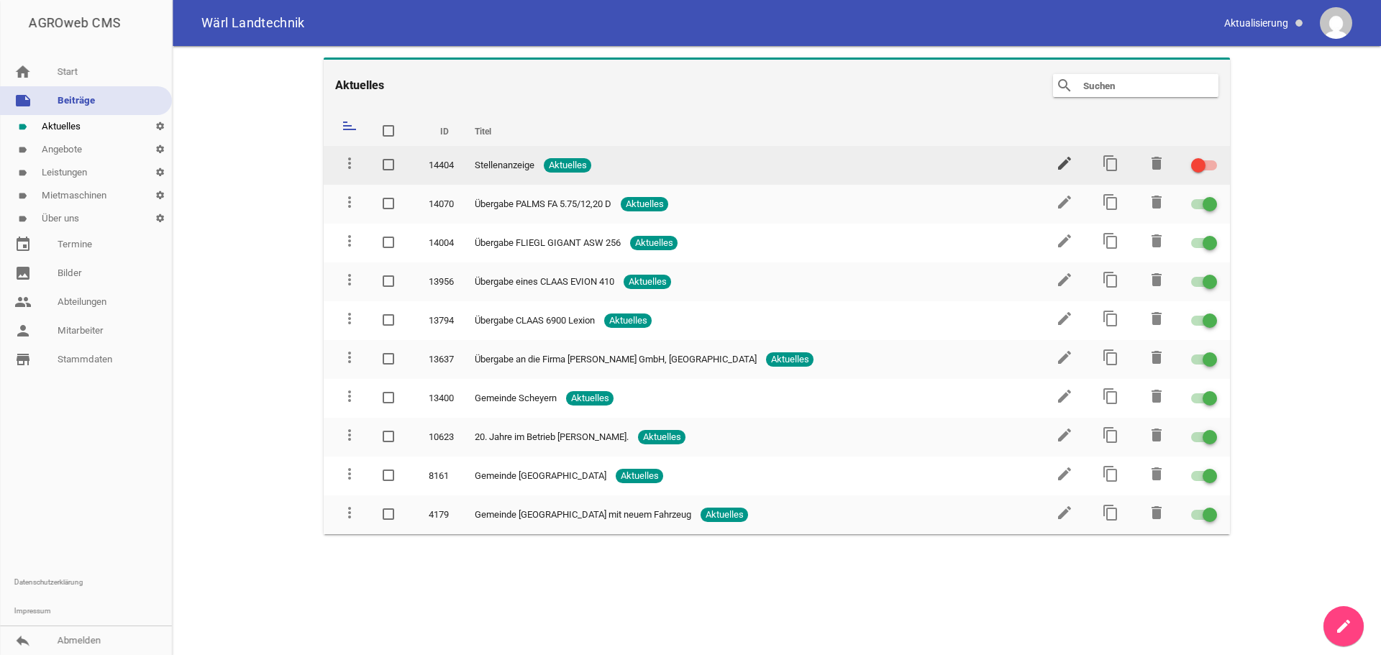
click at [1070, 159] on icon "edit" at bounding box center [1064, 163] width 17 height 17
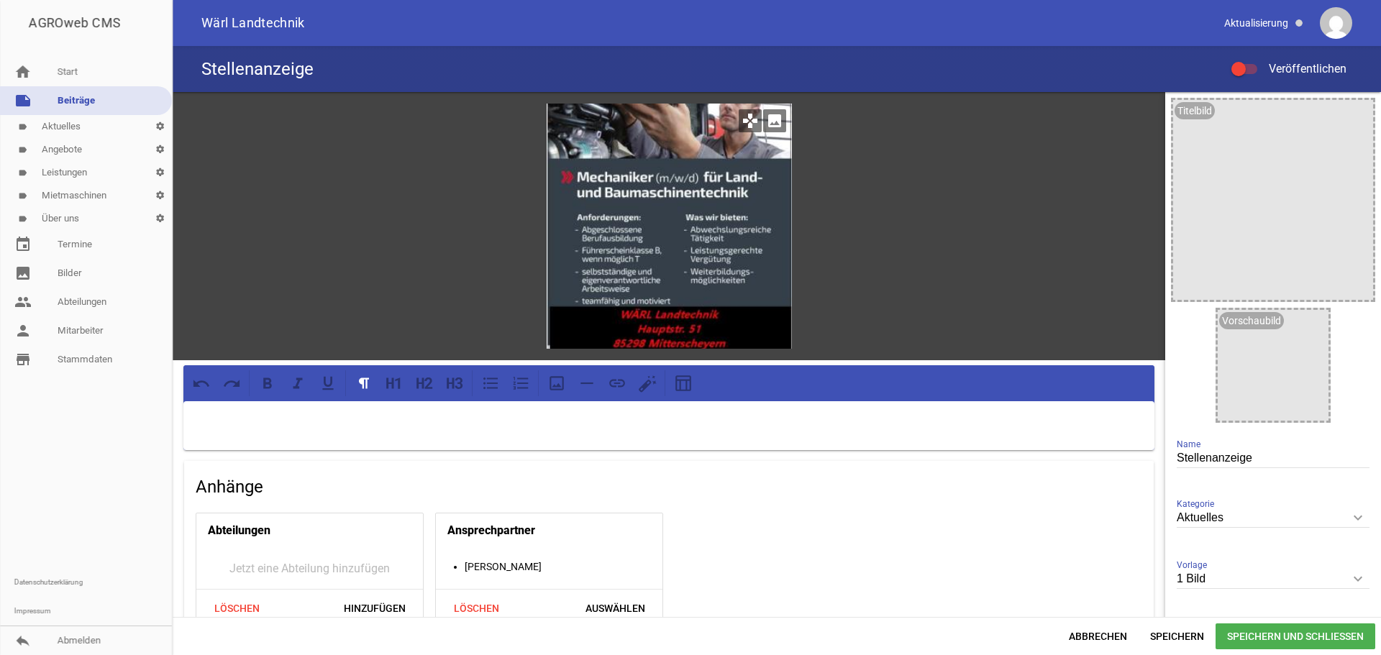
click at [696, 181] on div at bounding box center [669, 226] width 245 height 245
click at [705, 183] on div at bounding box center [669, 226] width 245 height 245
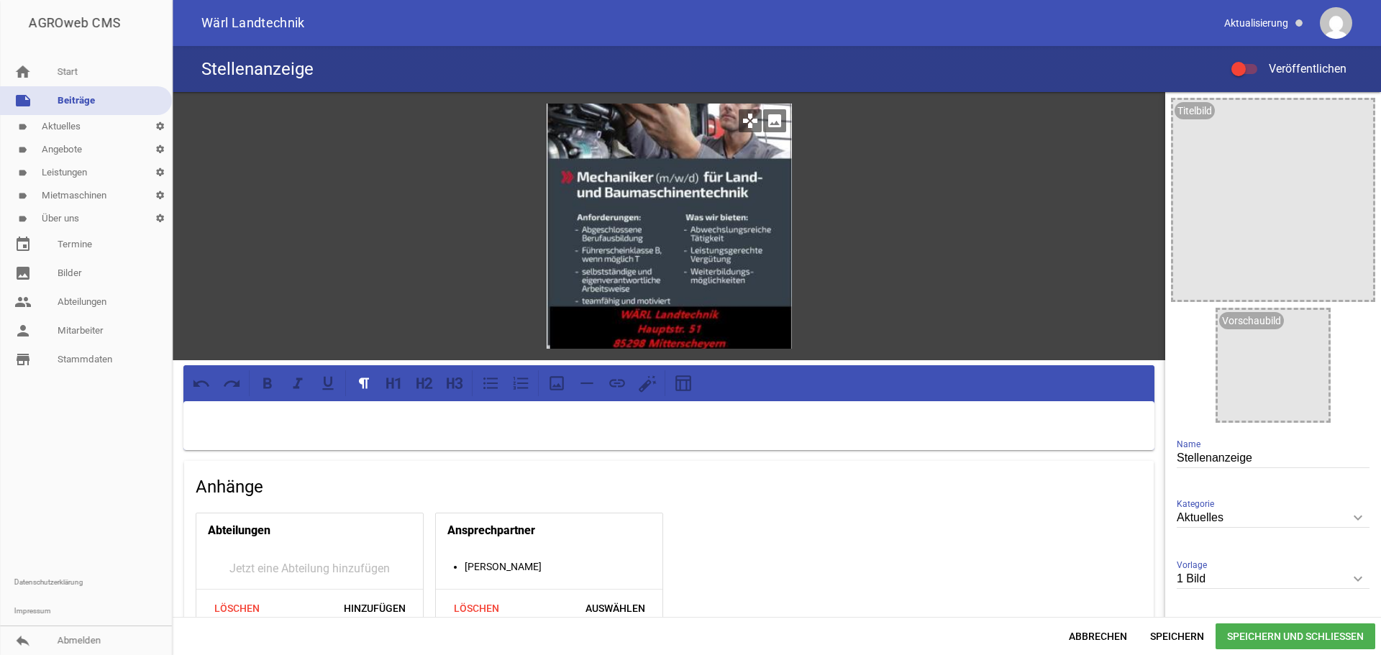
click at [696, 260] on div at bounding box center [669, 226] width 245 height 245
click at [60, 128] on link "label Aktuelles settings" at bounding box center [86, 126] width 172 height 23
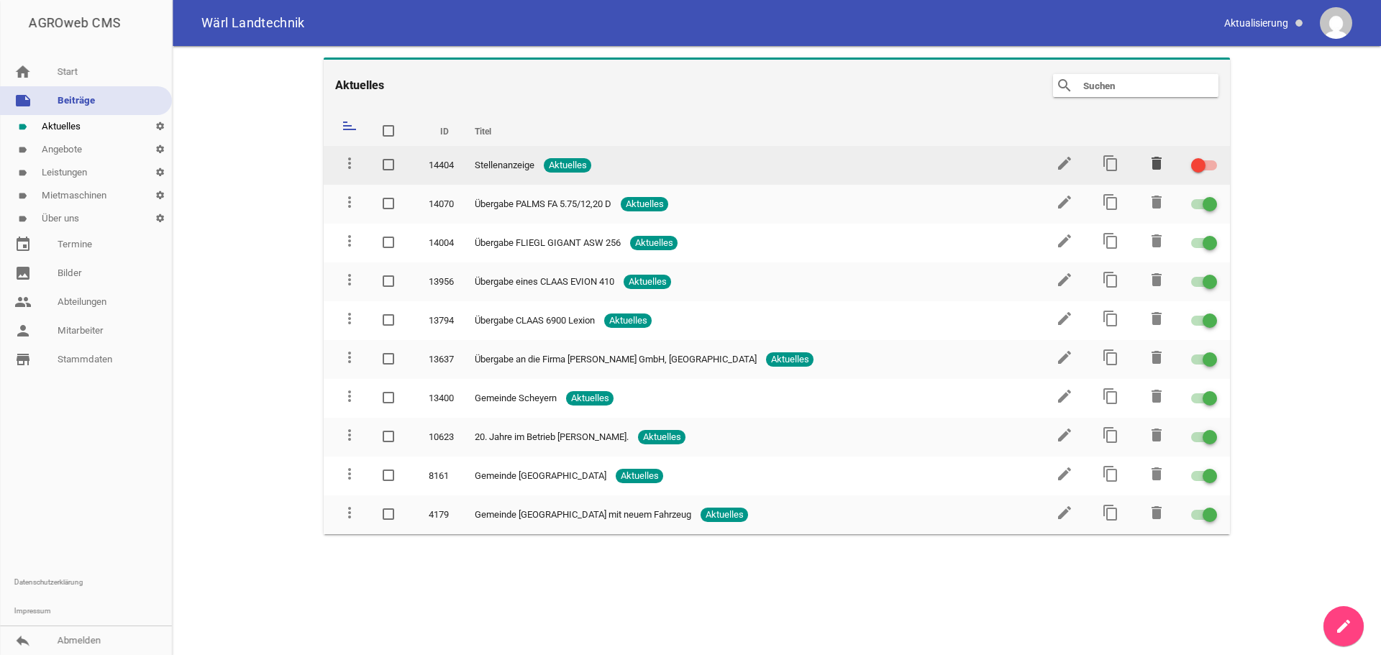
click at [1157, 163] on icon "delete" at bounding box center [1156, 163] width 17 height 17
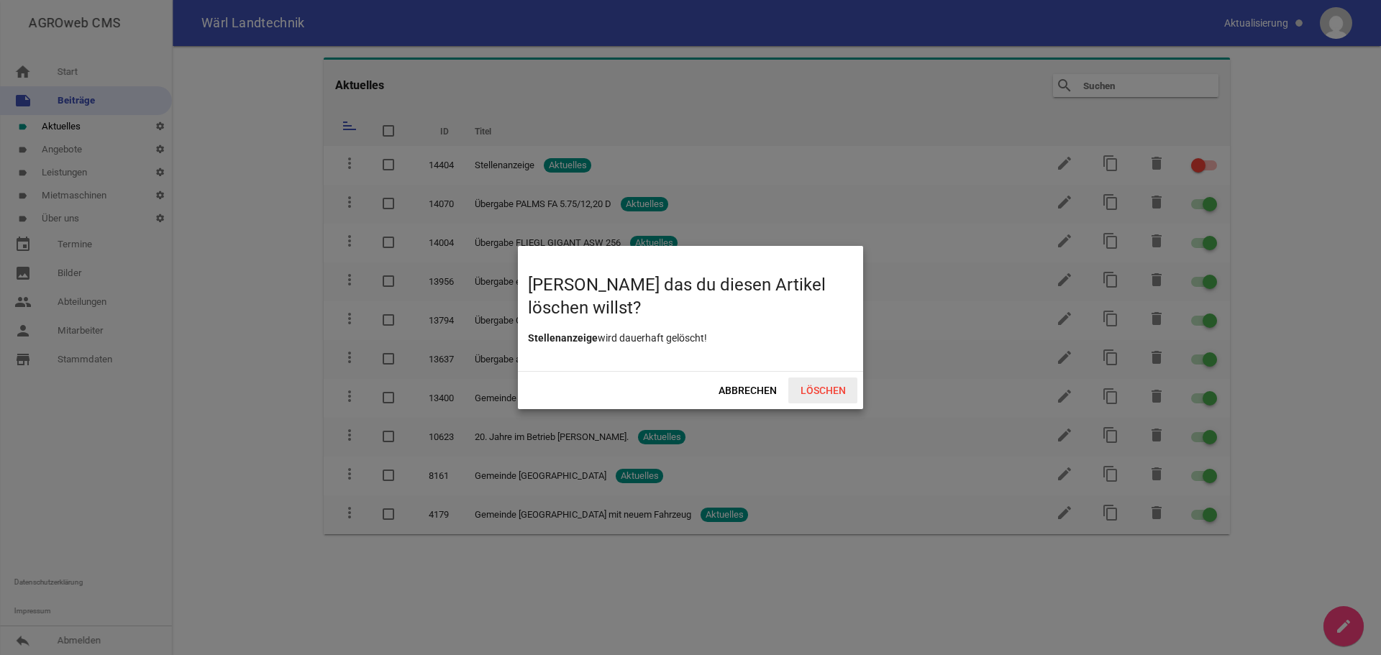
click at [829, 390] on span "Löschen" at bounding box center [822, 391] width 69 height 26
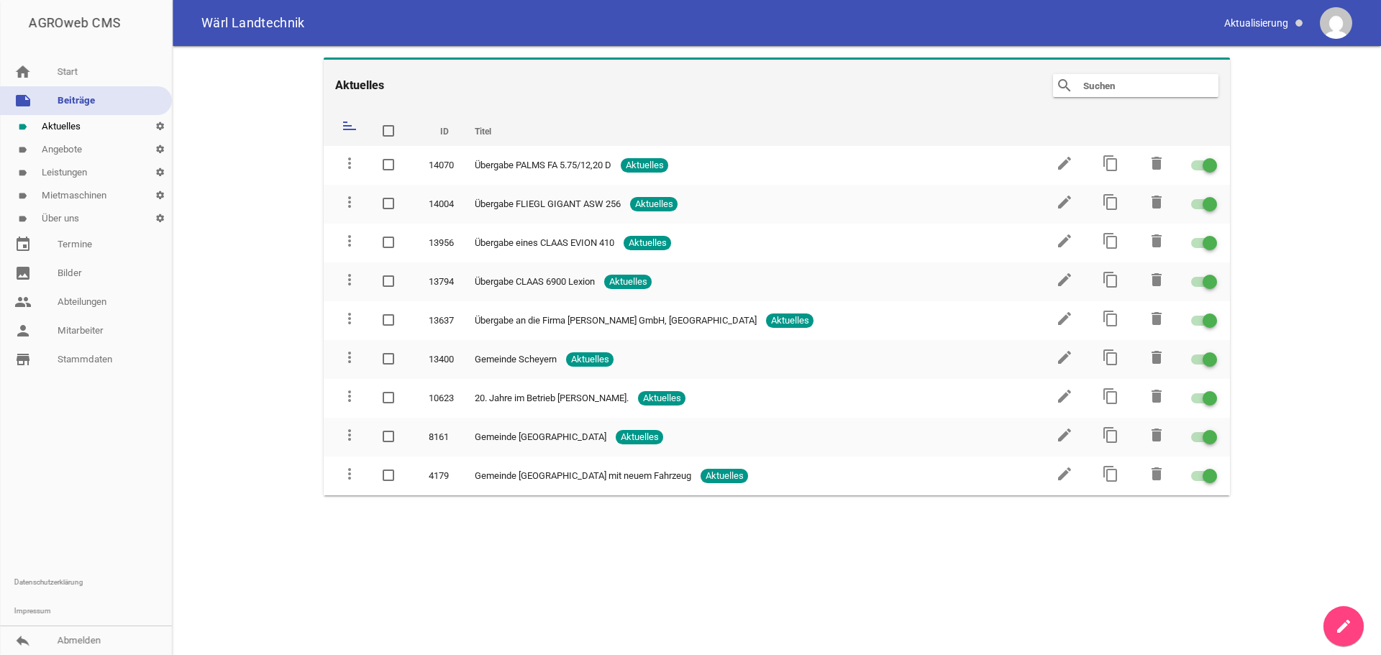
click at [90, 102] on link "note Beiträge" at bounding box center [86, 100] width 172 height 29
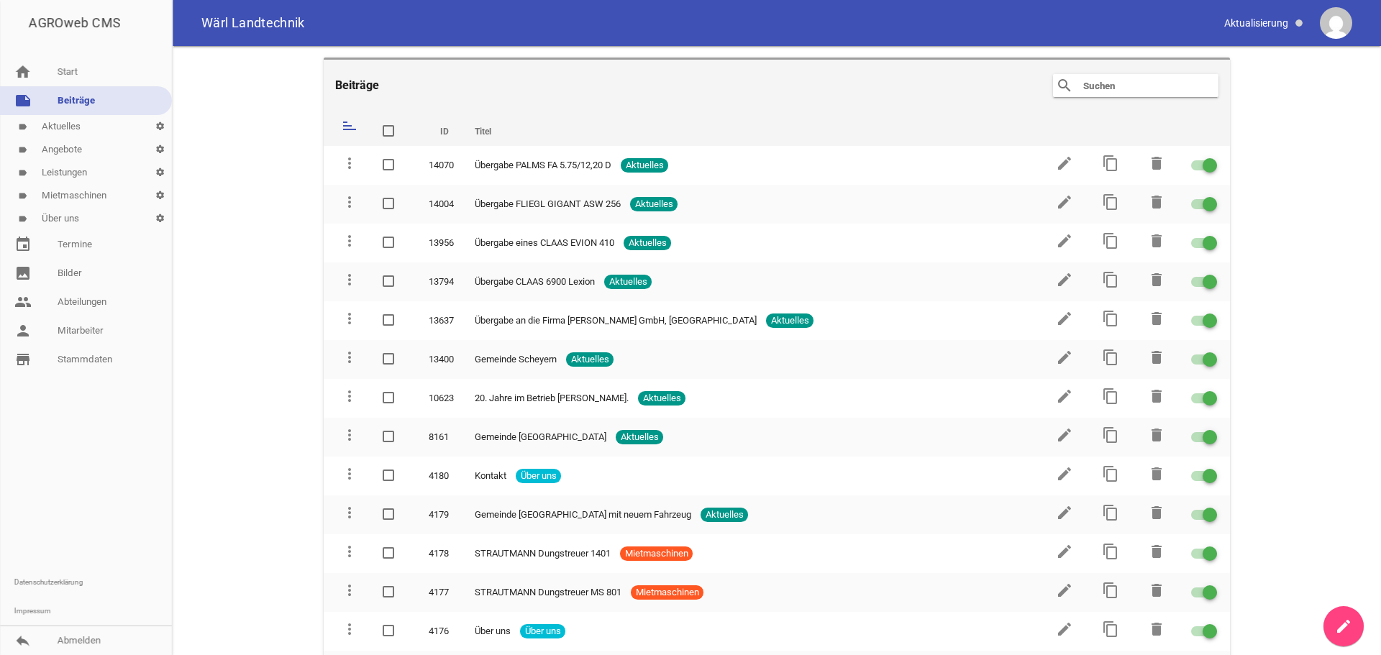
click at [59, 128] on link "label Aktuelles settings" at bounding box center [86, 126] width 172 height 23
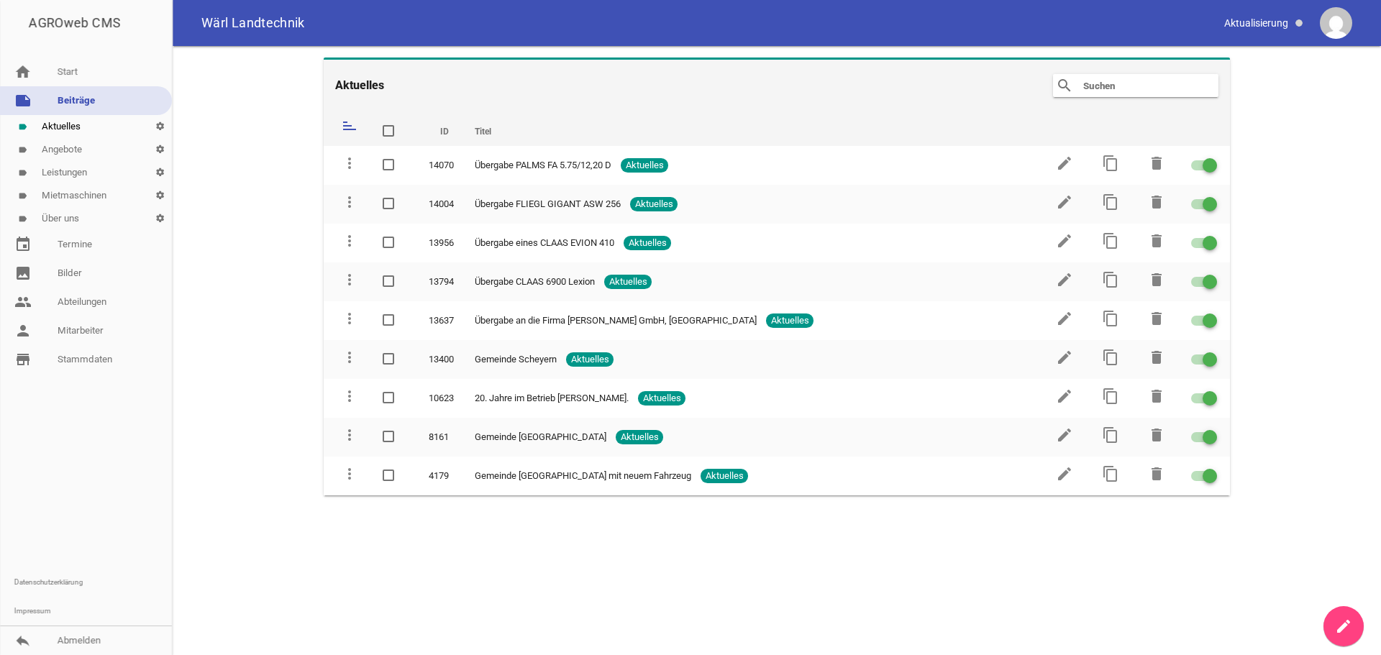
click at [1337, 619] on icon "create" at bounding box center [1343, 626] width 17 height 17
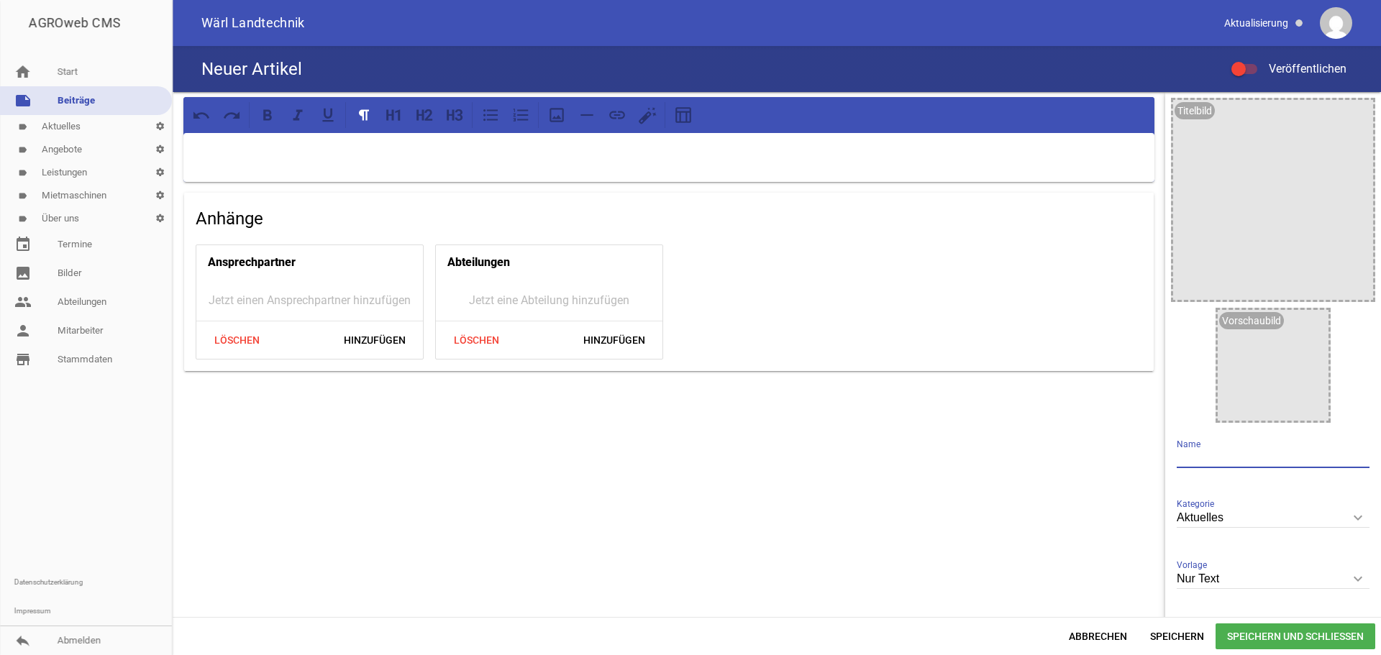
click at [1203, 452] on input "text" at bounding box center [1273, 458] width 193 height 19
type input "Stellenanzeige"
click at [608, 154] on p at bounding box center [668, 151] width 951 height 17
click at [1351, 580] on icon "keyboard_arrow_down" at bounding box center [1357, 578] width 23 height 23
click at [1351, 580] on input "Nur Text" at bounding box center [1273, 579] width 193 height 19
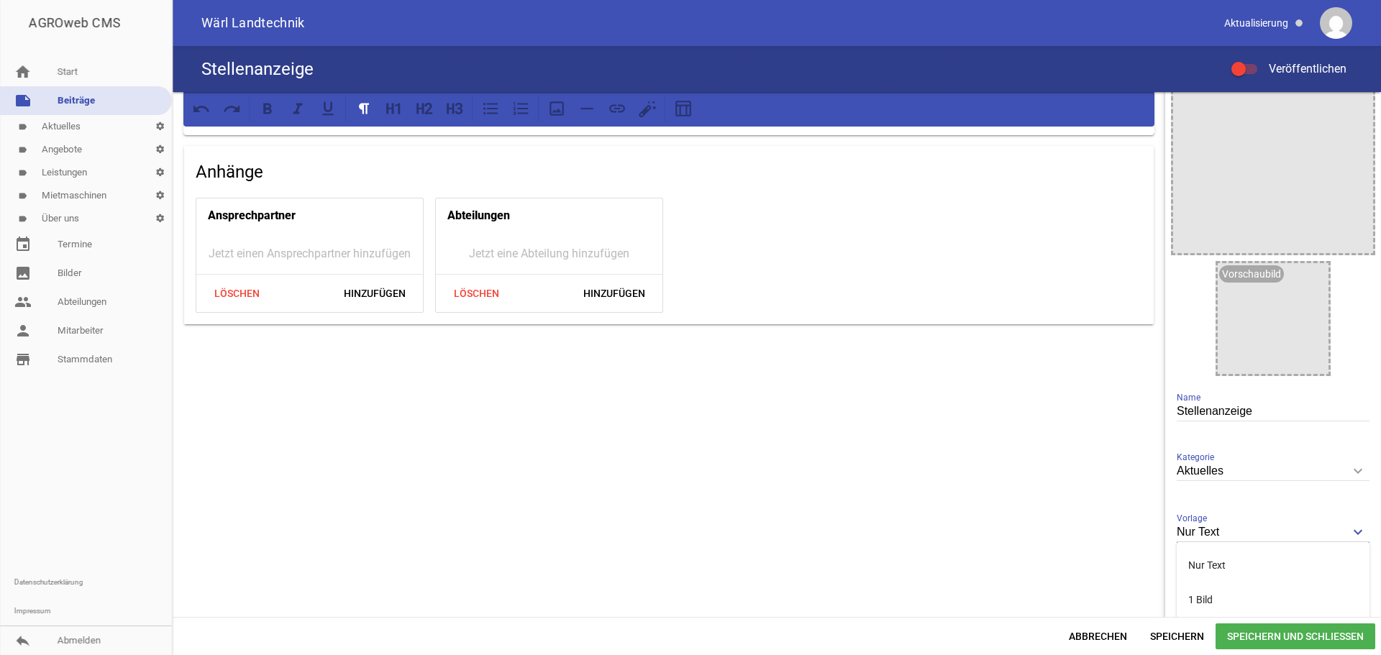
scroll to position [122, 0]
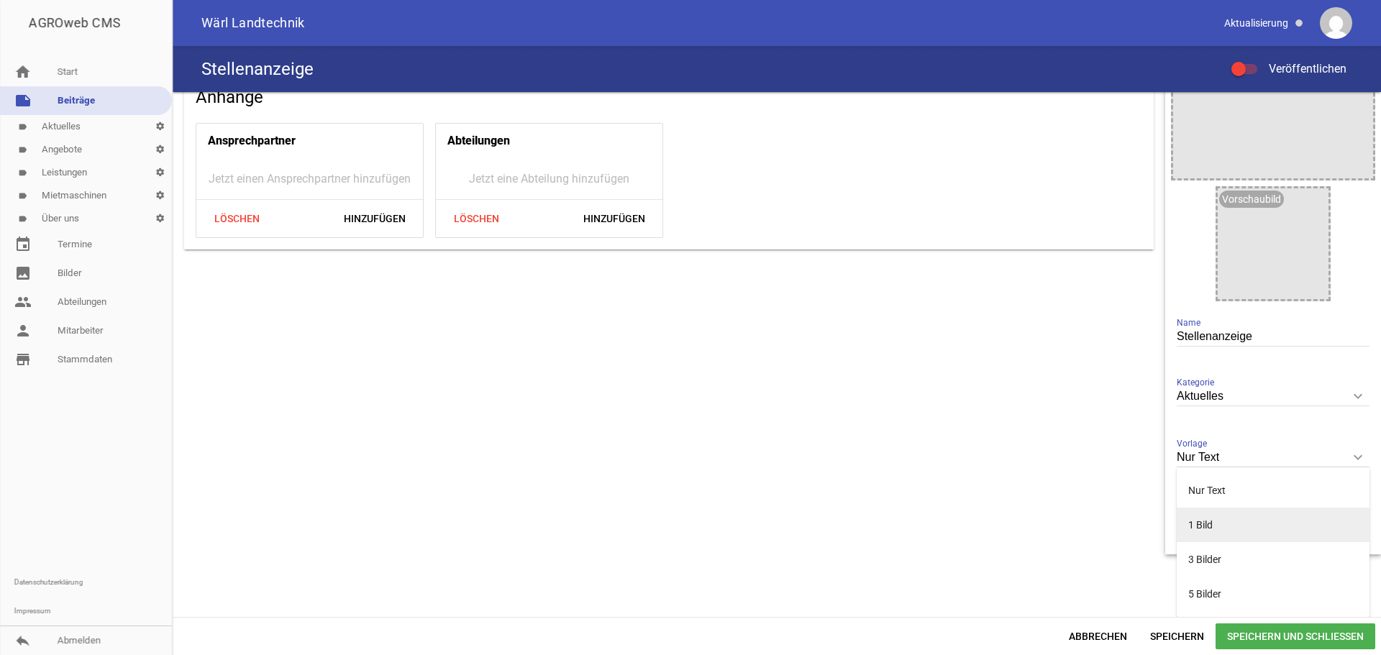
click at [1229, 524] on li "1 Bild" at bounding box center [1273, 525] width 193 height 35
type input "1 Bild"
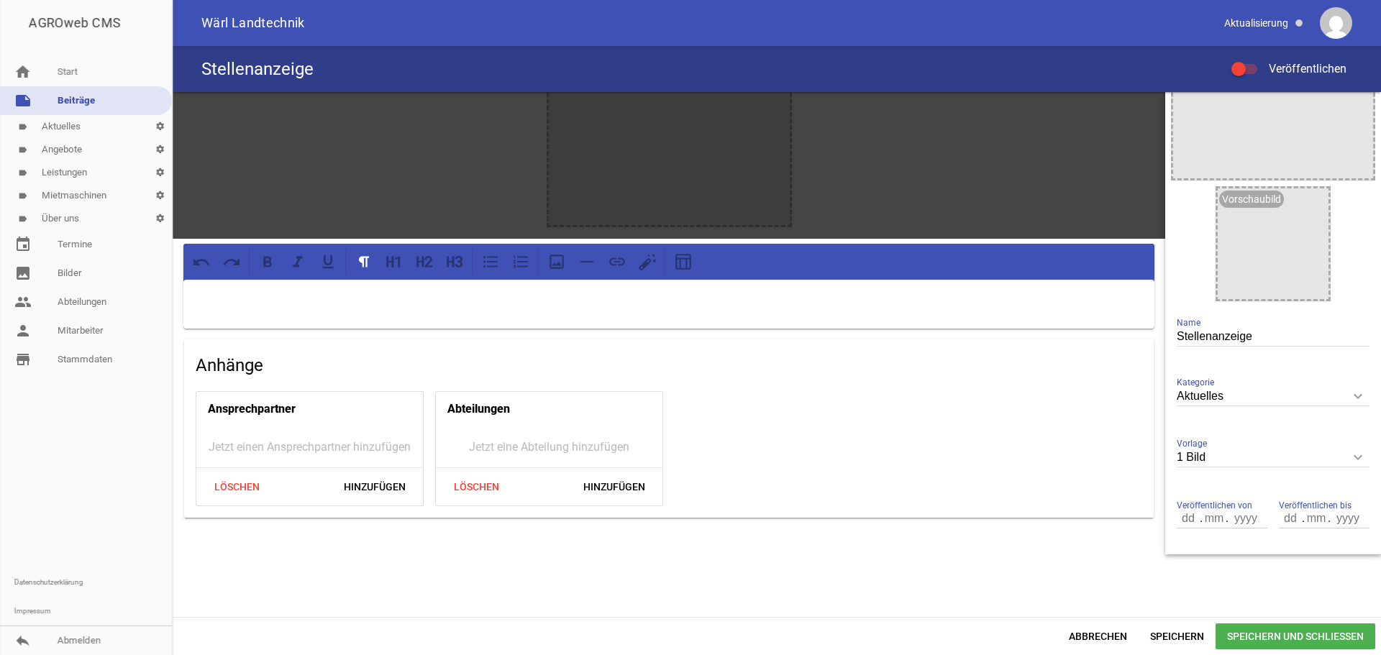
drag, startPoint x: 880, startPoint y: 163, endPoint x: 870, endPoint y: 186, distance: 25.1
click at [872, 183] on div "games image" at bounding box center [669, 105] width 993 height 268
click at [865, 209] on div "games image" at bounding box center [669, 105] width 993 height 268
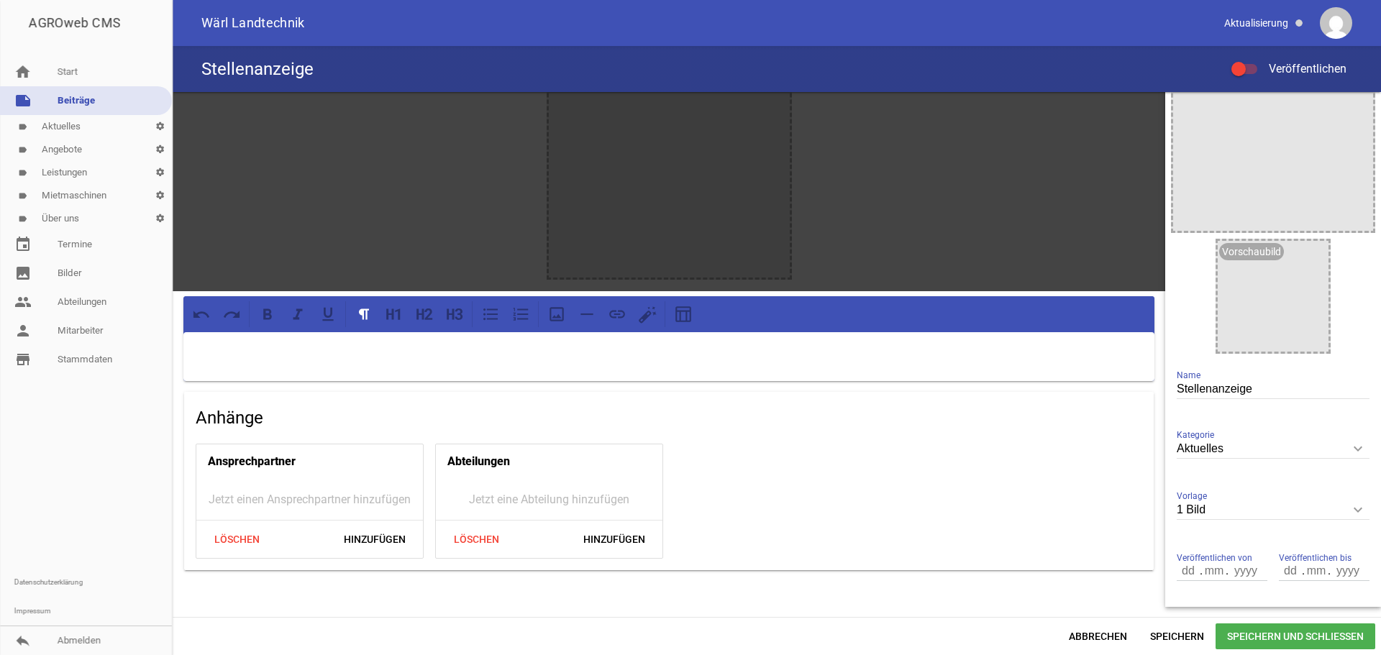
scroll to position [0, 0]
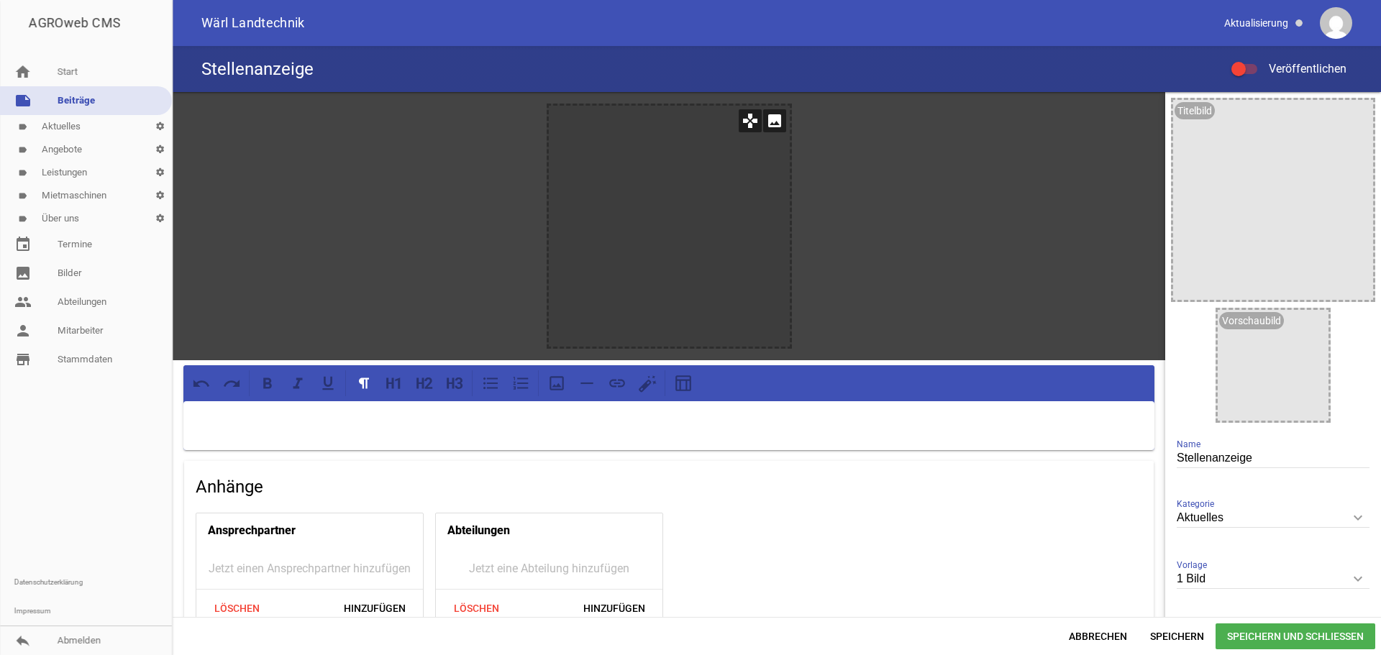
click at [774, 121] on icon "image" at bounding box center [774, 120] width 23 height 23
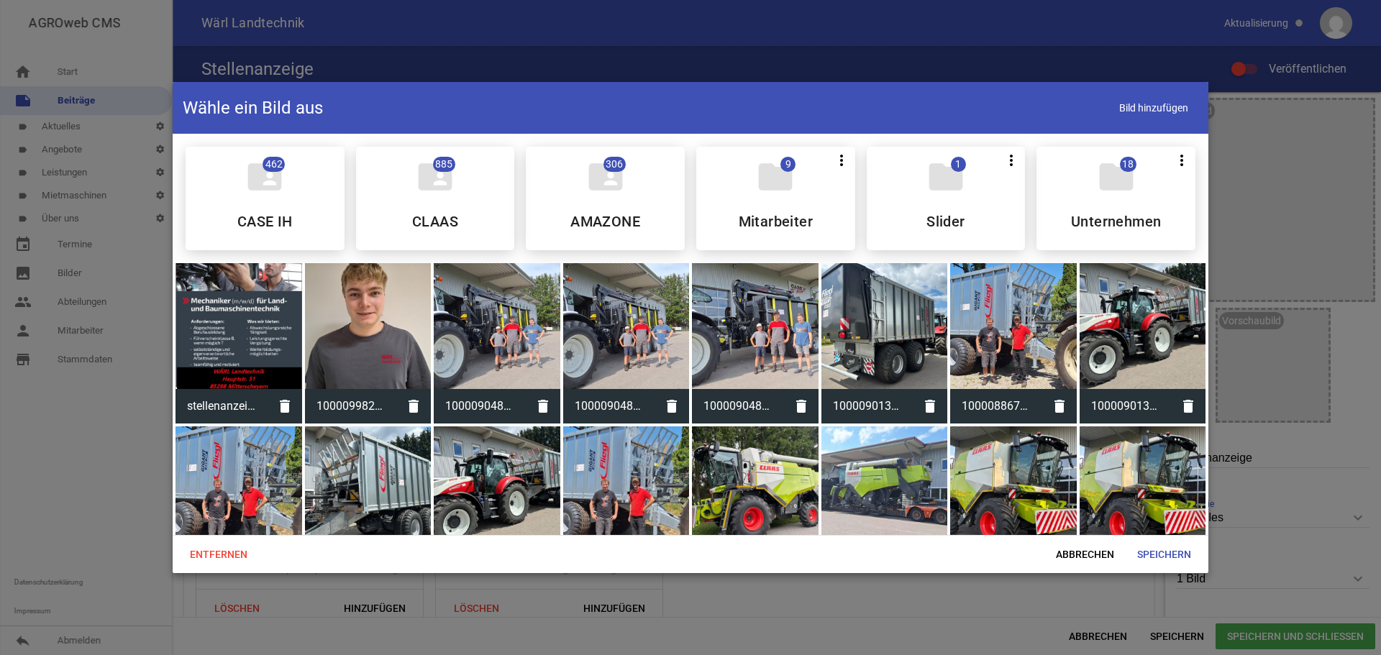
click at [256, 314] on div at bounding box center [238, 326] width 127 height 127
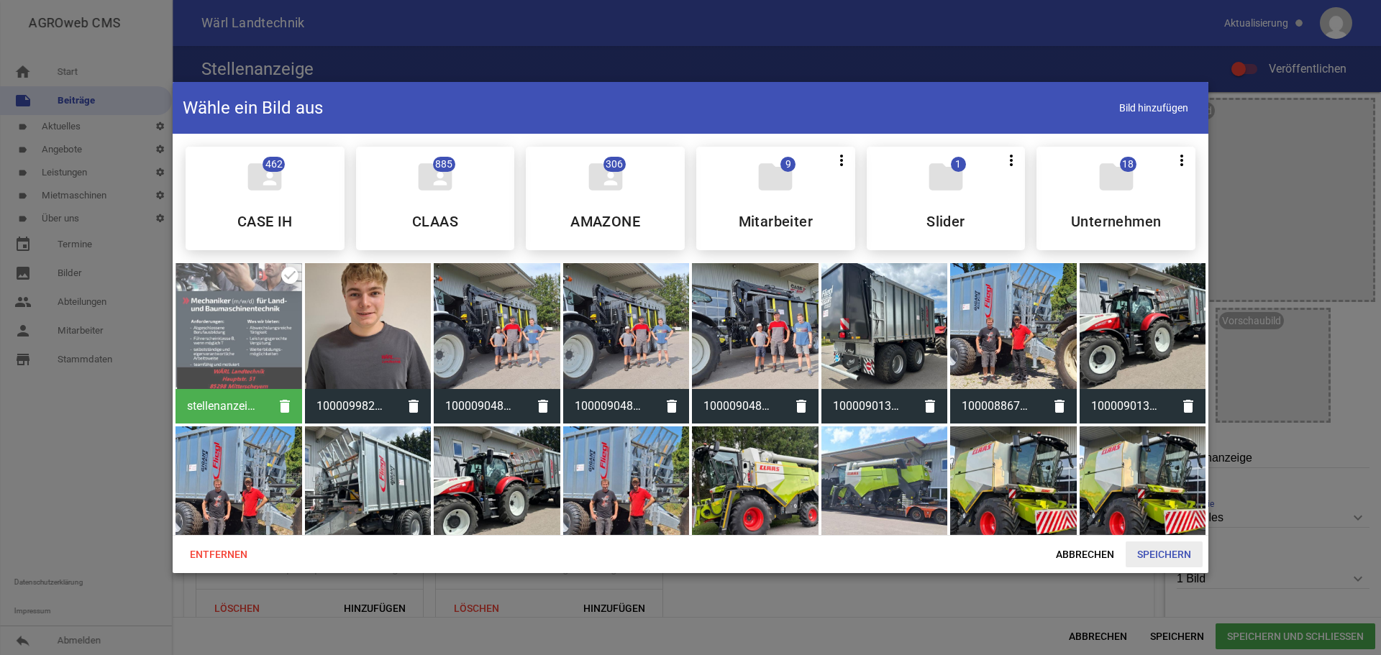
click at [1152, 549] on span "Speichern" at bounding box center [1164, 555] width 77 height 26
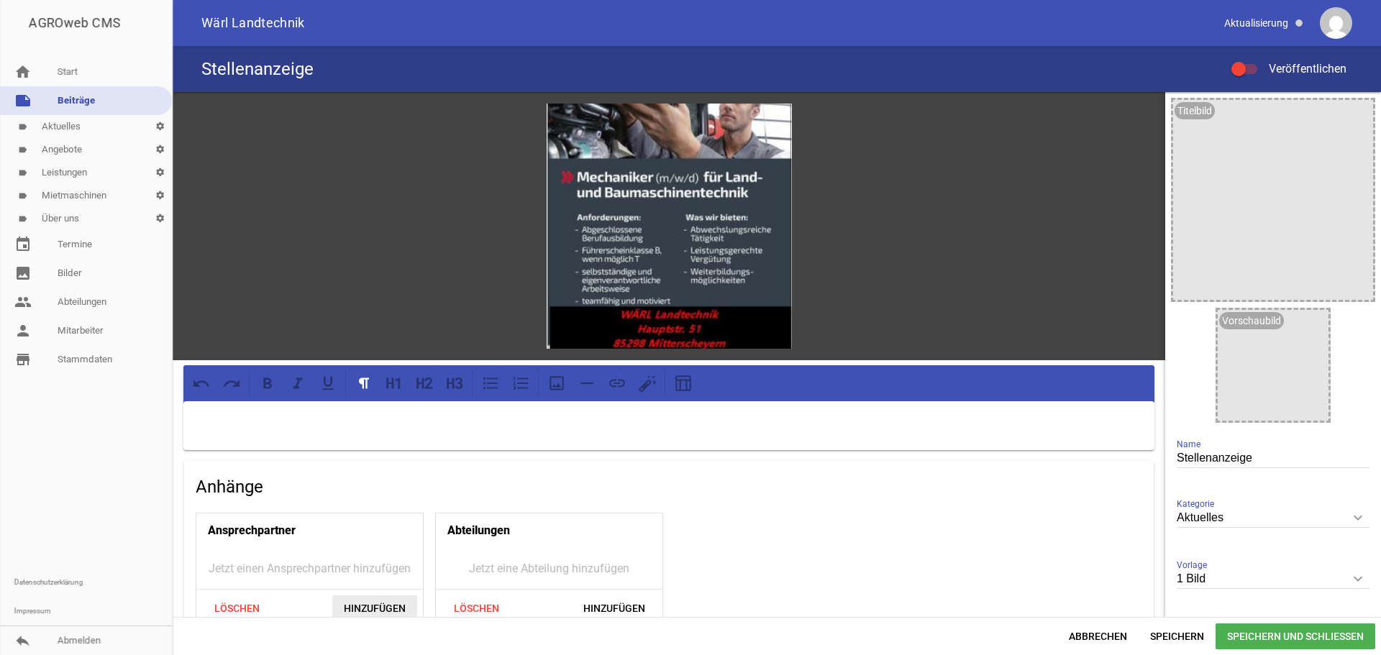
click at [366, 611] on span "Hinzufügen" at bounding box center [374, 609] width 85 height 26
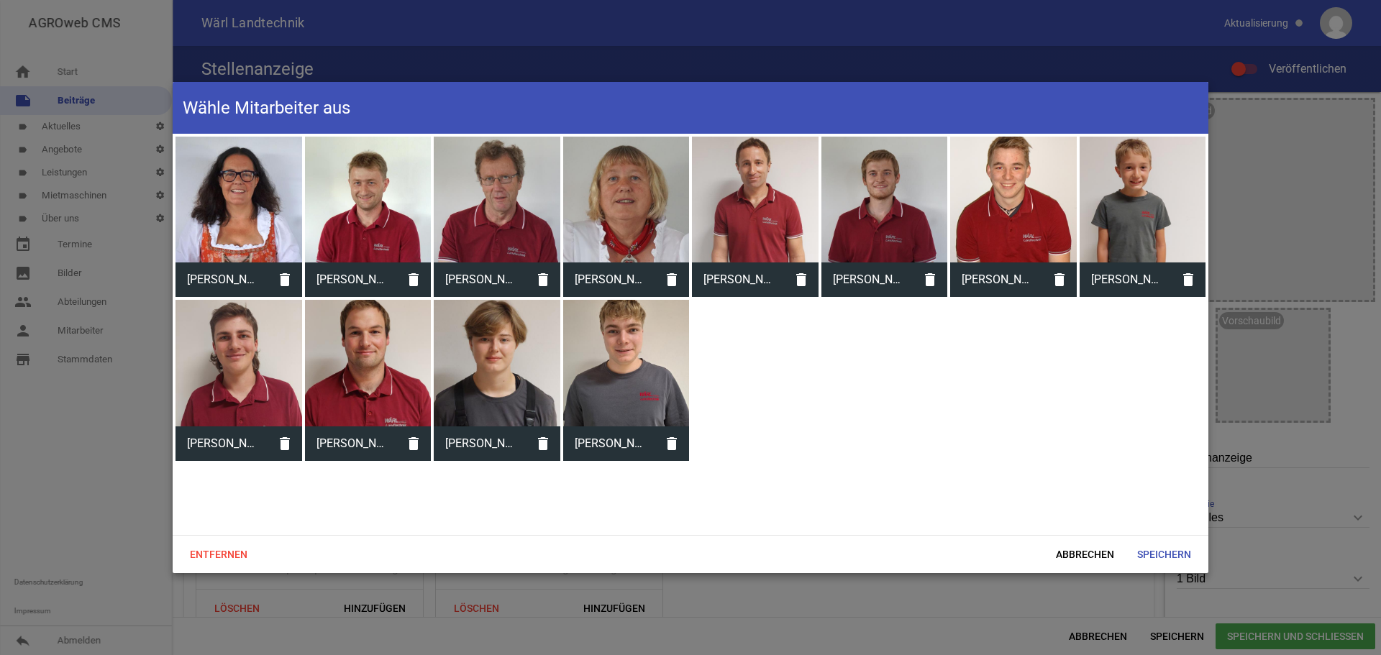
click at [375, 278] on span "[PERSON_NAME]" at bounding box center [351, 279] width 92 height 37
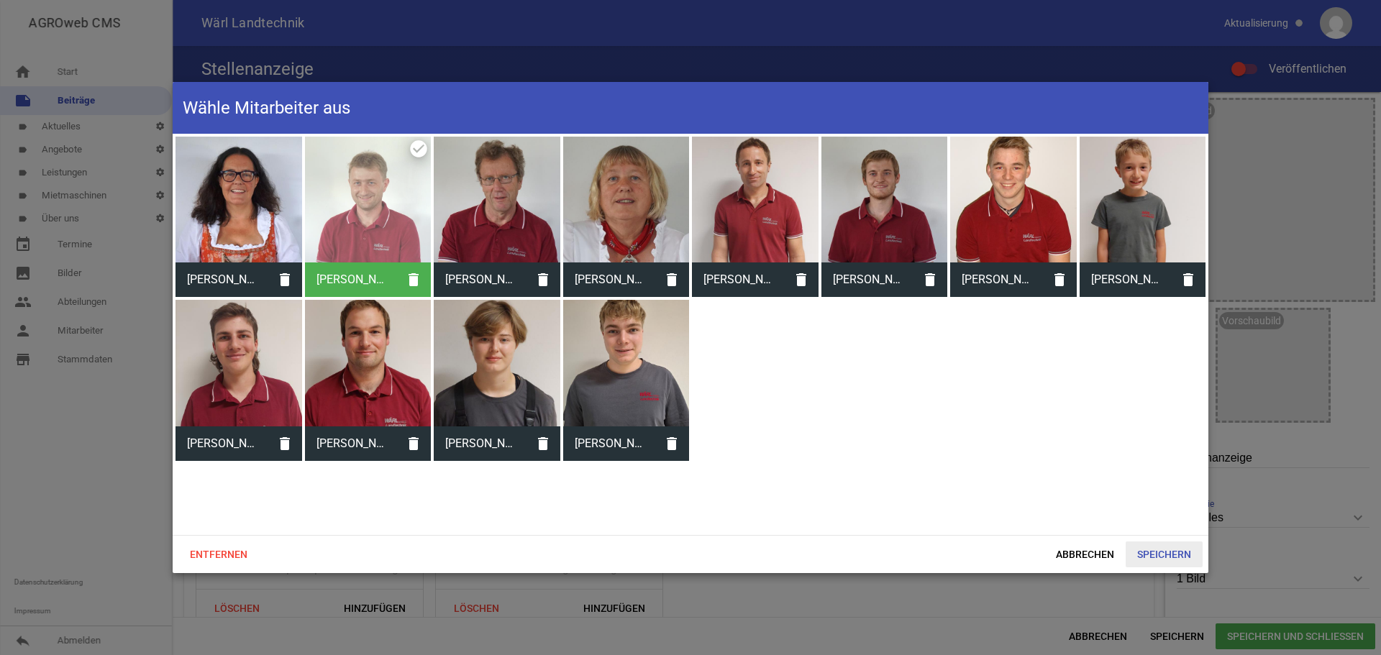
click at [1177, 557] on span "Speichern" at bounding box center [1164, 555] width 77 height 26
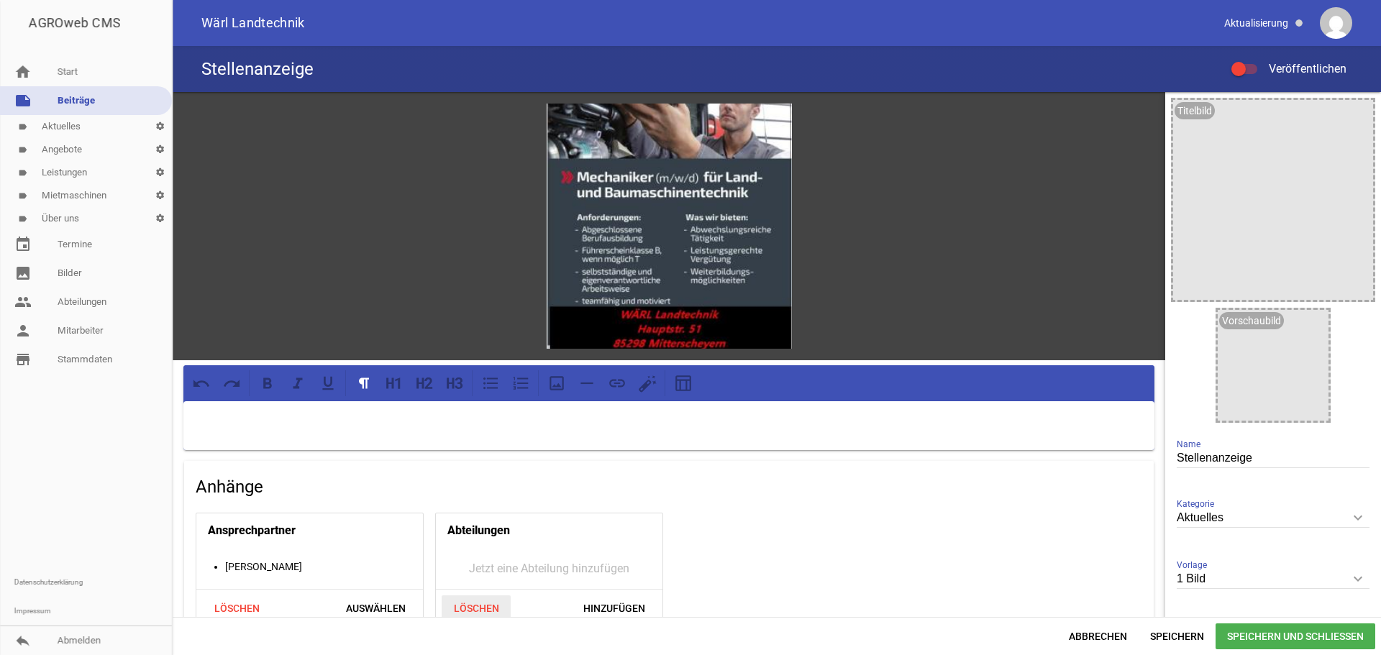
click at [469, 601] on span "Löschen" at bounding box center [476, 609] width 69 height 26
click at [1309, 626] on span "Speichern und Schließen" at bounding box center [1296, 637] width 160 height 26
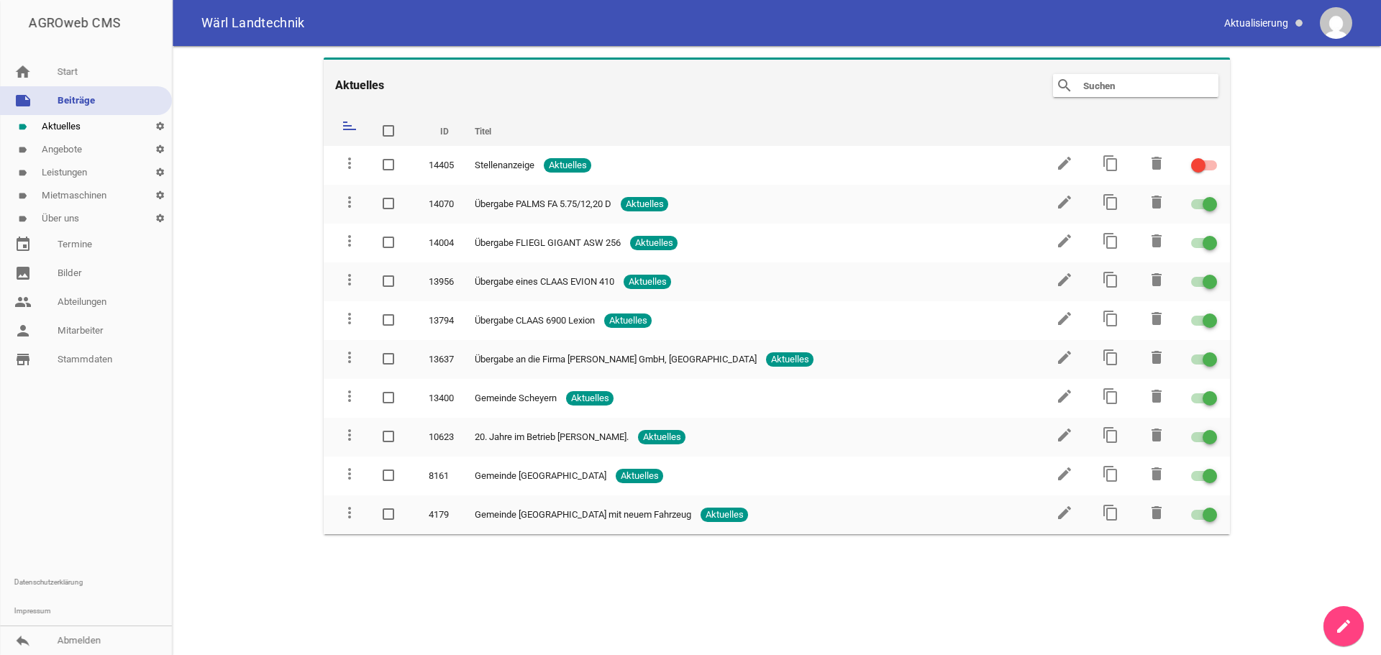
drag, startPoint x: 1193, startPoint y: 162, endPoint x: 1239, endPoint y: 162, distance: 46.0
click at [1239, 162] on main "Aktuelles search clear sort ID Titel delete more_vert 14405 Stellenanzeige Aktu…" at bounding box center [777, 350] width 1208 height 609
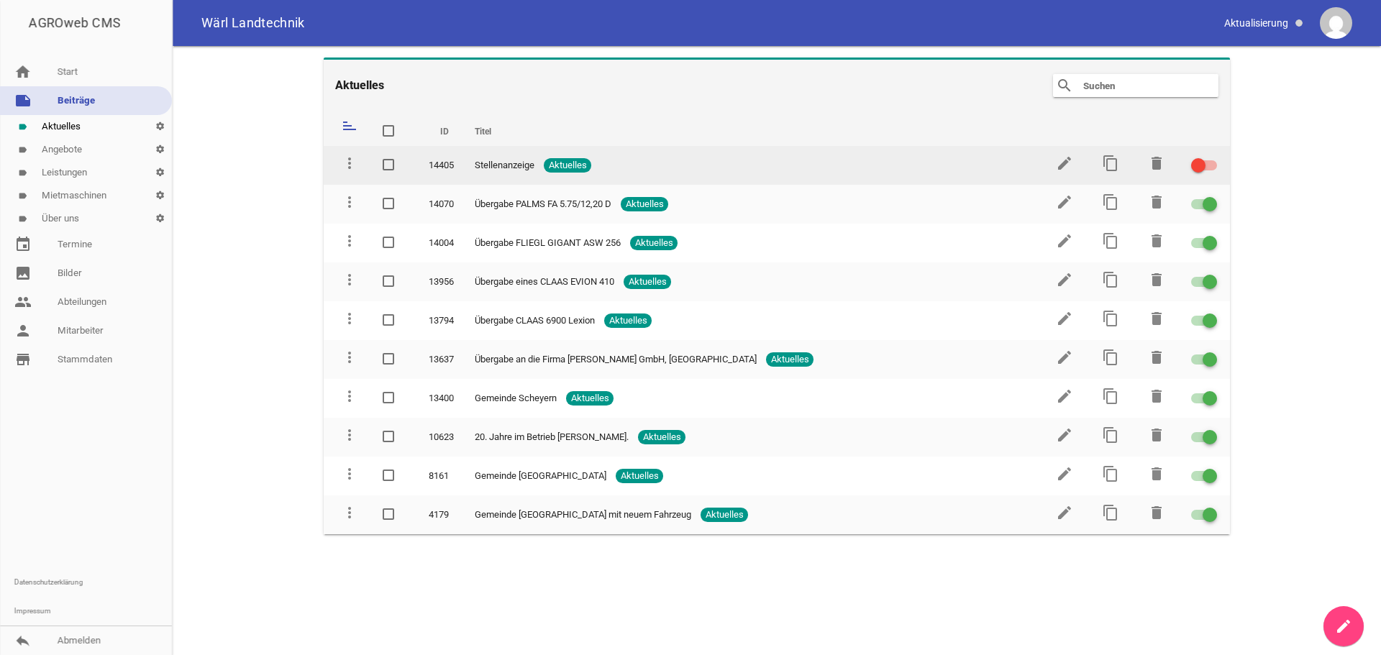
click at [1200, 165] on span at bounding box center [1198, 166] width 6 height 6
click at [1213, 157] on input "checkbox" at bounding box center [1213, 157] width 0 height 0
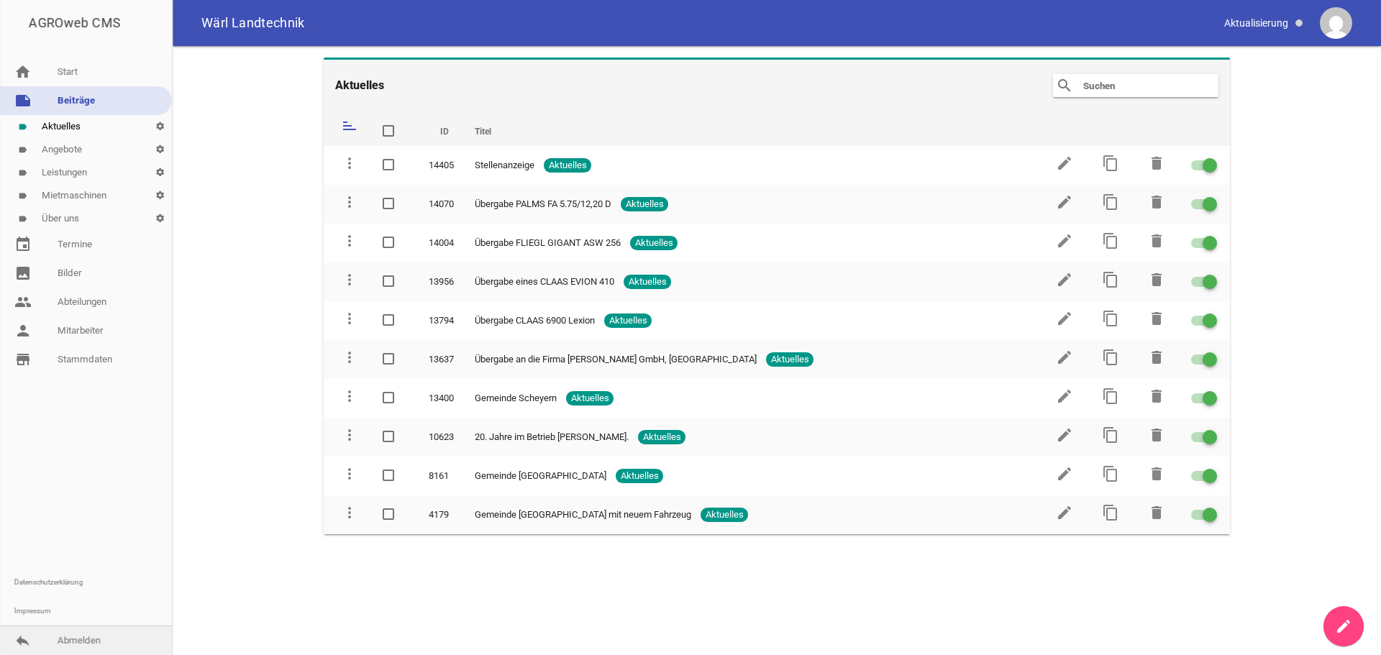
click at [60, 639] on link "reply Abmelden" at bounding box center [86, 640] width 172 height 29
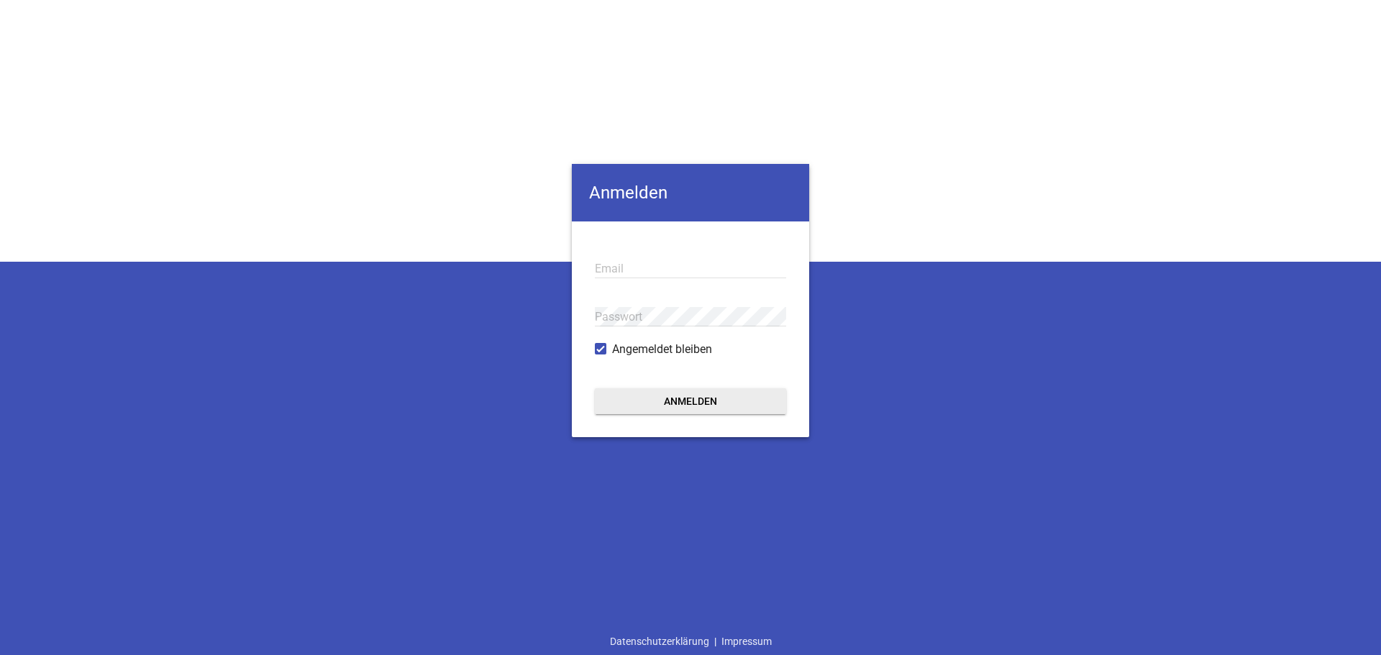
type input "[PERSON_NAME][EMAIL_ADDRESS][DOMAIN_NAME]"
click at [693, 395] on button "Anmelden" at bounding box center [690, 401] width 191 height 26
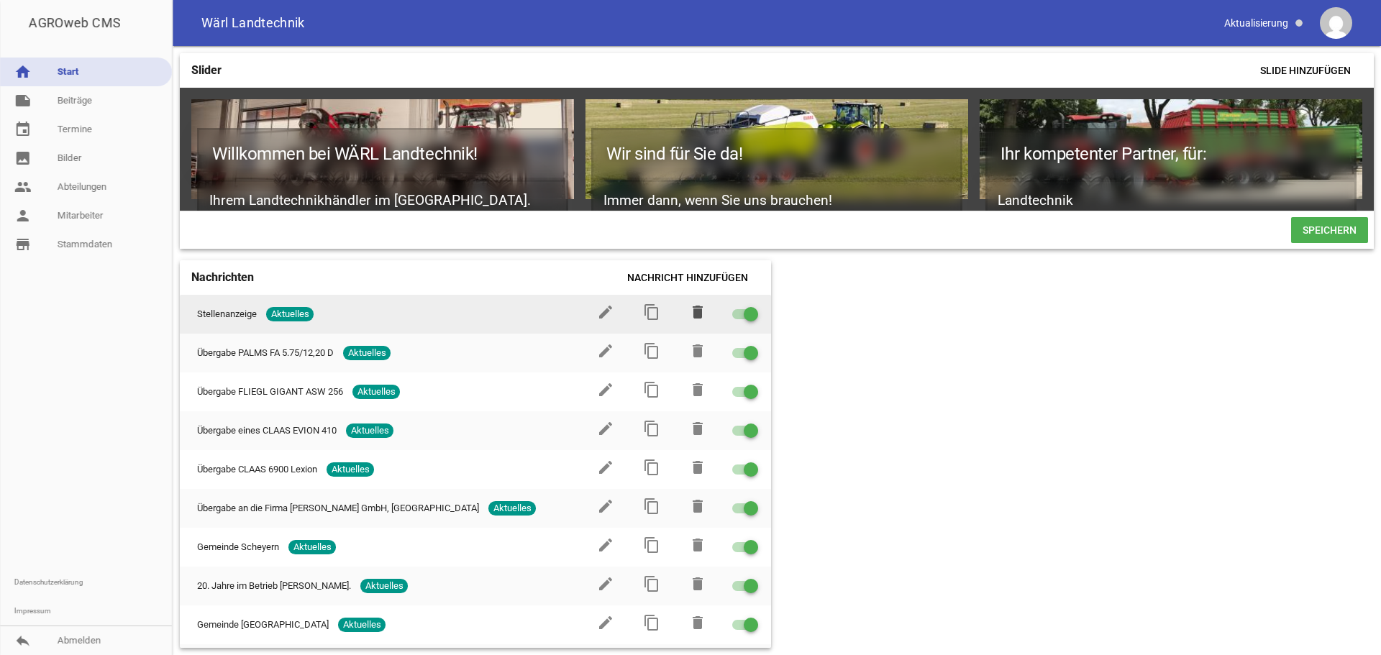
click at [689, 320] on icon "delete" at bounding box center [697, 312] width 17 height 17
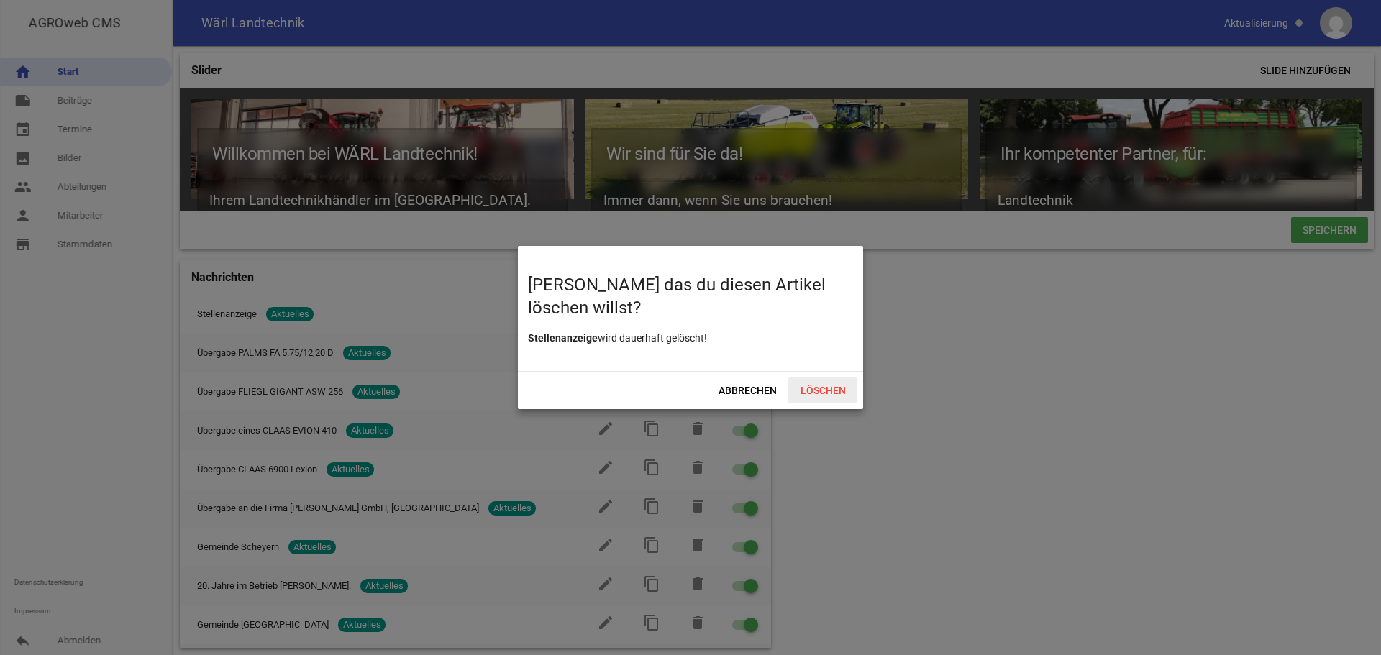
click at [834, 388] on span "Löschen" at bounding box center [822, 391] width 69 height 26
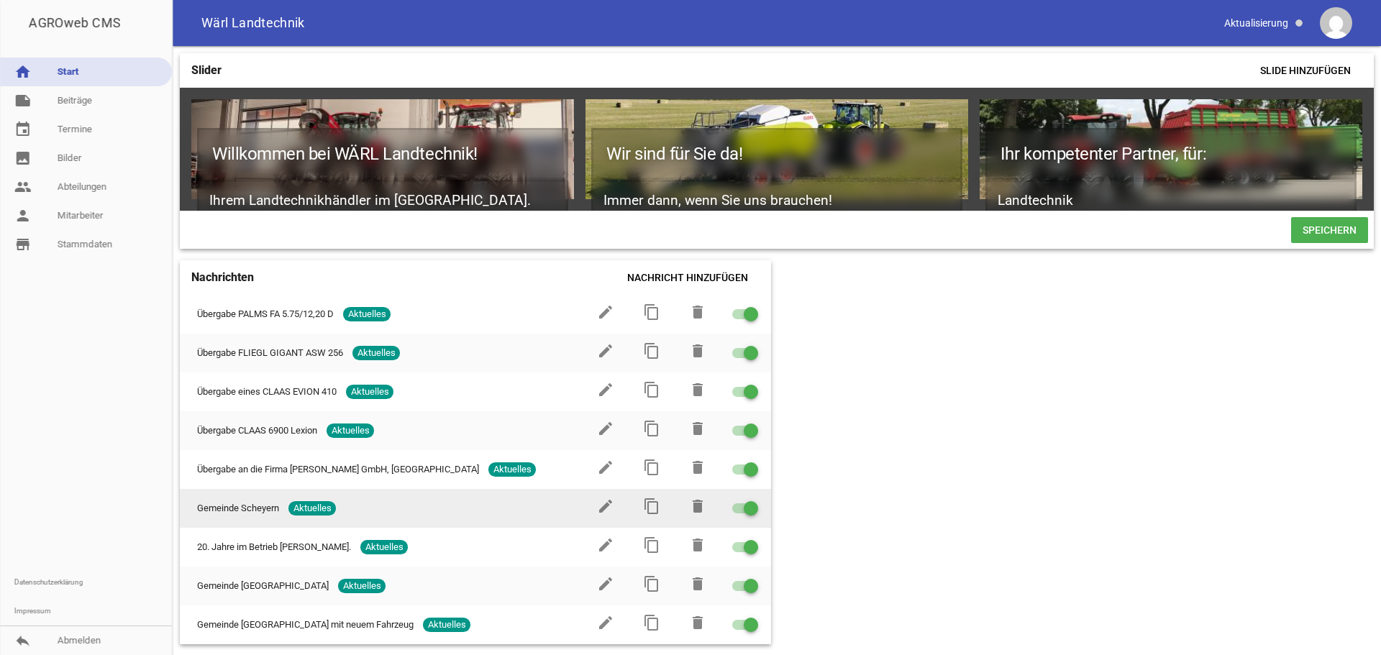
scroll to position [4, 0]
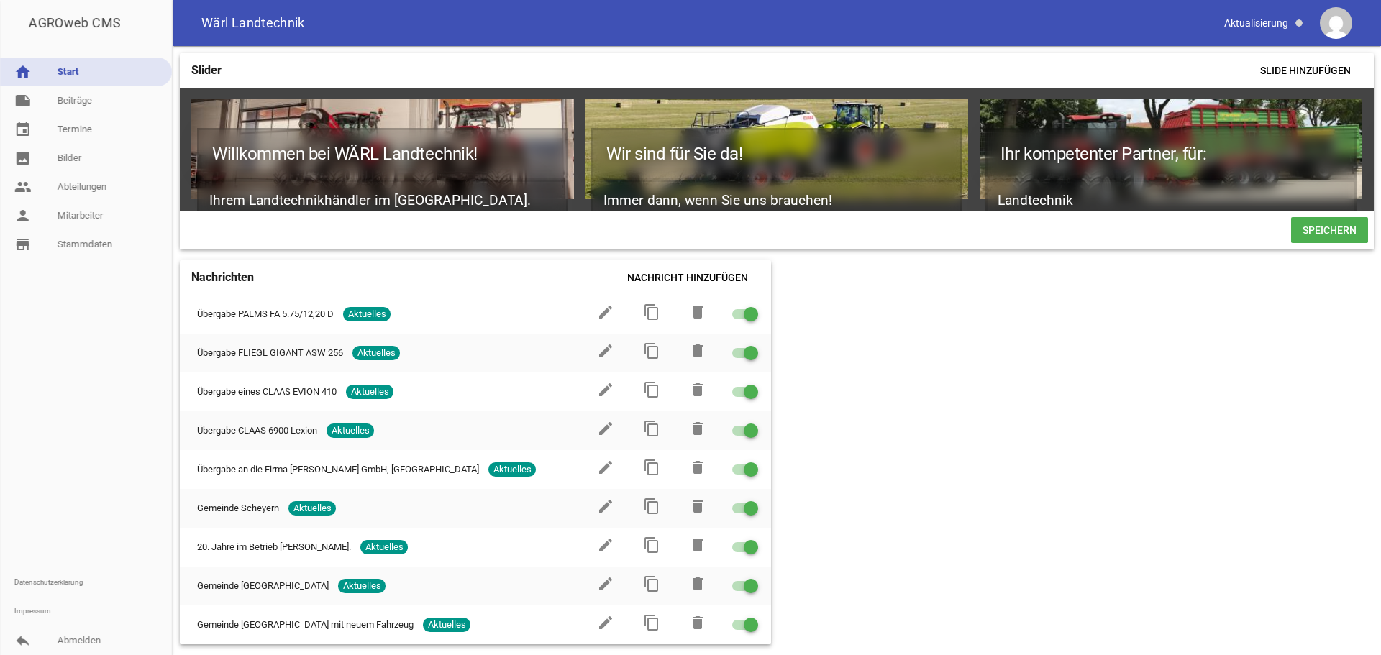
click at [96, 76] on link "home Start" at bounding box center [86, 72] width 172 height 29
click at [88, 109] on link "note Beiträge" at bounding box center [86, 100] width 172 height 29
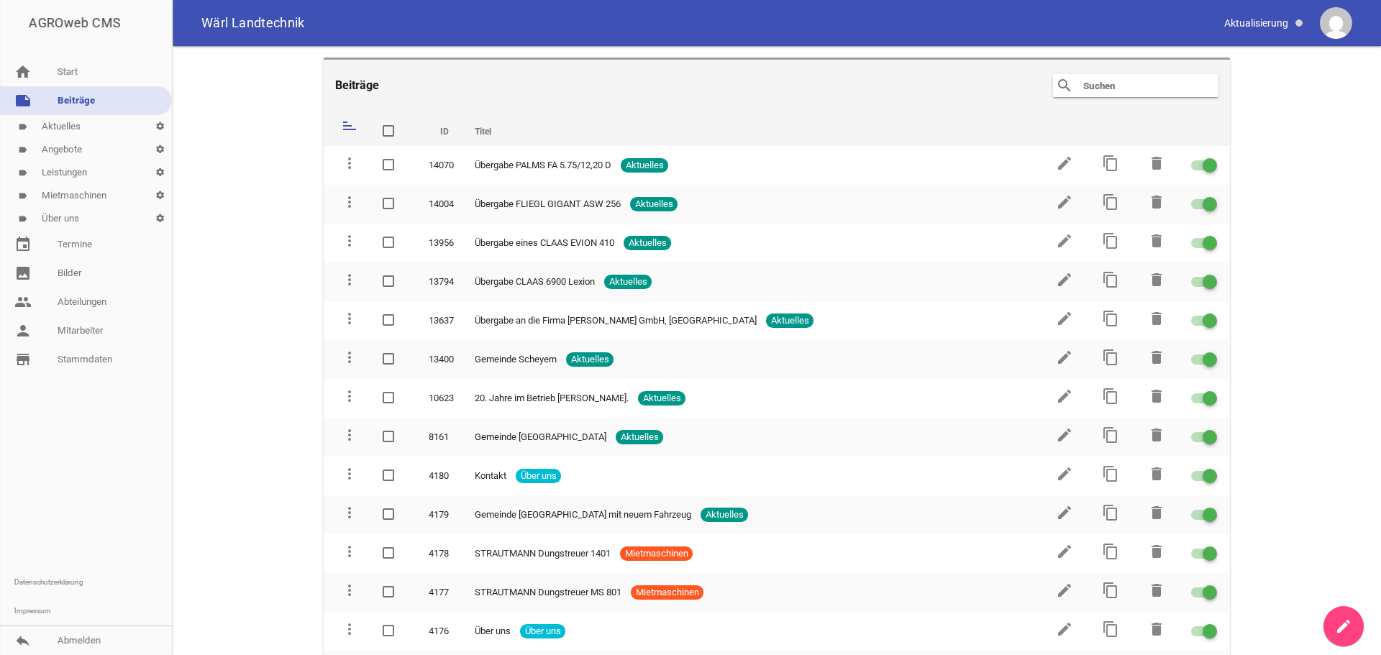
click at [45, 125] on link "label Aktuelles settings" at bounding box center [86, 126] width 172 height 23
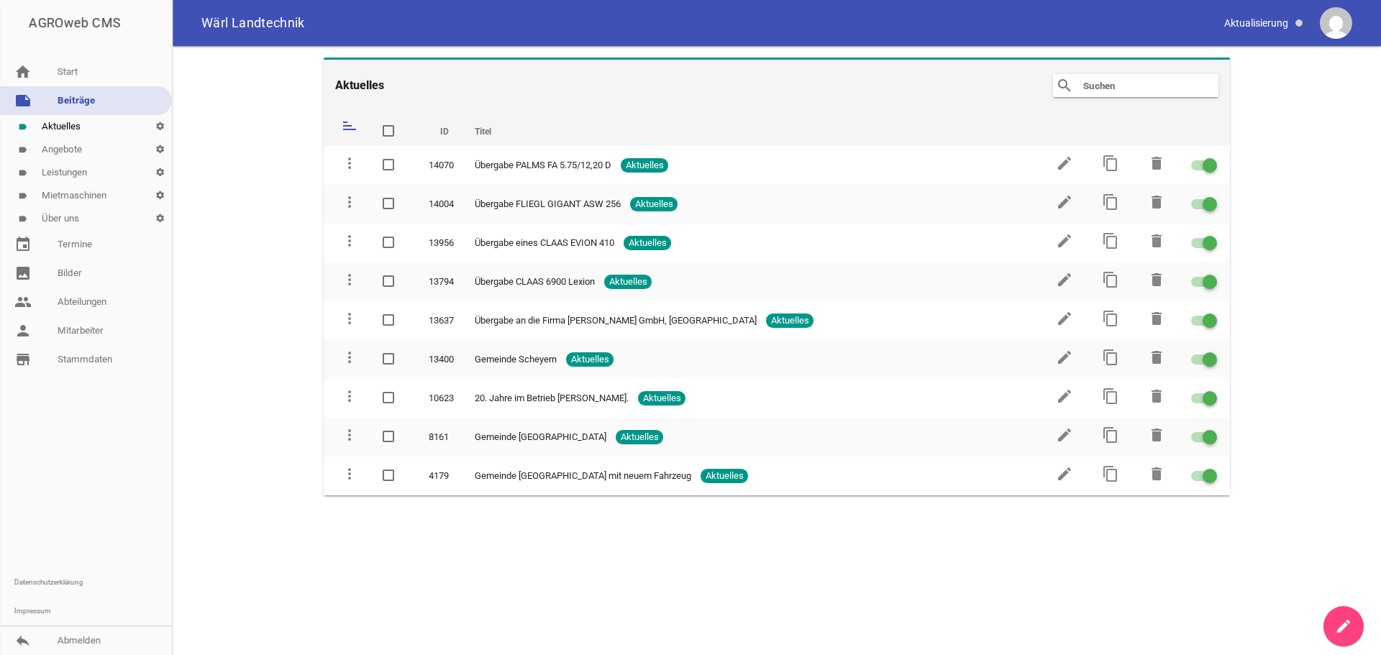
click at [1331, 633] on link "create" at bounding box center [1343, 626] width 40 height 40
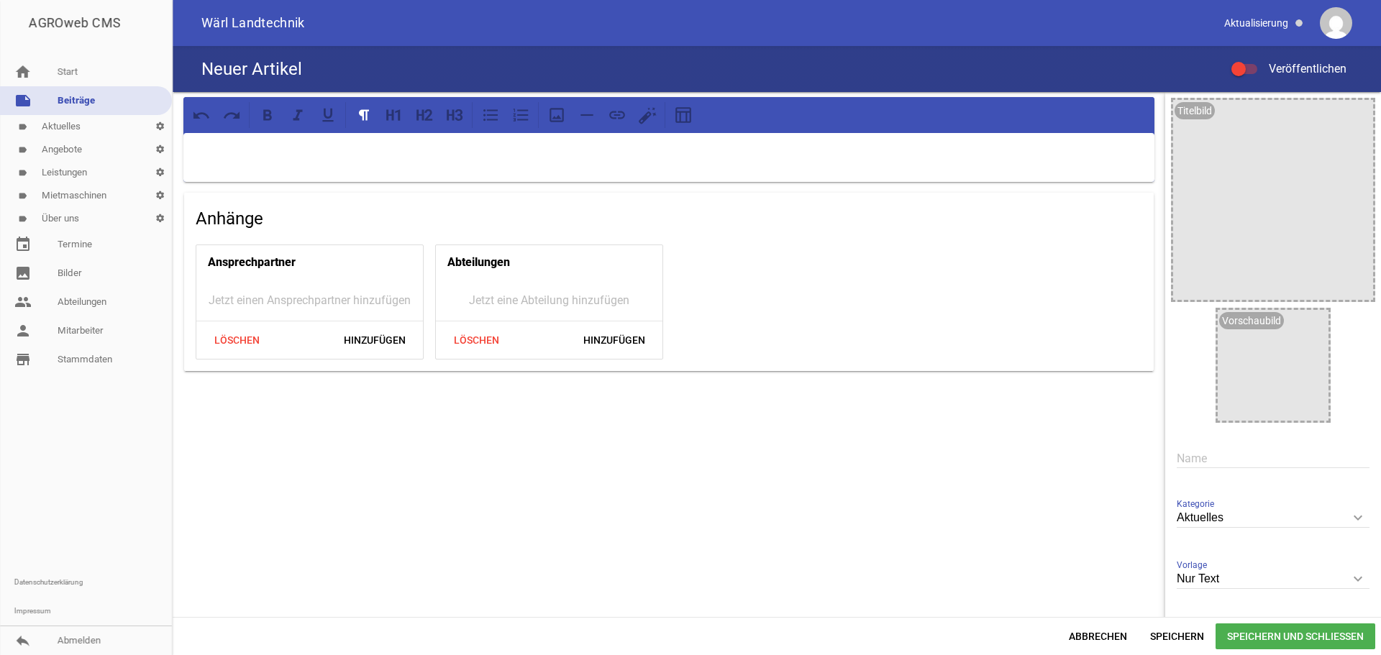
click at [1237, 457] on input "text" at bounding box center [1273, 458] width 193 height 19
type input "Stellenangebot"
click at [1351, 574] on icon "keyboard_arrow_down" at bounding box center [1357, 578] width 23 height 23
click at [1351, 574] on input "Nur Text" at bounding box center [1273, 579] width 193 height 19
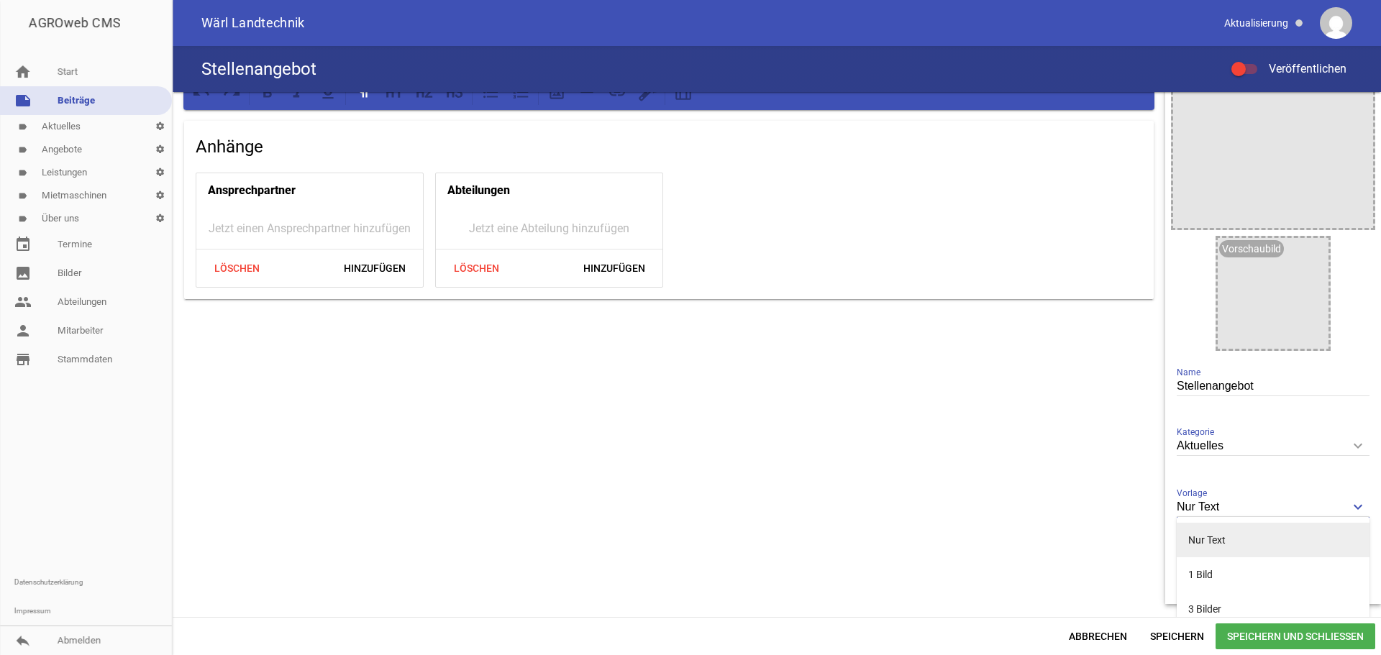
scroll to position [122, 0]
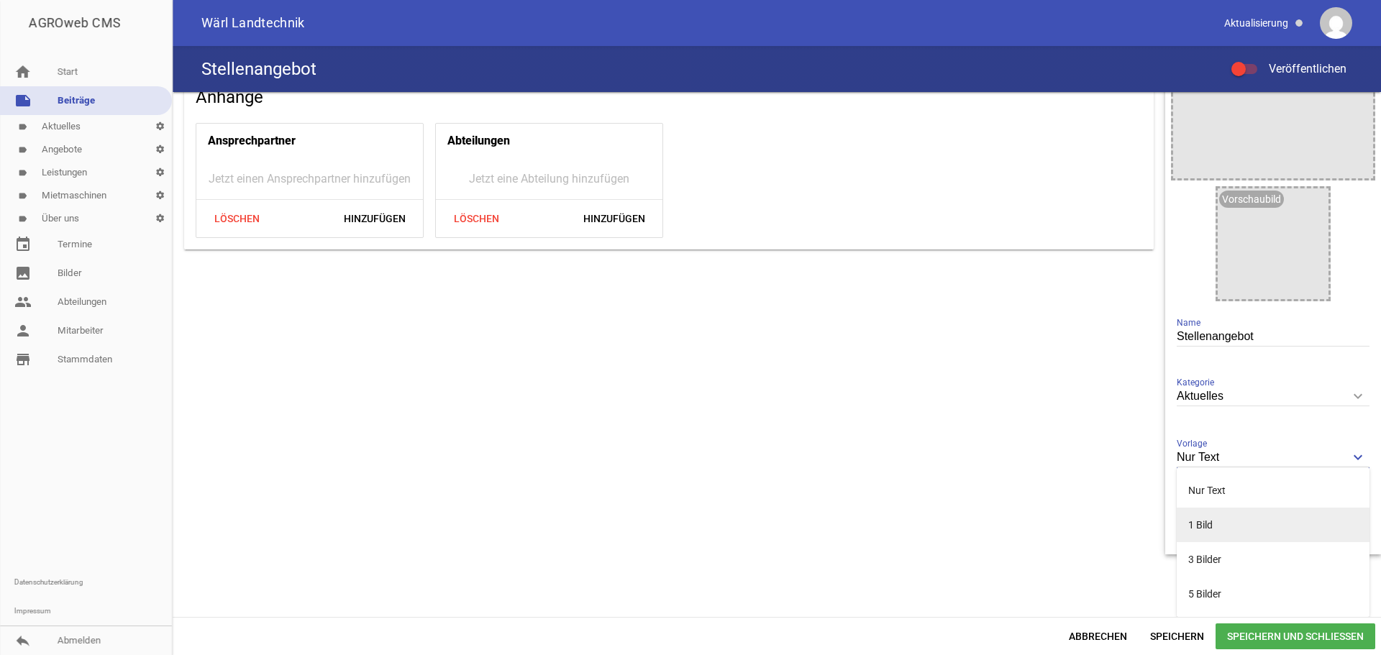
click at [1234, 516] on li "1 Bild" at bounding box center [1273, 525] width 193 height 35
type input "1 Bild"
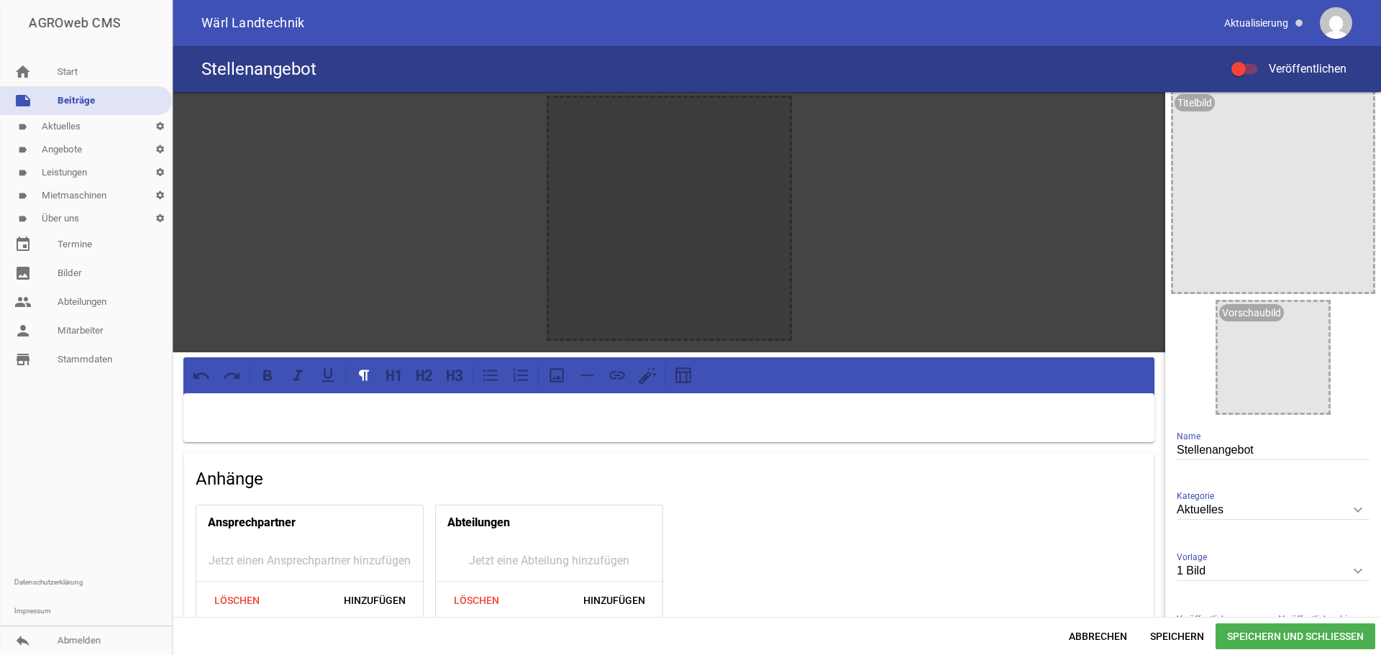
scroll to position [0, 0]
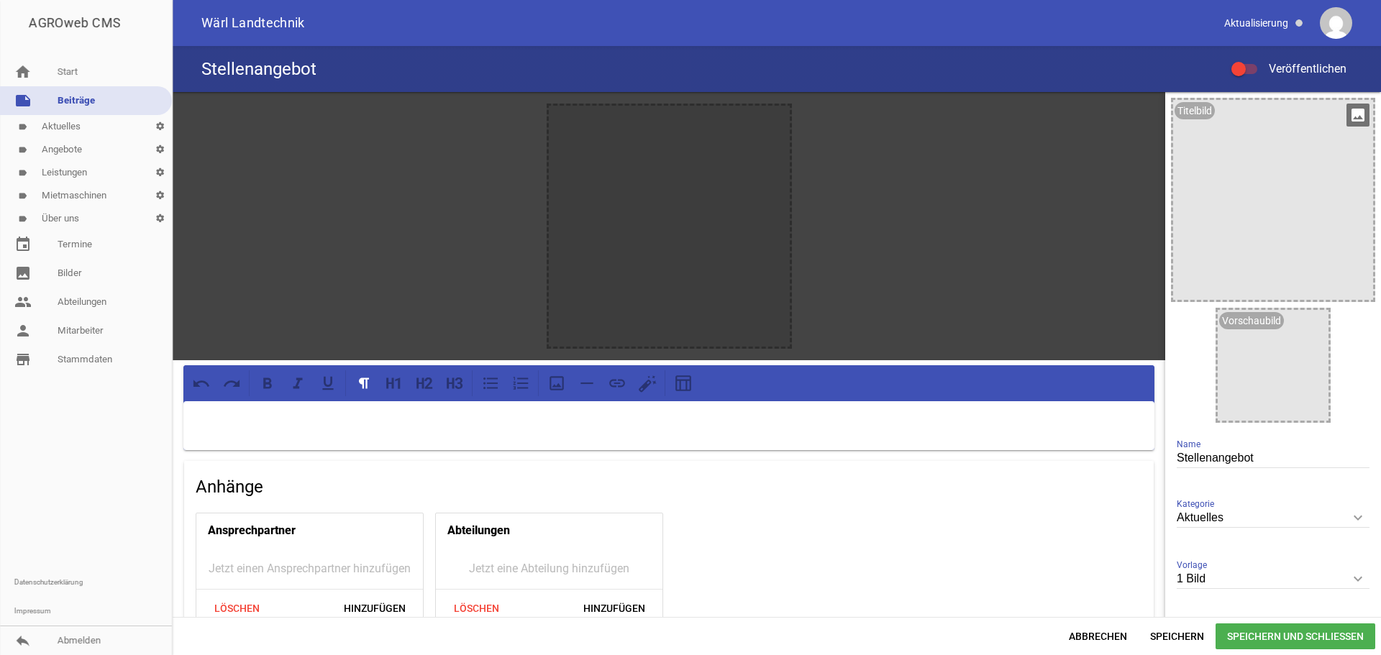
click at [1354, 117] on icon "image" at bounding box center [1357, 115] width 23 height 23
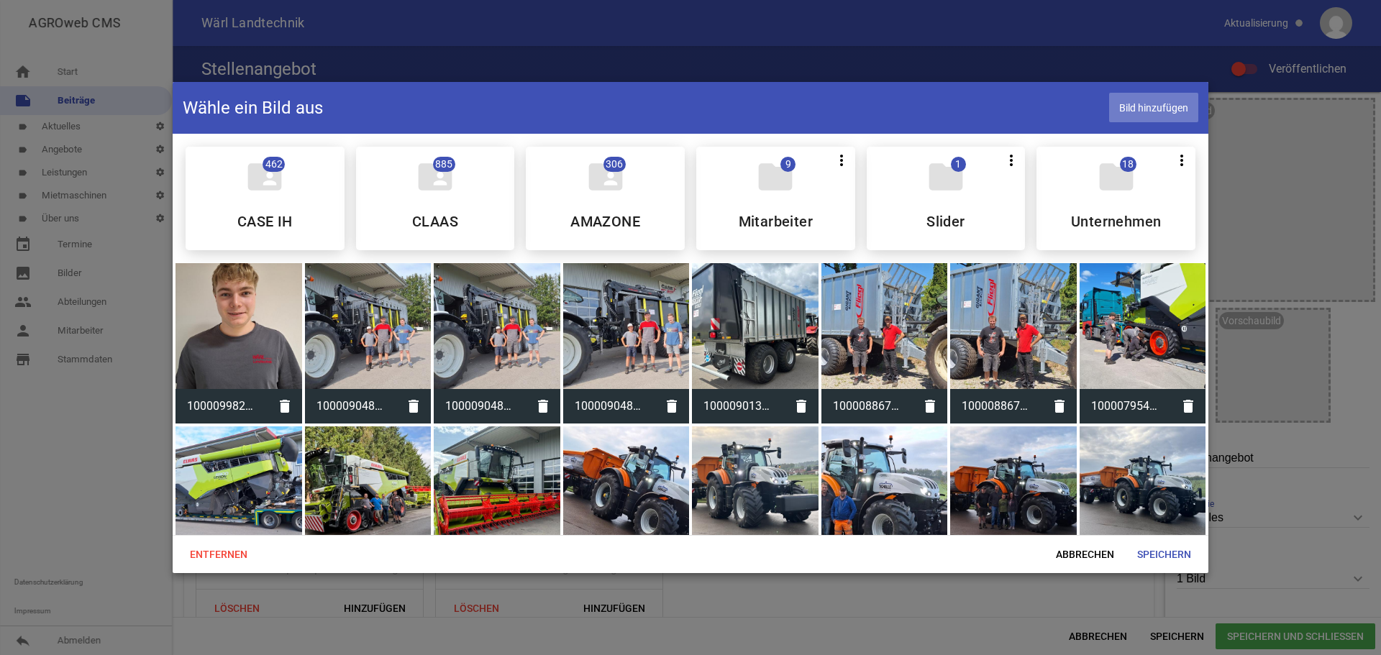
click at [1158, 106] on span "Bild hinzufügen" at bounding box center [1153, 107] width 89 height 29
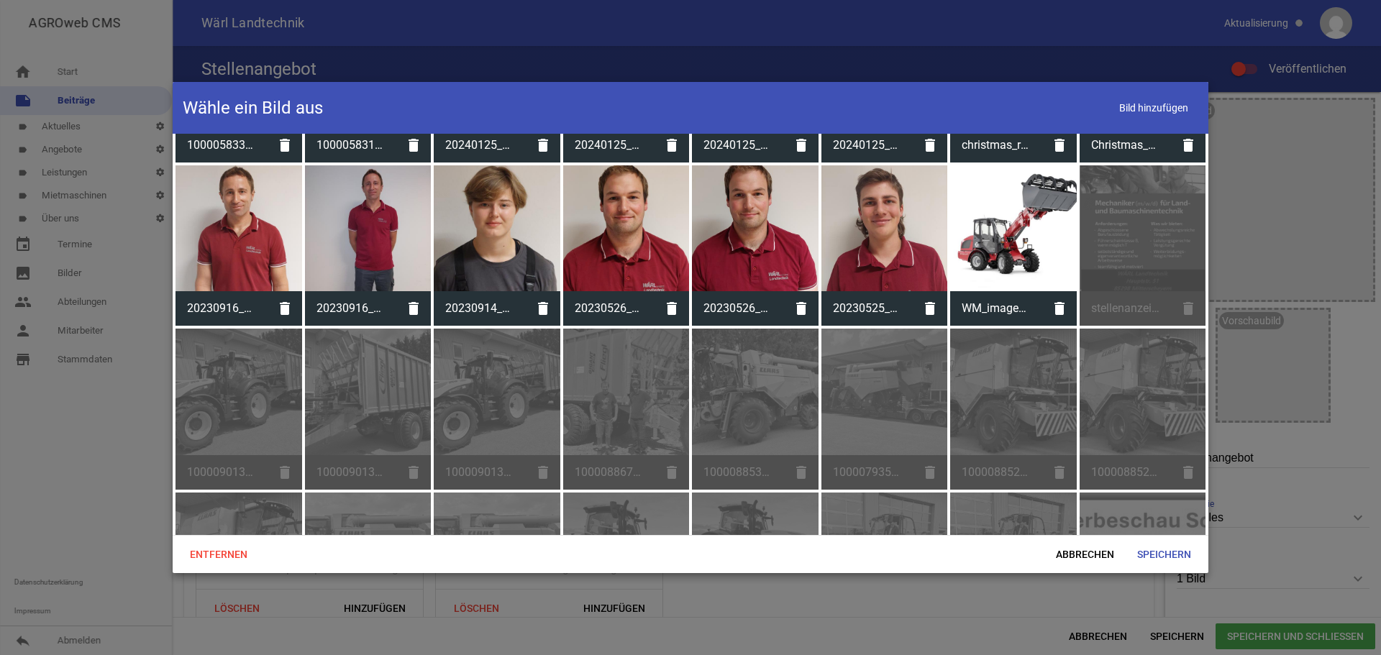
scroll to position [719, 0]
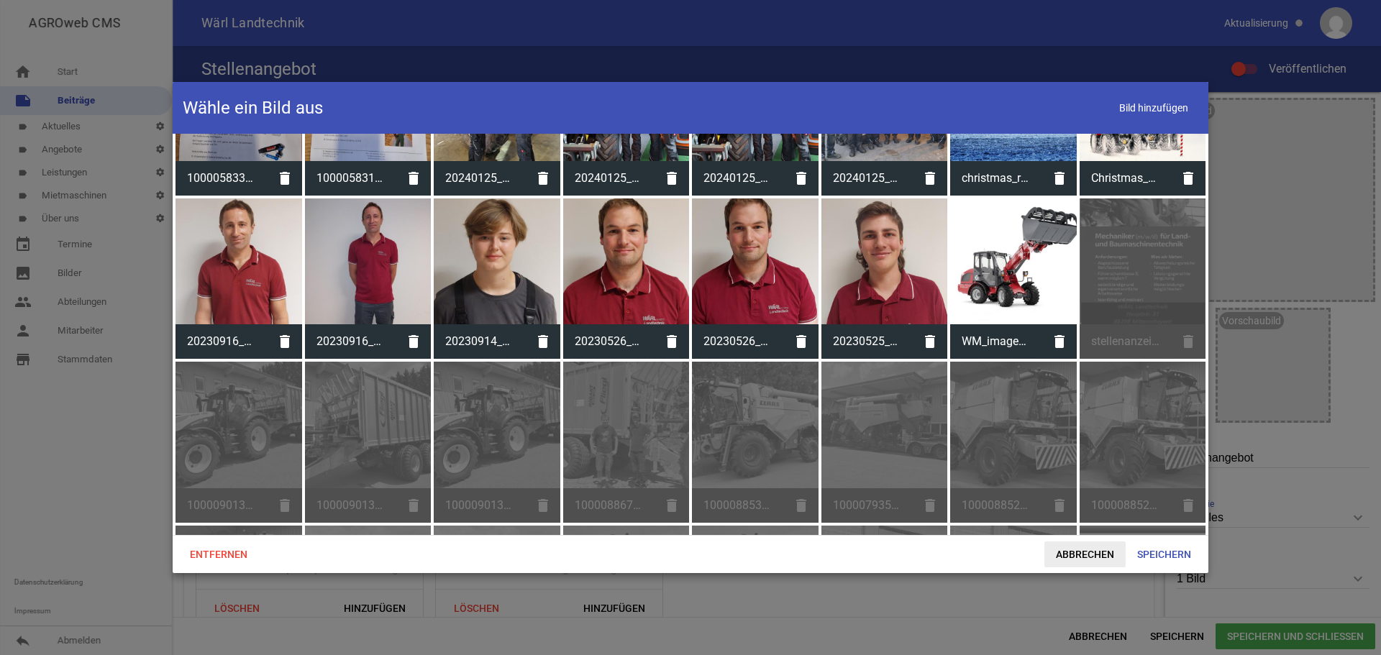
click at [1082, 555] on span "Abbrechen" at bounding box center [1084, 555] width 81 height 26
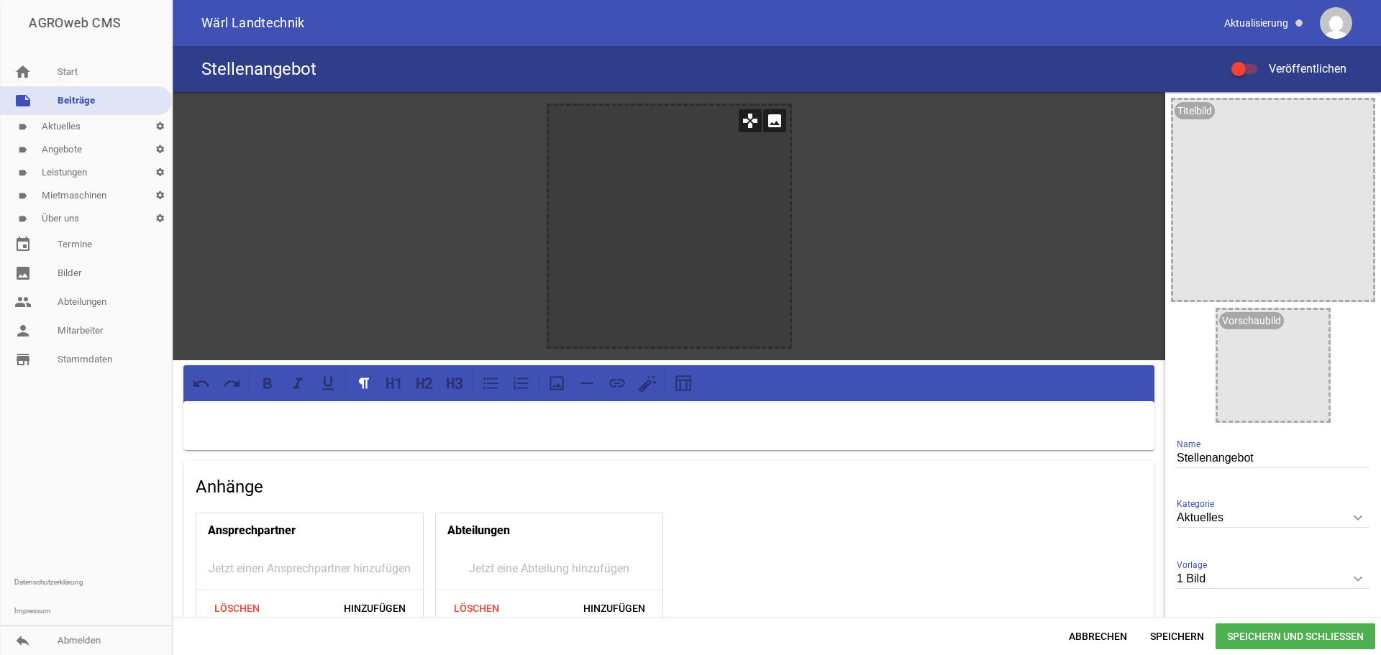
click at [768, 126] on icon "image" at bounding box center [774, 120] width 23 height 23
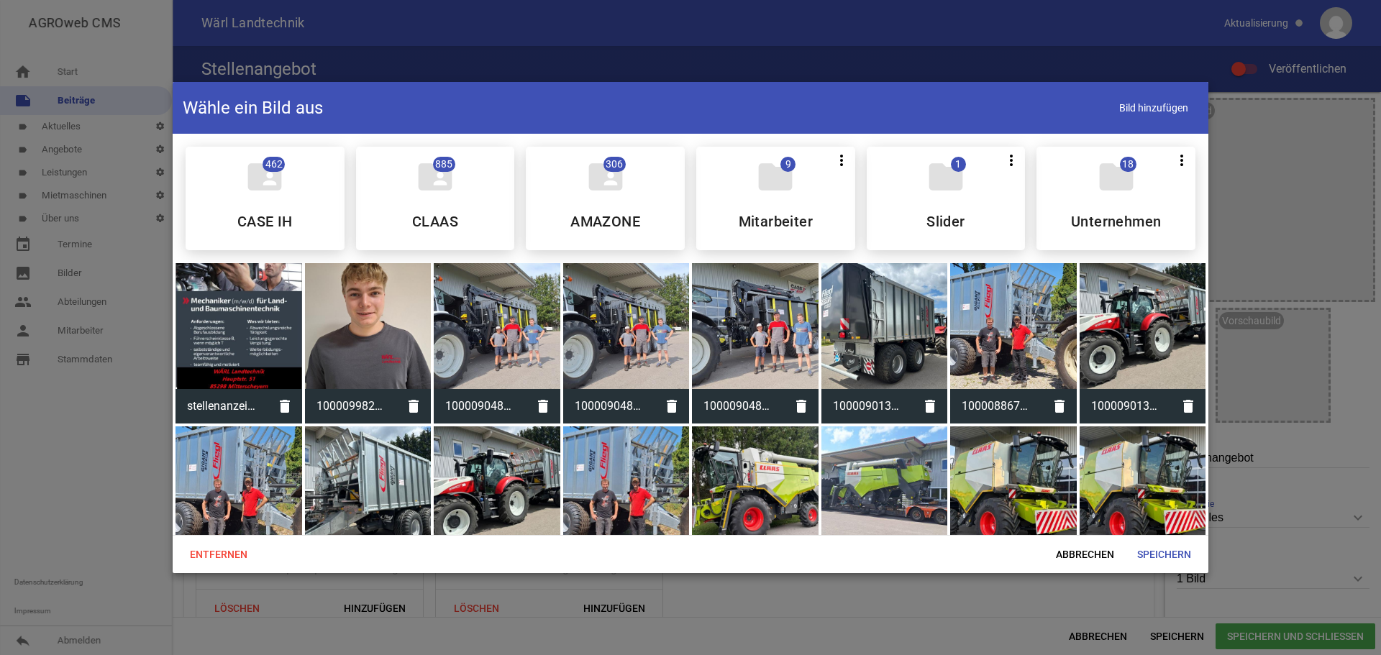
click at [268, 309] on div at bounding box center [238, 326] width 127 height 127
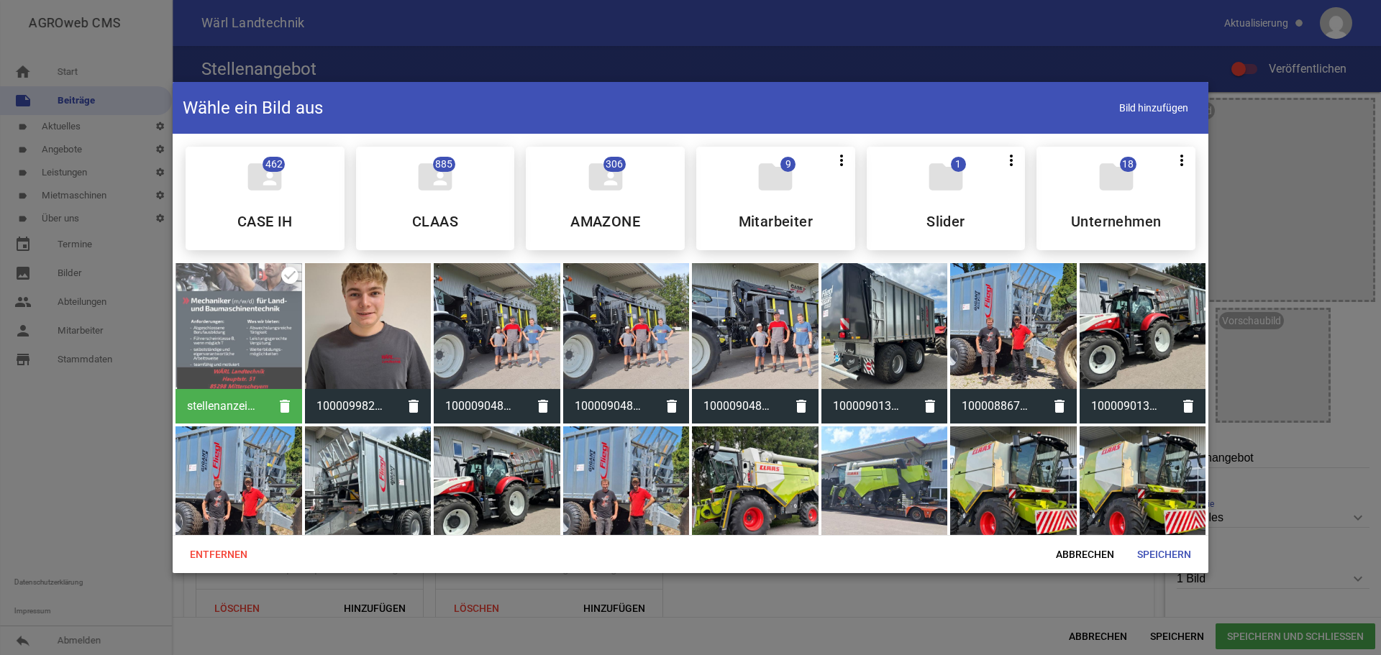
click at [1224, 144] on div at bounding box center [690, 327] width 1381 height 655
click at [1084, 557] on span "Abbrechen" at bounding box center [1084, 555] width 81 height 26
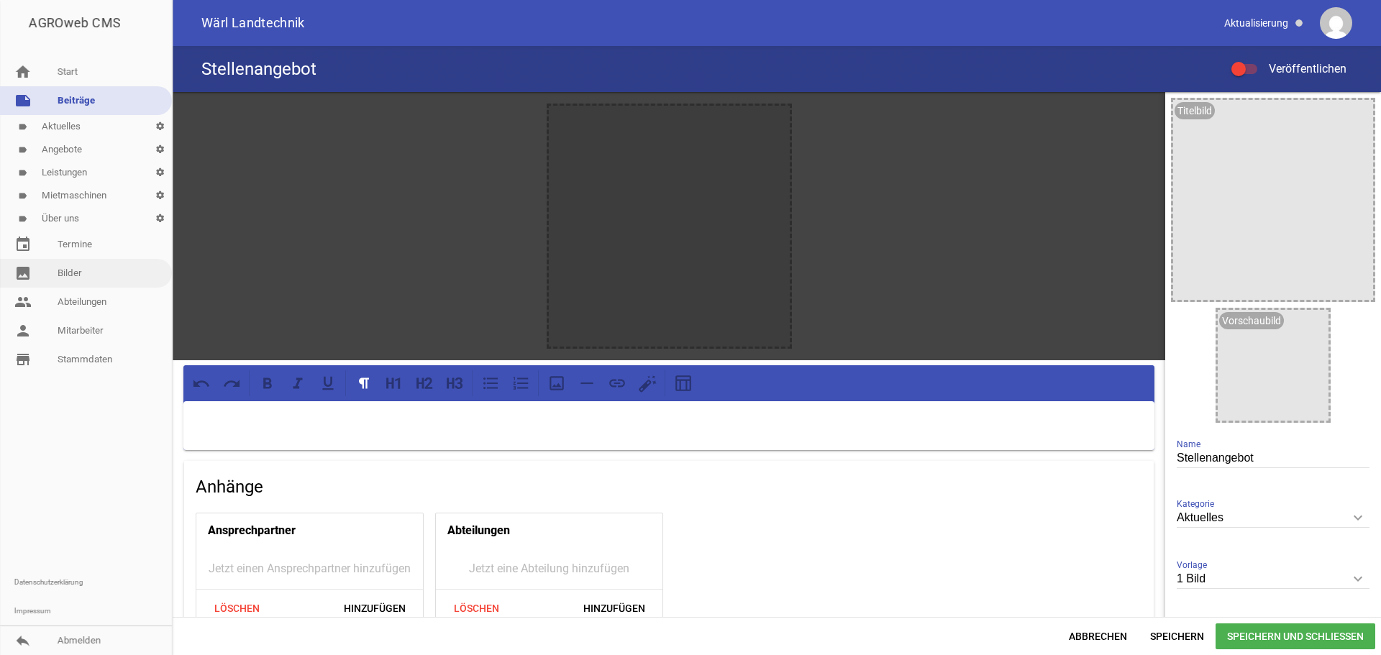
click at [79, 277] on link "image Bilder" at bounding box center [86, 273] width 172 height 29
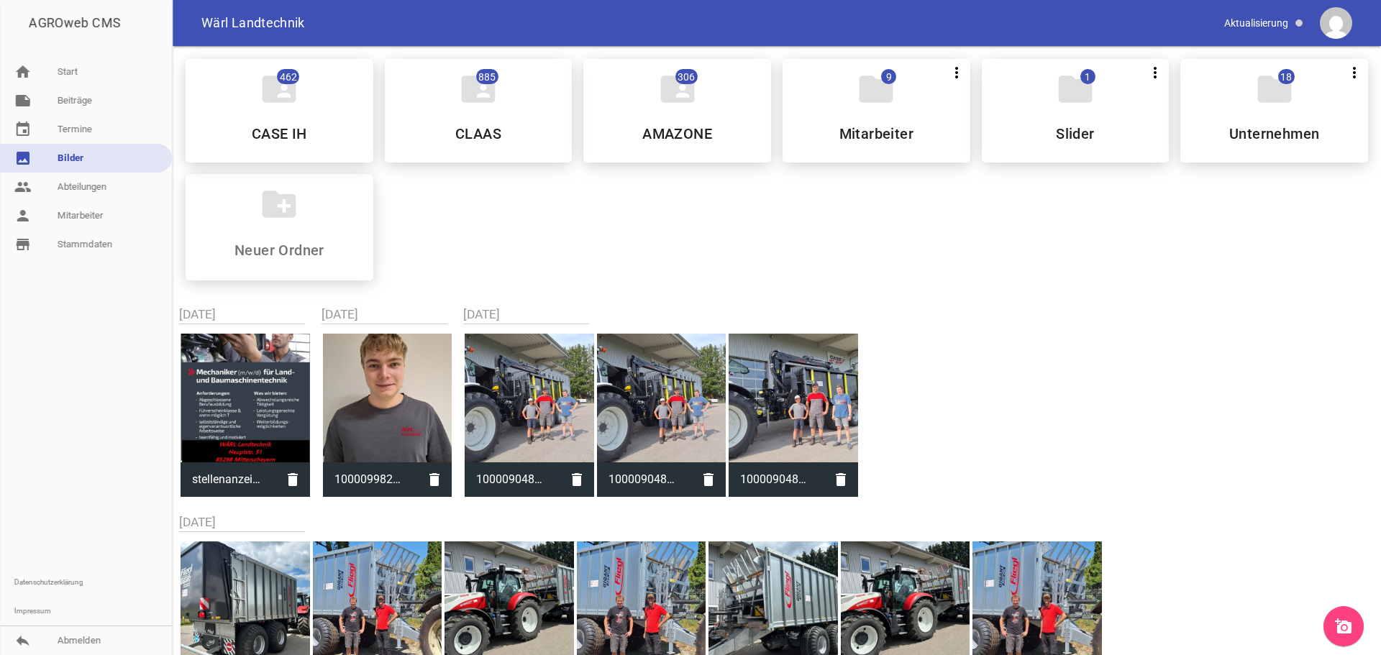
click at [255, 395] on div at bounding box center [245, 398] width 129 height 129
type input "stellenanzeigeWärl.jpg"
type input "842"
type input "543"
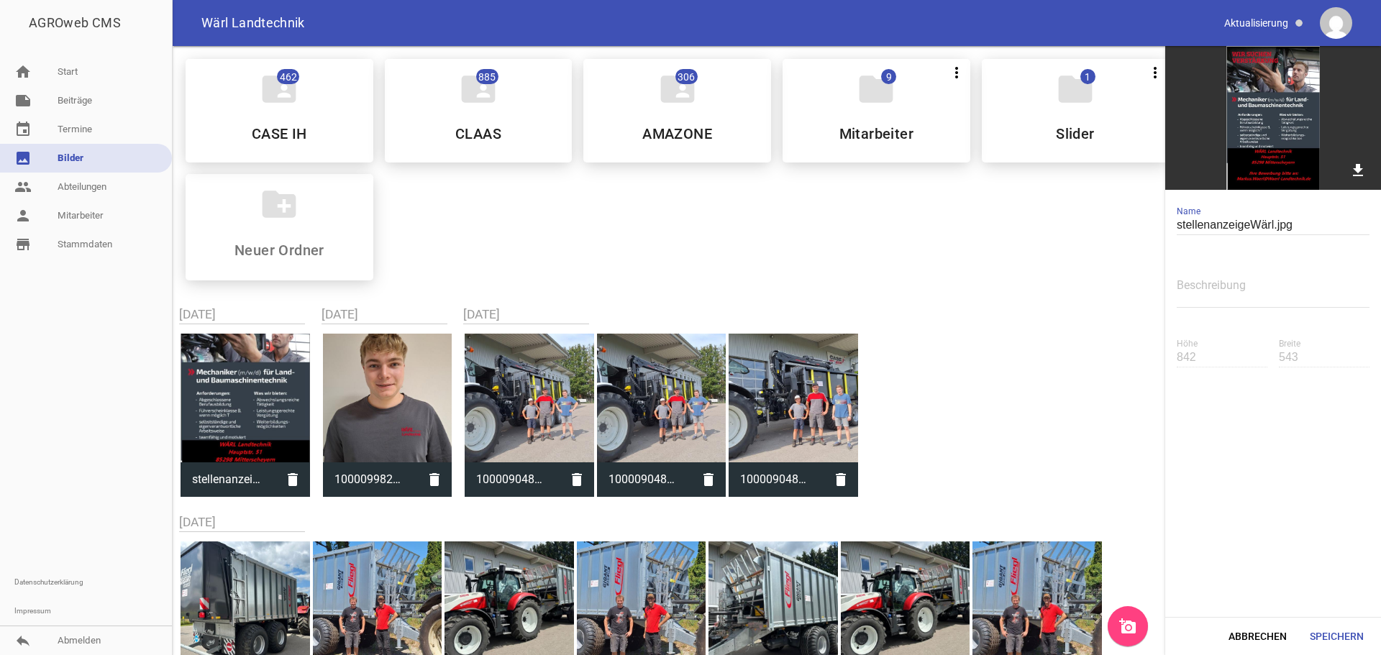
click at [506, 233] on div "folder_shared 462 CASE IH folder_shared 885 CLAAS folder_shared 306 AMAZONE fol…" at bounding box center [776, 169] width 1205 height 245
click at [86, 102] on link "note Beiträge" at bounding box center [86, 100] width 172 height 29
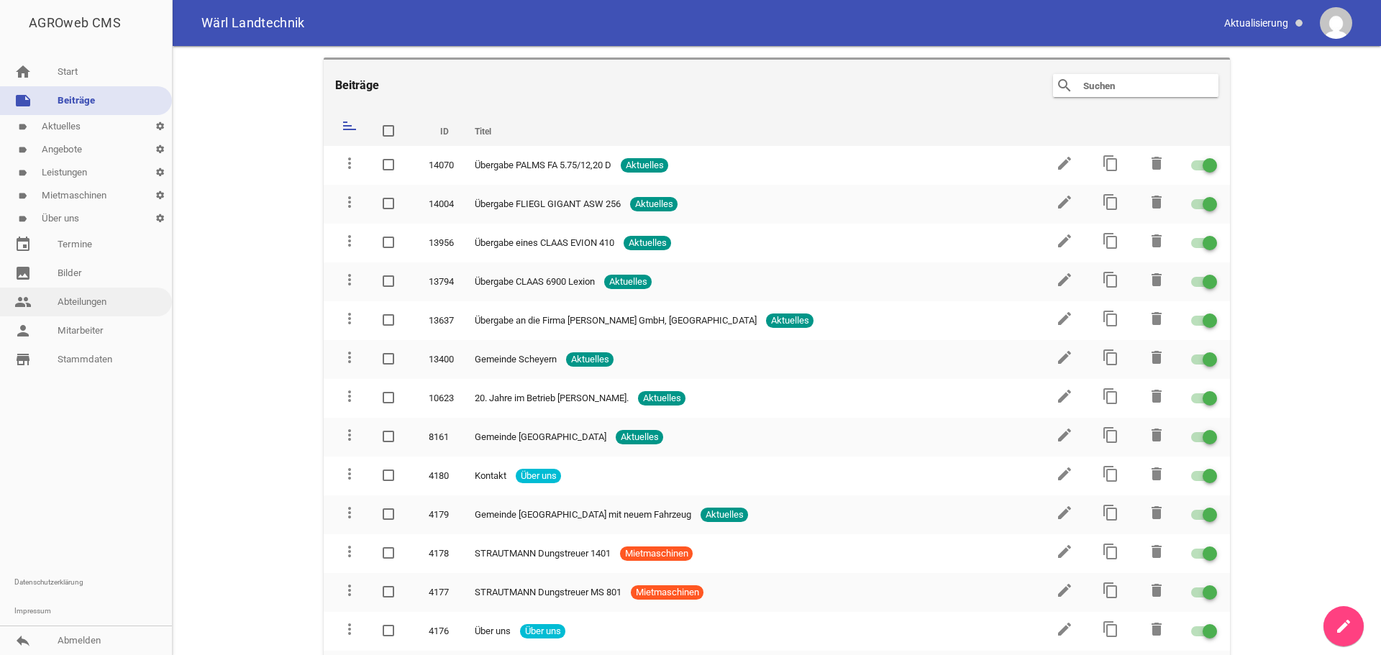
click at [103, 311] on link "people Abteilungen" at bounding box center [86, 302] width 172 height 29
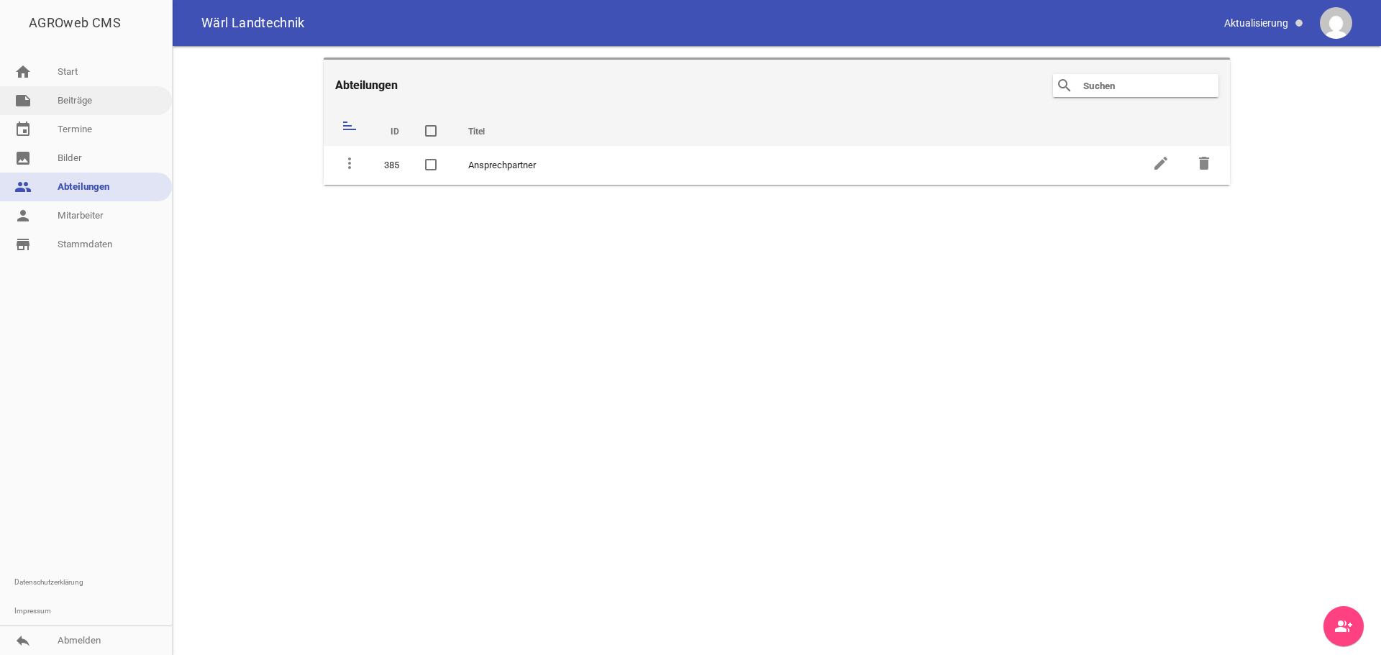
click at [98, 104] on link "note Beiträge" at bounding box center [86, 100] width 172 height 29
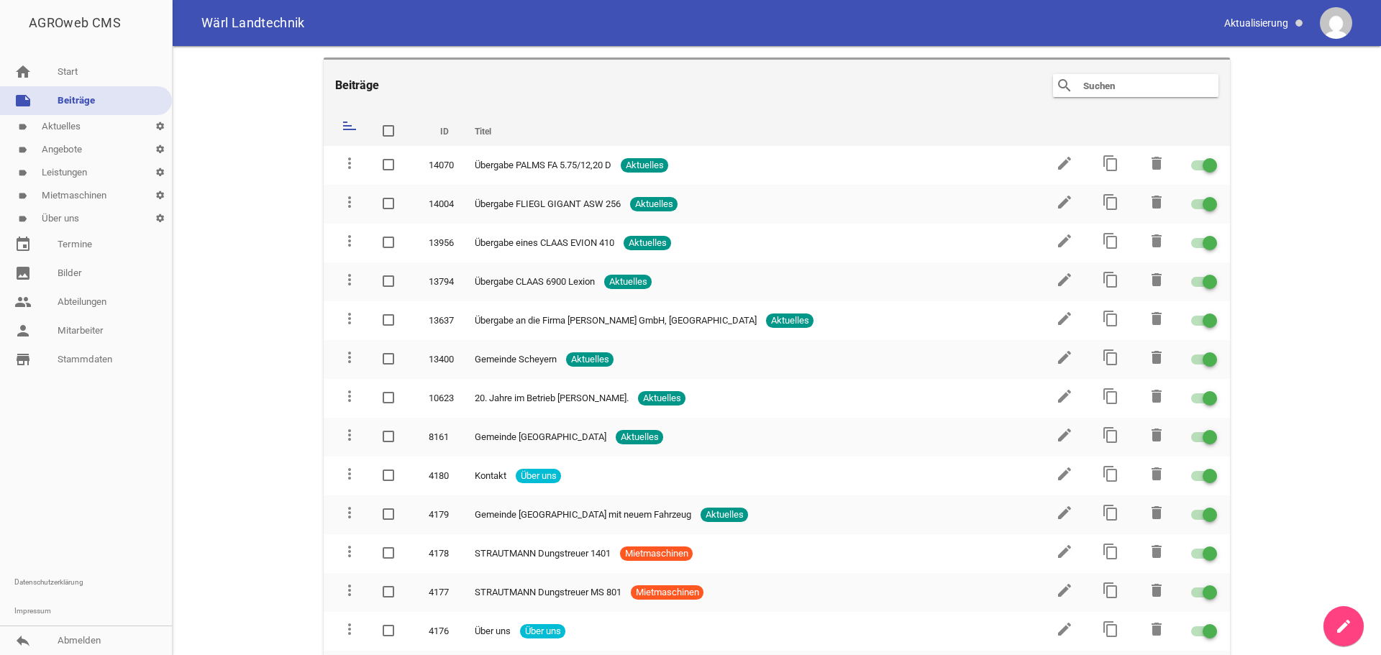
click at [78, 129] on link "label Aktuelles settings" at bounding box center [86, 126] width 172 height 23
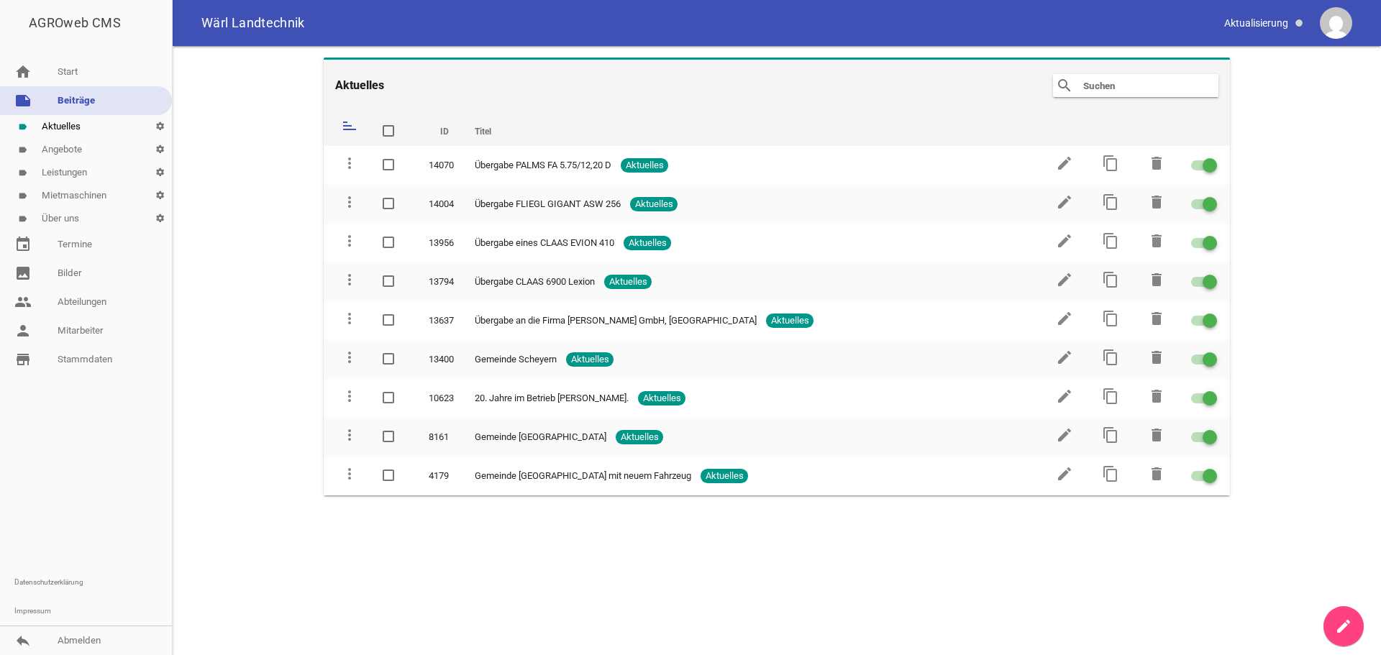
click at [1343, 626] on icon "create" at bounding box center [1343, 626] width 17 height 17
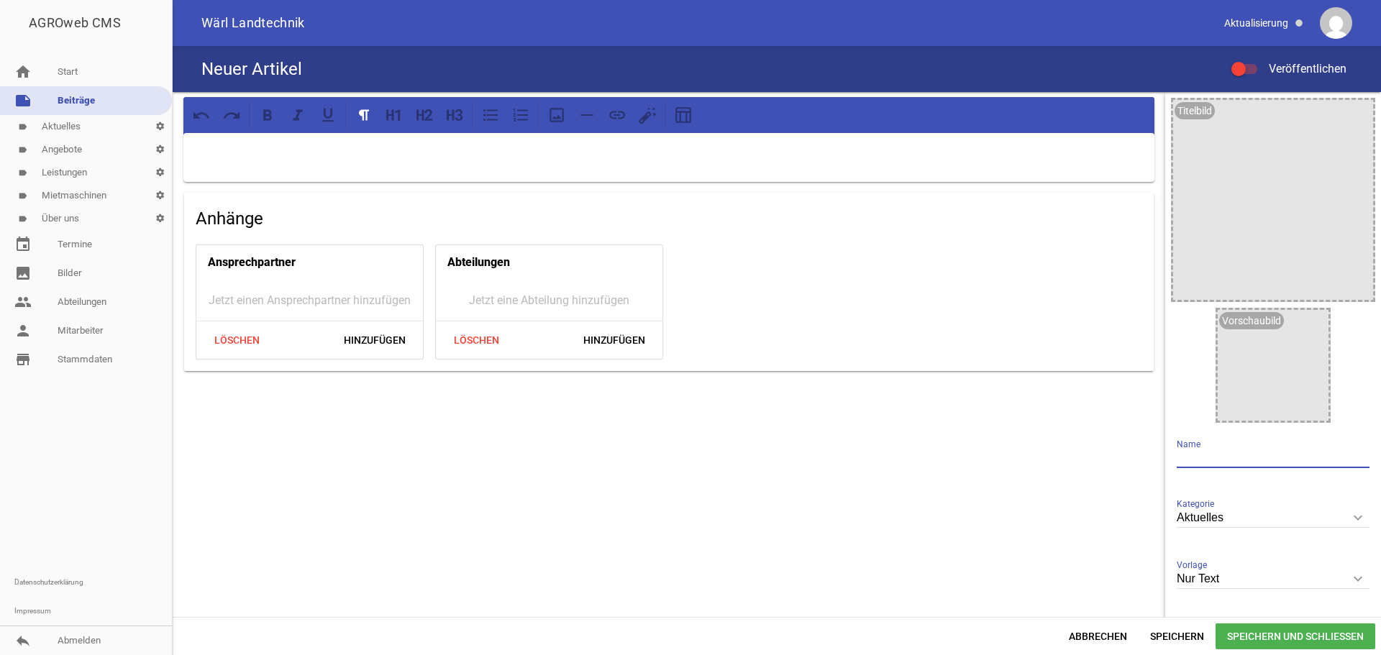
click at [1226, 459] on input "text" at bounding box center [1273, 458] width 193 height 19
type input "Stellenanzeige"
click at [421, 65] on div "Stellenanzeige Veröffentlichen" at bounding box center [777, 69] width 1208 height 46
click at [325, 149] on p at bounding box center [668, 151] width 951 height 17
click at [557, 119] on icon at bounding box center [556, 115] width 19 height 19
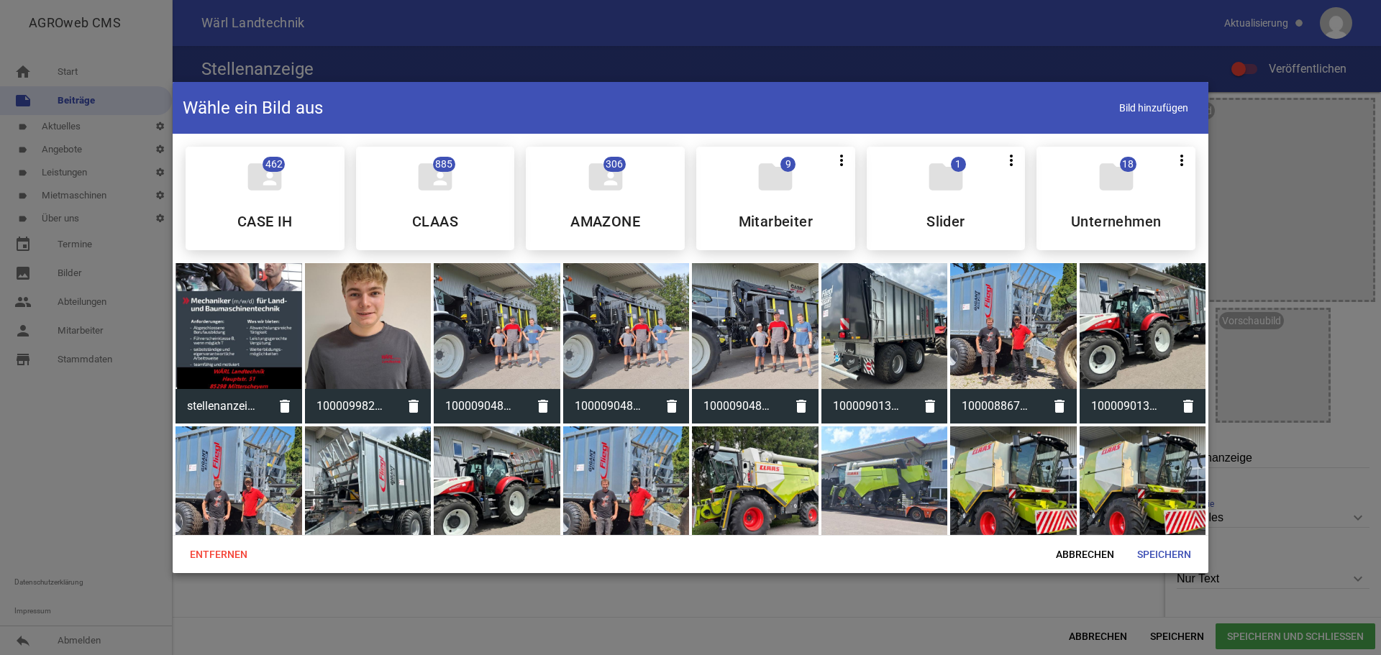
click at [263, 345] on div at bounding box center [238, 326] width 127 height 127
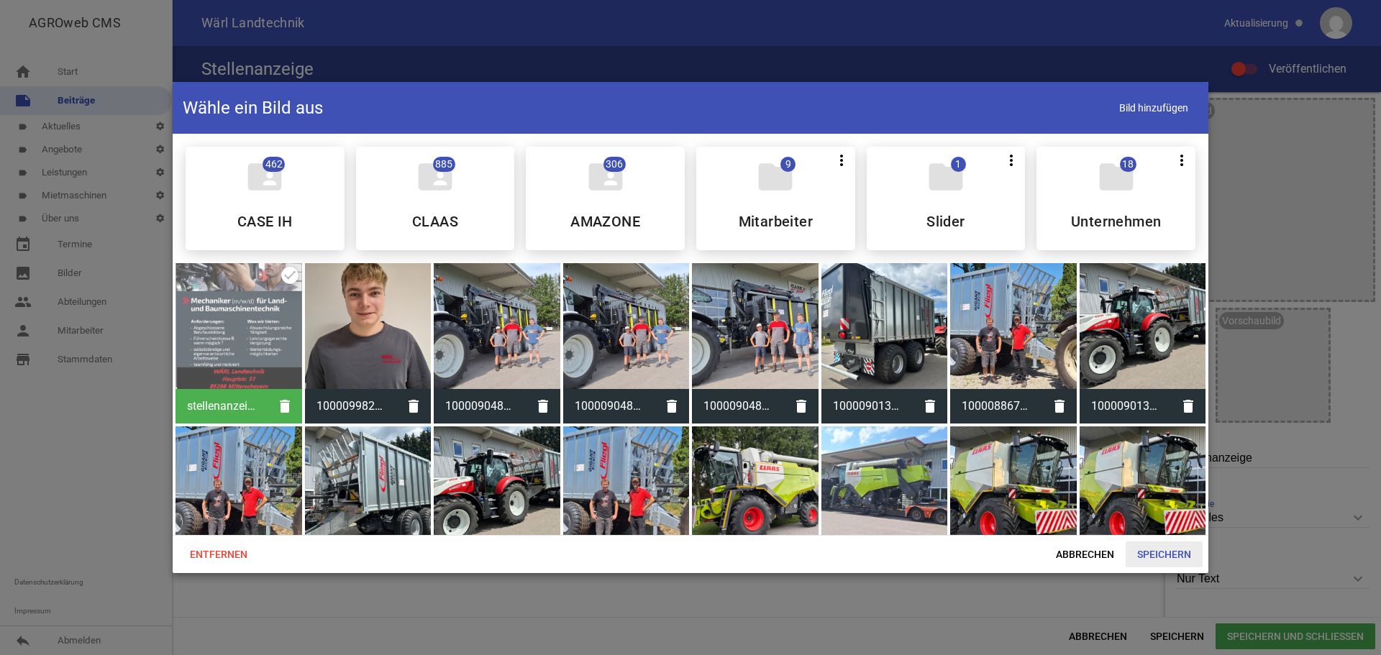
click at [1170, 556] on span "Speichern" at bounding box center [1164, 555] width 77 height 26
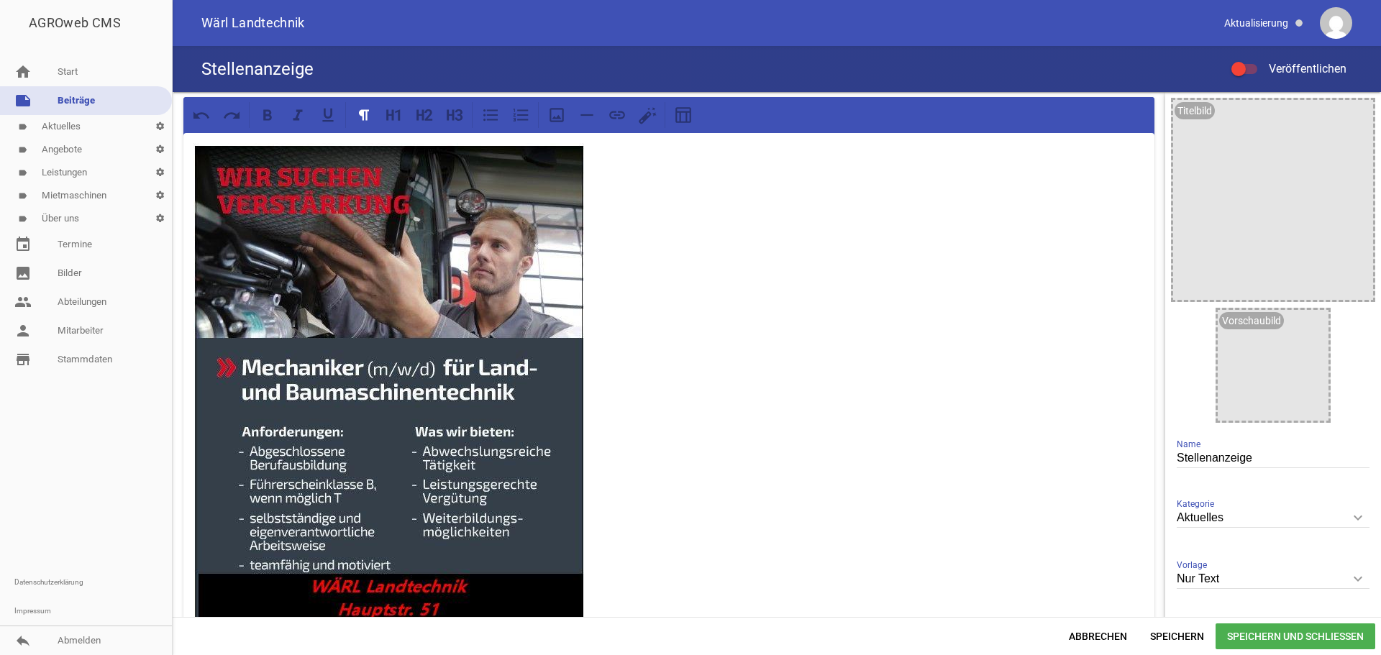
click at [1273, 453] on input "Stellenanzeige" at bounding box center [1273, 458] width 193 height 19
type input "Stellenanzeige für Mechatroniker"
click at [1291, 634] on span "Speichern und Schließen" at bounding box center [1296, 637] width 160 height 26
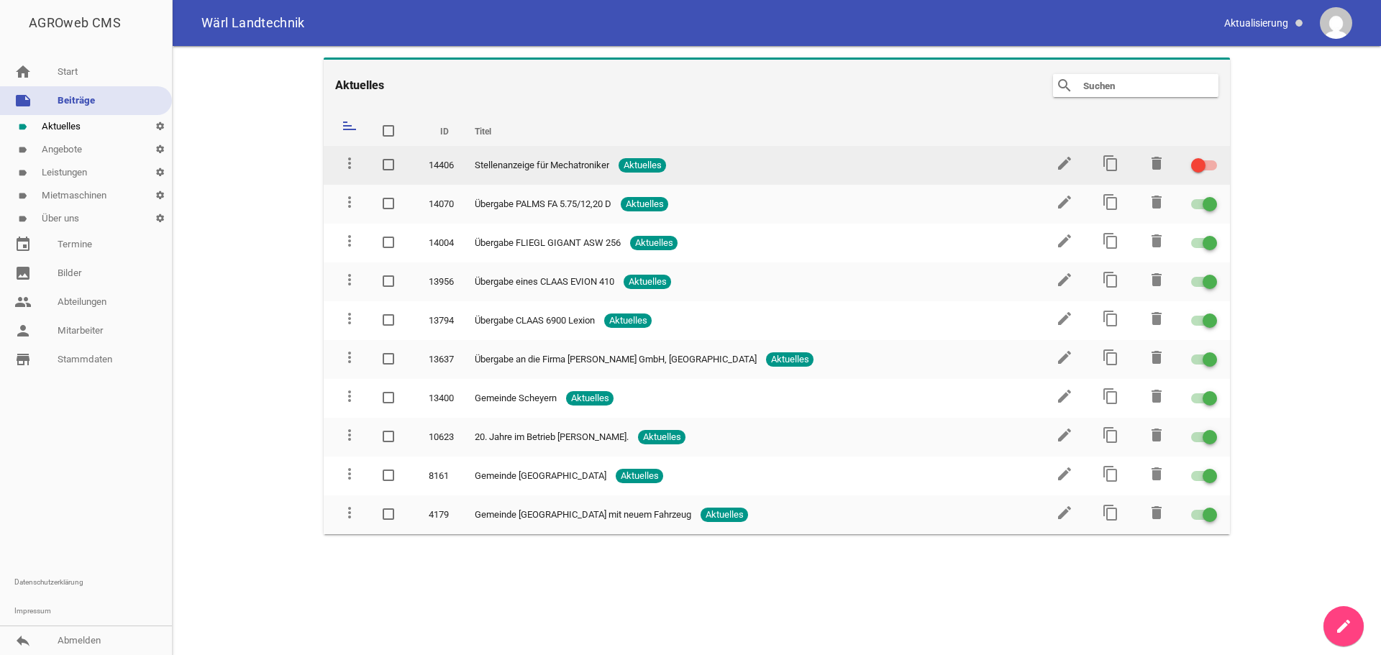
drag, startPoint x: 1195, startPoint y: 165, endPoint x: 1217, endPoint y: 156, distance: 24.2
click at [1220, 156] on td at bounding box center [1204, 165] width 52 height 39
click at [1202, 167] on div at bounding box center [1198, 165] width 14 height 14
click at [1213, 157] on input "checkbox" at bounding box center [1213, 157] width 0 height 0
click at [1066, 160] on icon "edit" at bounding box center [1064, 163] width 17 height 17
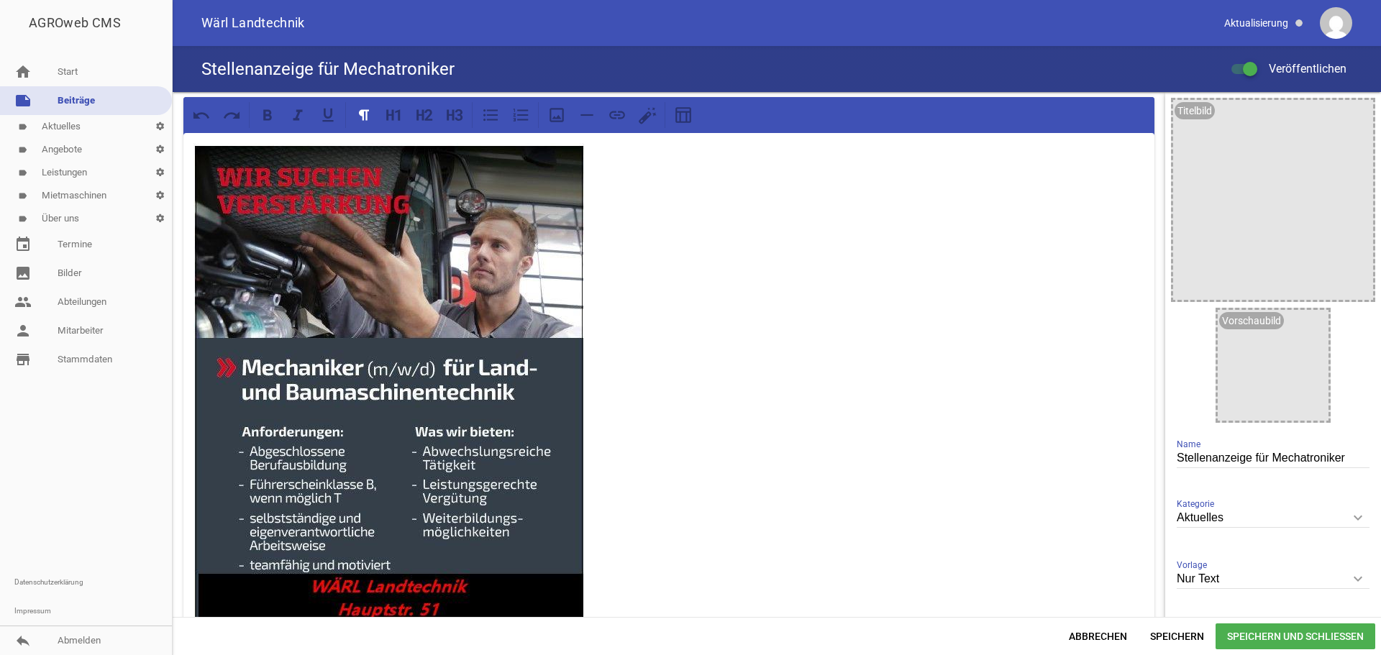
click at [709, 219] on p at bounding box center [668, 446] width 951 height 606
click at [710, 200] on p at bounding box center [668, 446] width 951 height 606
type input "w"
type input "Stellenanzeige für Mechatroniker"
click at [731, 181] on p at bounding box center [668, 446] width 951 height 606
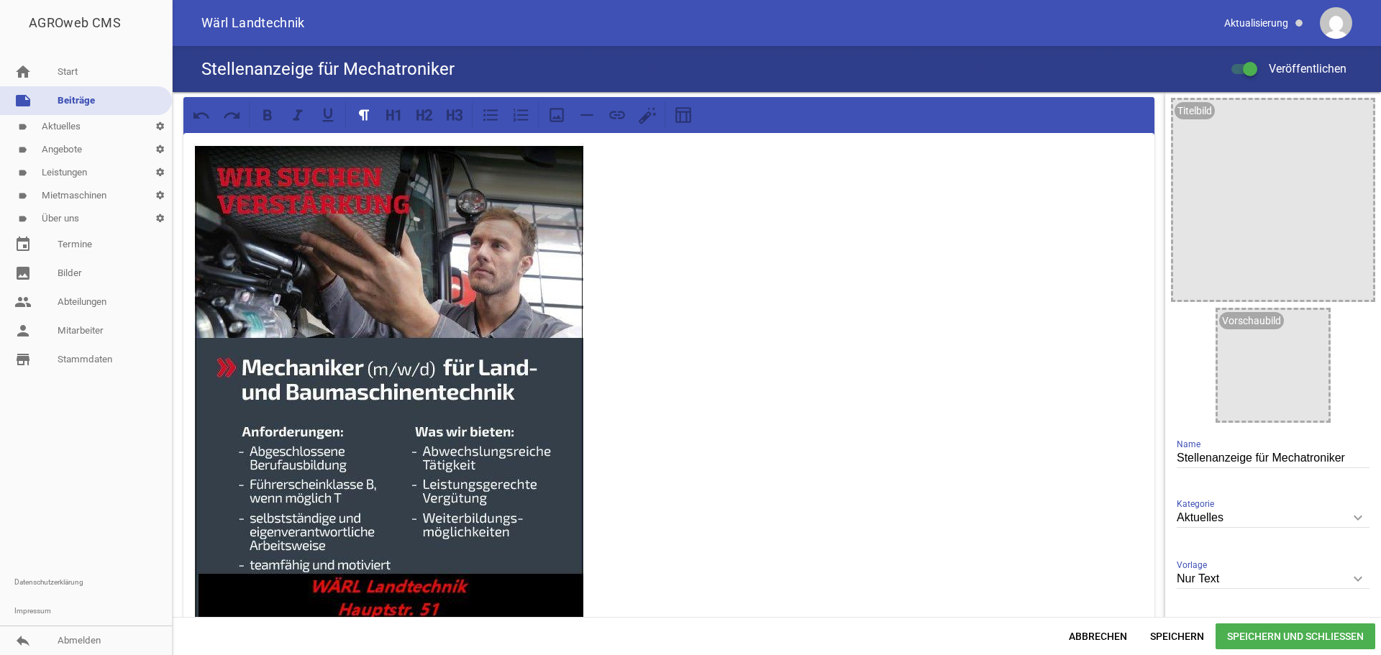
click at [657, 286] on p at bounding box center [668, 446] width 951 height 606
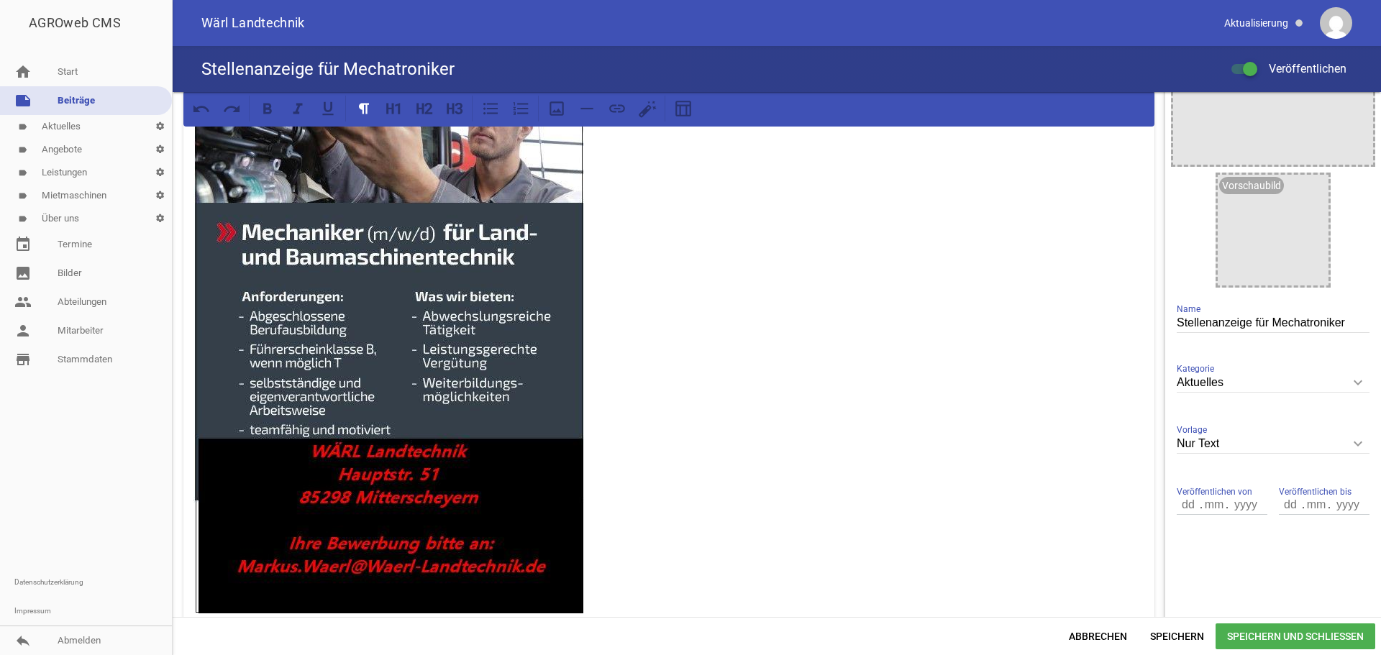
scroll to position [161, 0]
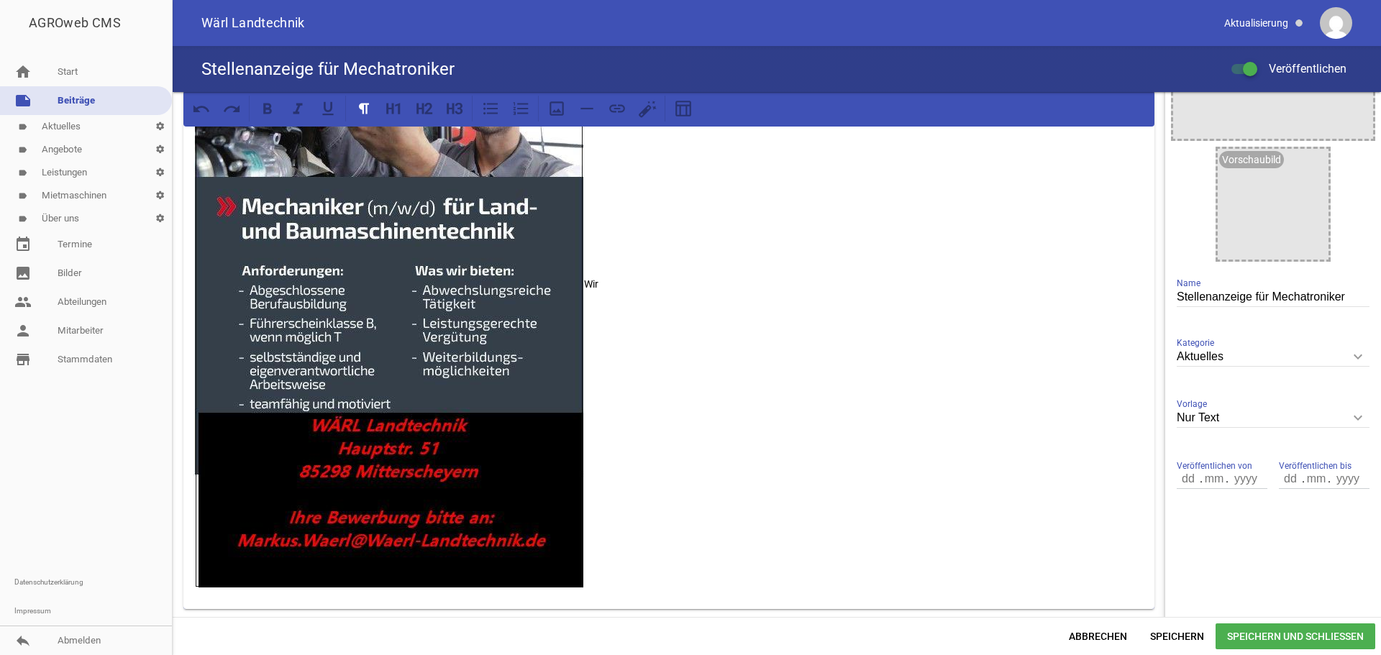
click at [639, 281] on p "Wir" at bounding box center [668, 285] width 951 height 606
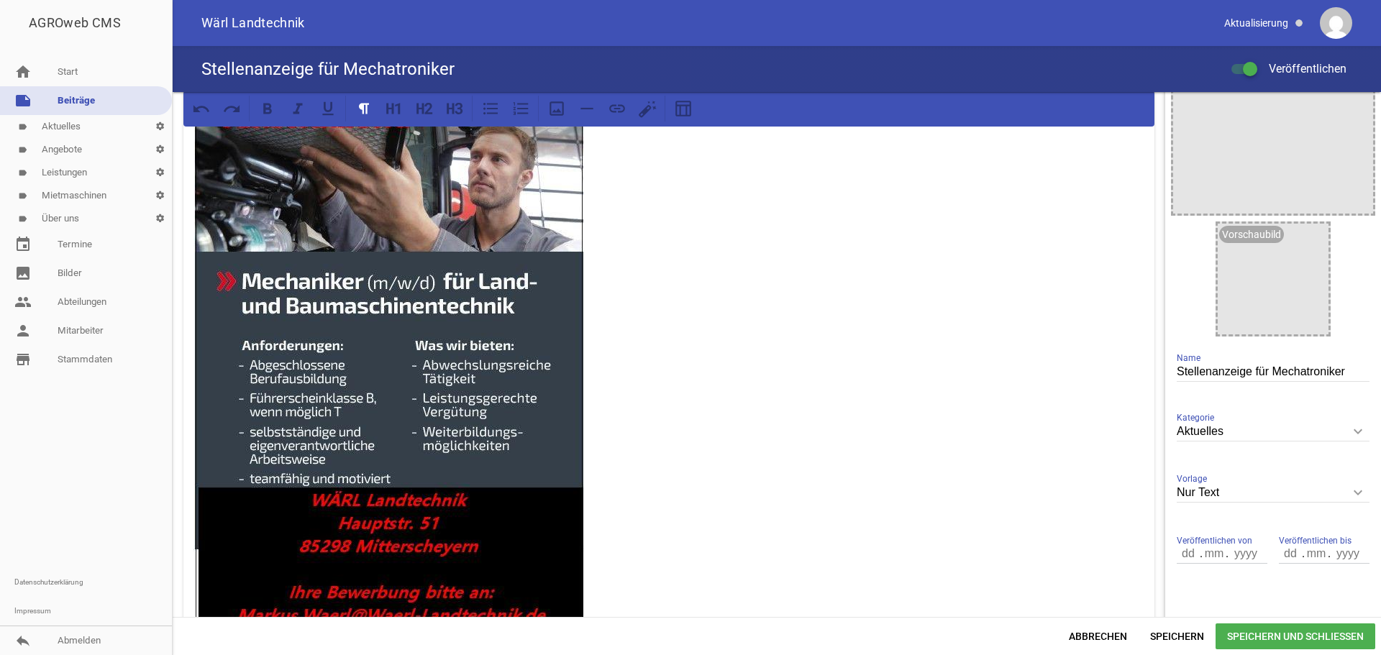
scroll to position [0, 0]
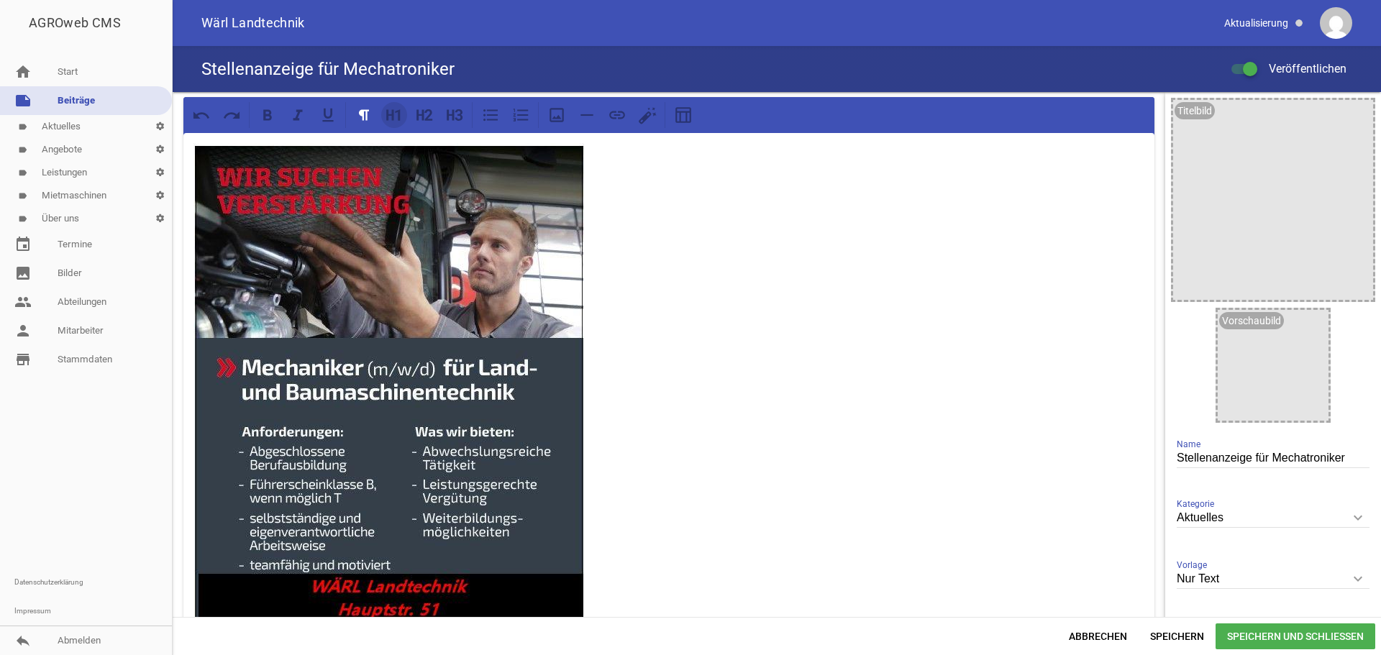
click at [393, 115] on icon at bounding box center [389, 114] width 7 height 11
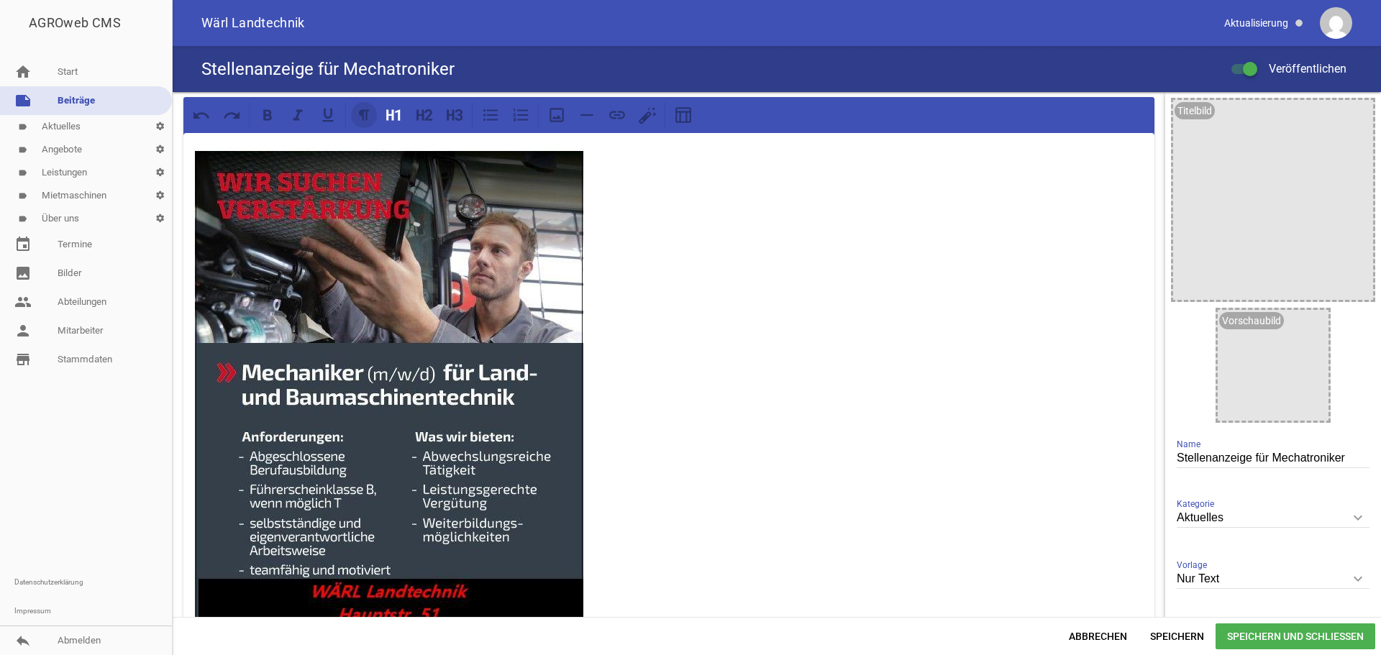
click at [370, 118] on icon at bounding box center [364, 115] width 19 height 19
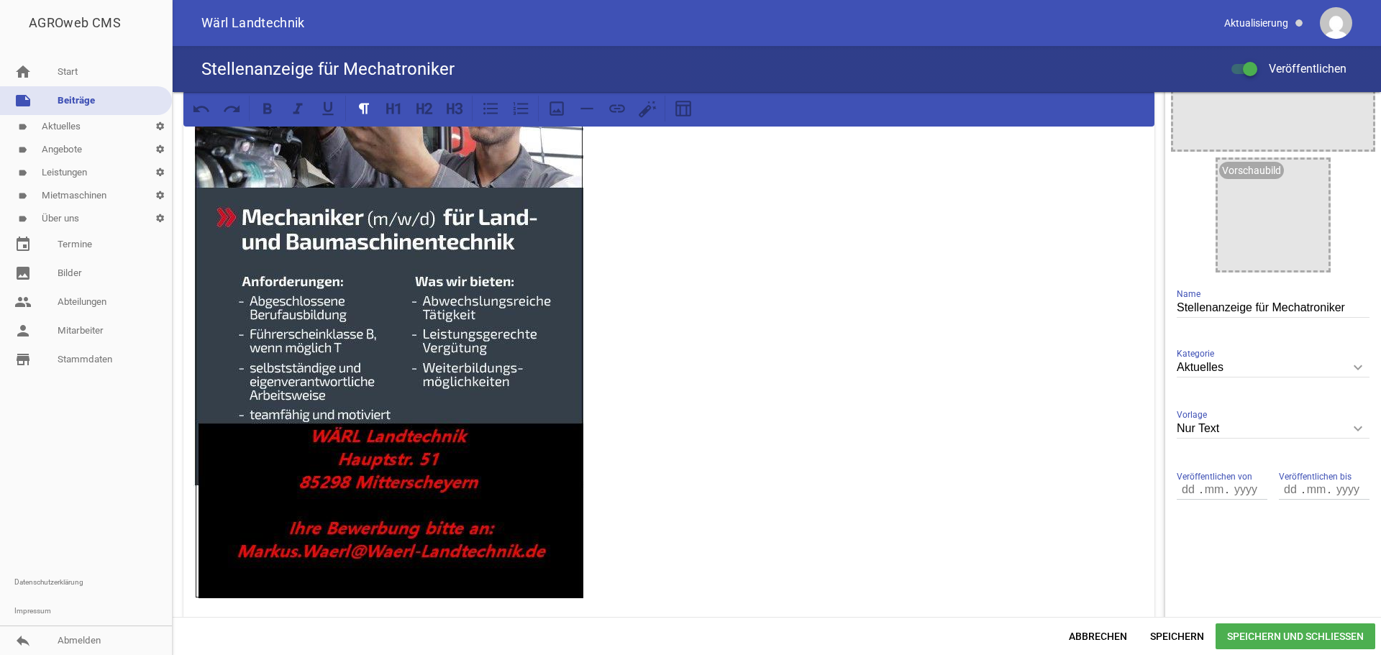
scroll to position [72, 0]
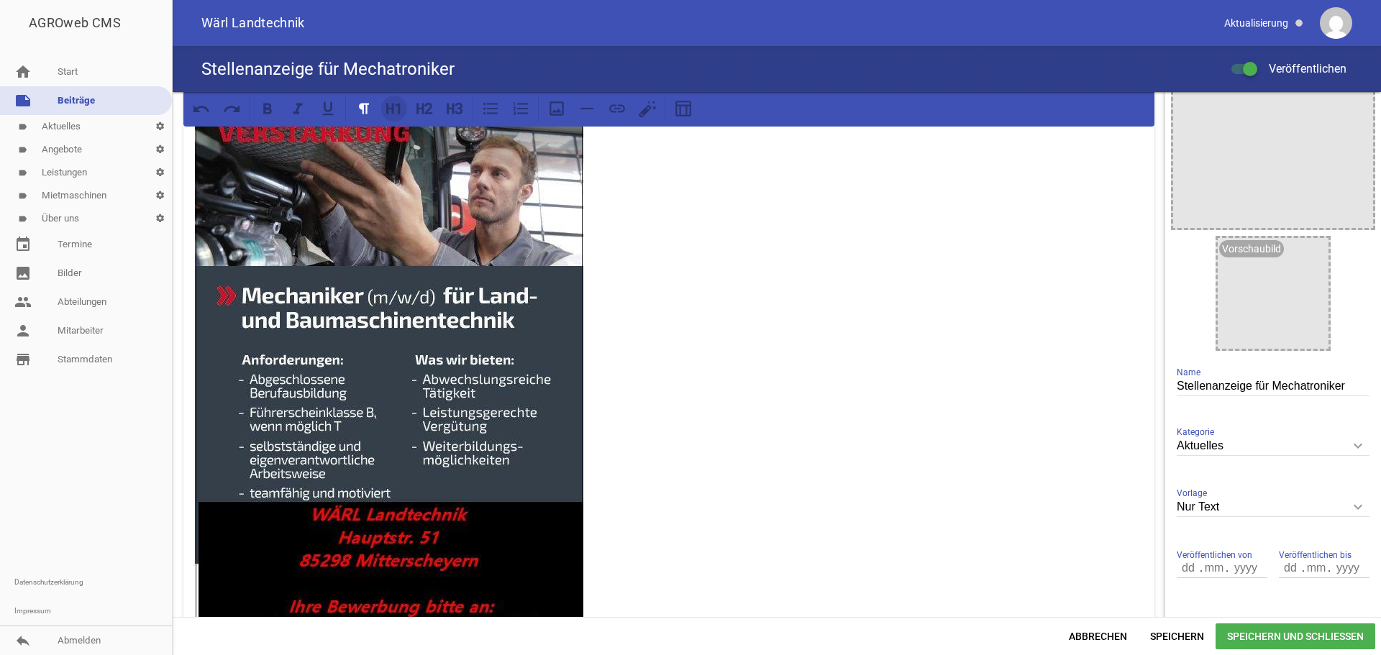
click at [402, 111] on icon at bounding box center [394, 108] width 19 height 19
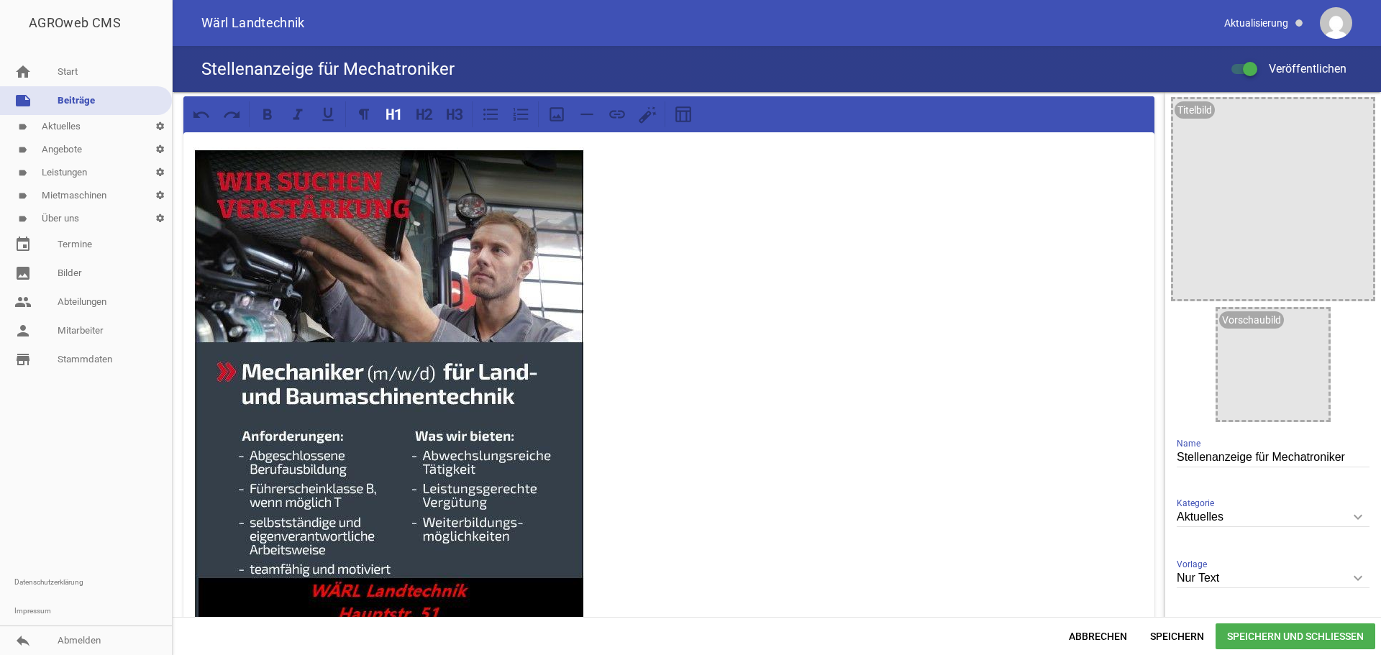
scroll to position [0, 0]
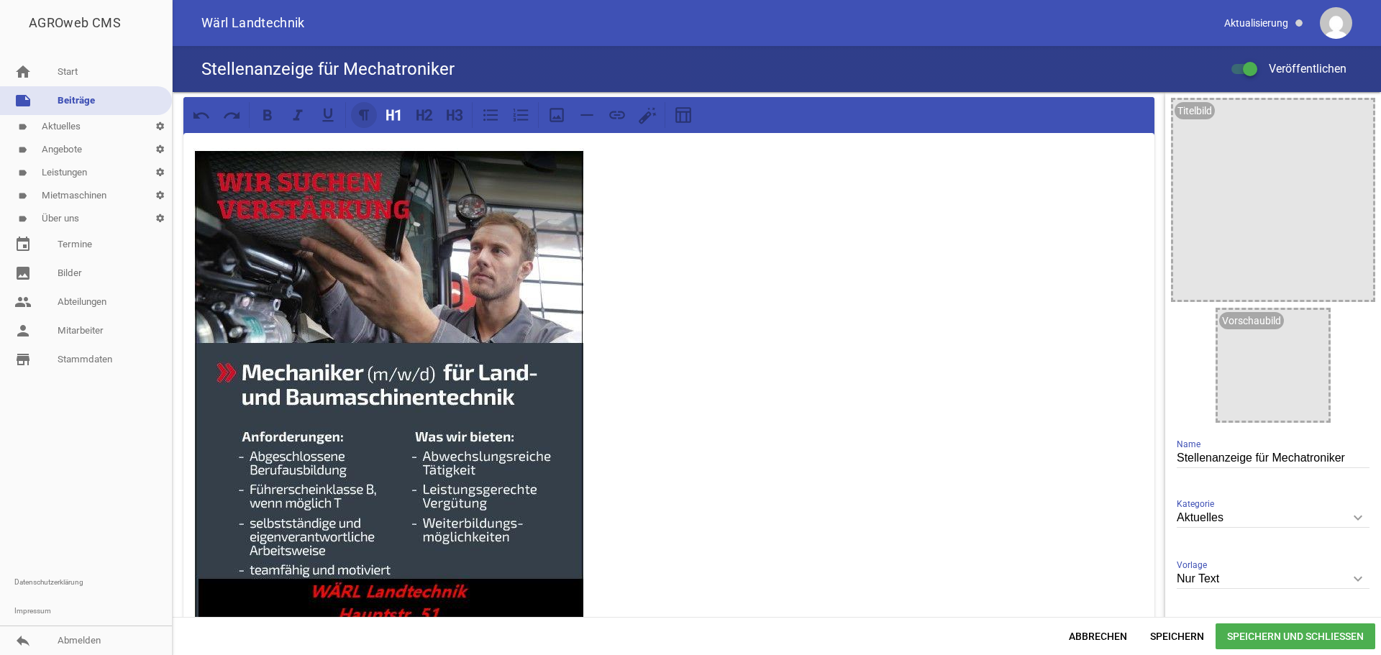
click at [370, 114] on icon at bounding box center [364, 115] width 19 height 19
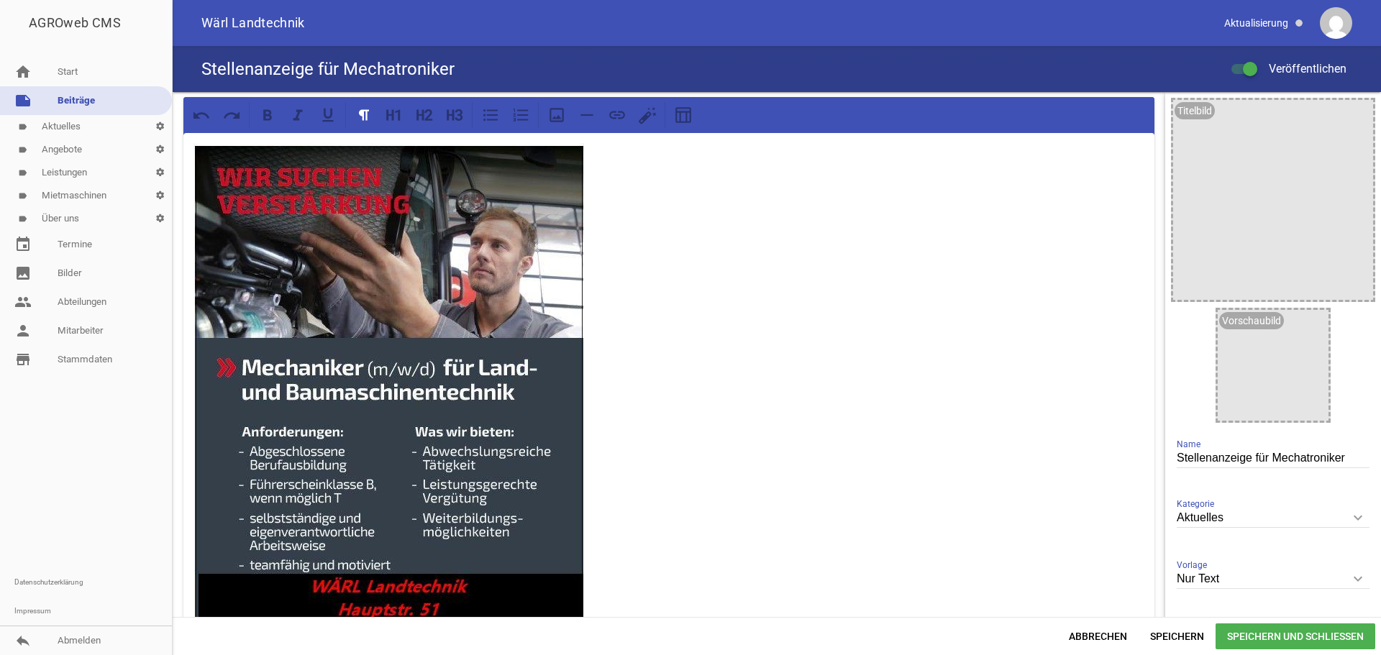
click at [607, 175] on p at bounding box center [668, 446] width 951 height 606
click at [497, 121] on icon at bounding box center [490, 115] width 19 height 19
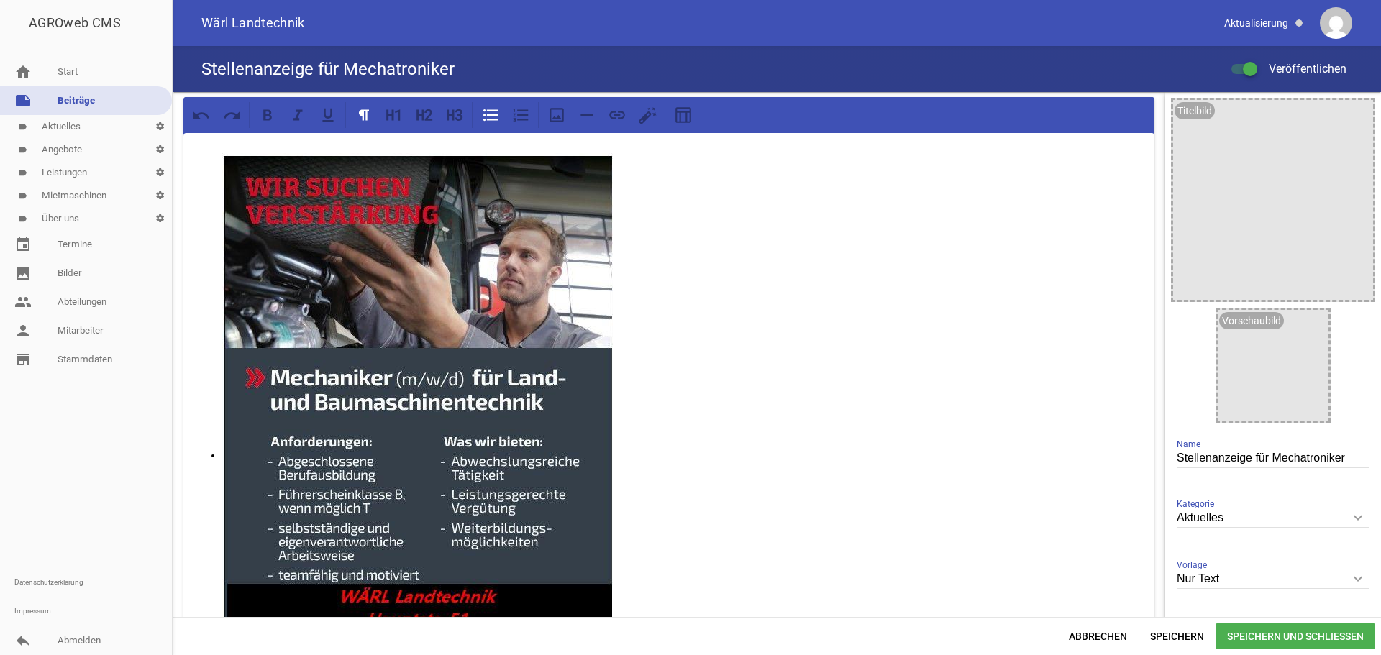
click at [639, 172] on p at bounding box center [683, 456] width 922 height 606
drag, startPoint x: 655, startPoint y: 194, endPoint x: 656, endPoint y: 181, distance: 13.0
click at [656, 187] on p at bounding box center [683, 456] width 922 height 606
click at [612, 163] on img at bounding box center [417, 456] width 391 height 606
click at [611, 167] on img at bounding box center [417, 456] width 391 height 606
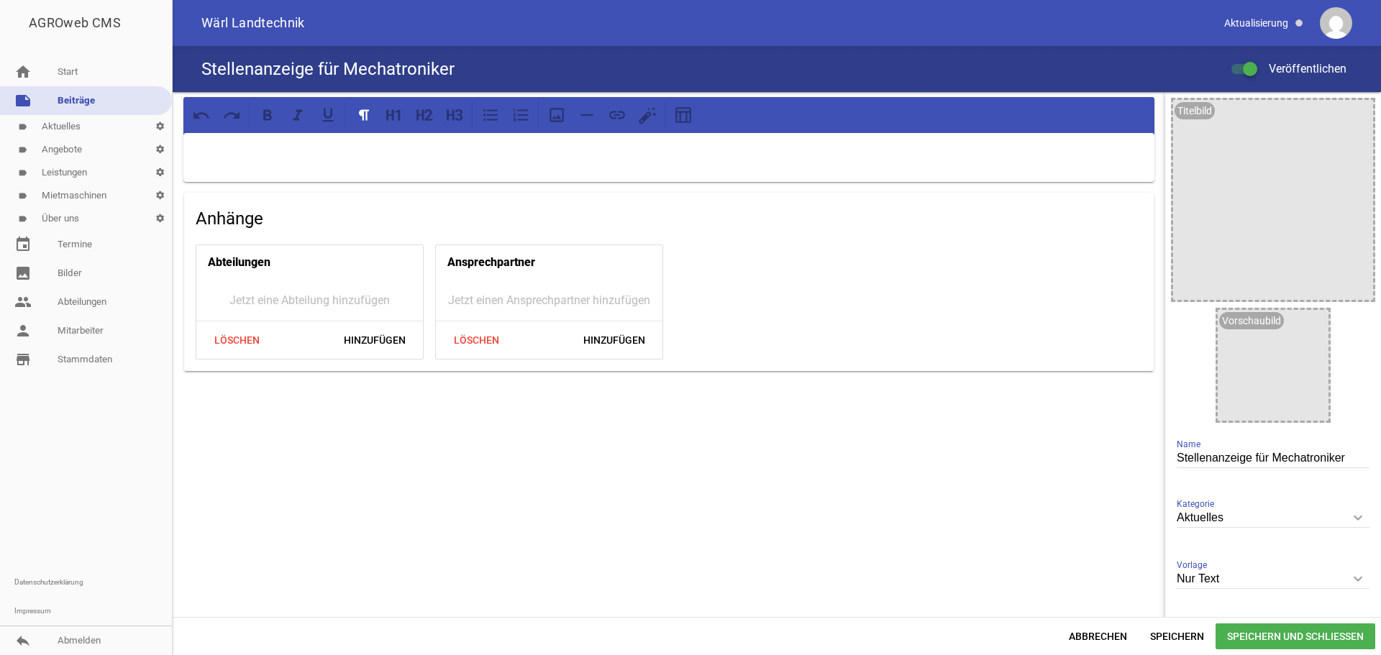
click at [509, 164] on div at bounding box center [668, 157] width 971 height 49
click at [549, 117] on icon at bounding box center [556, 115] width 19 height 19
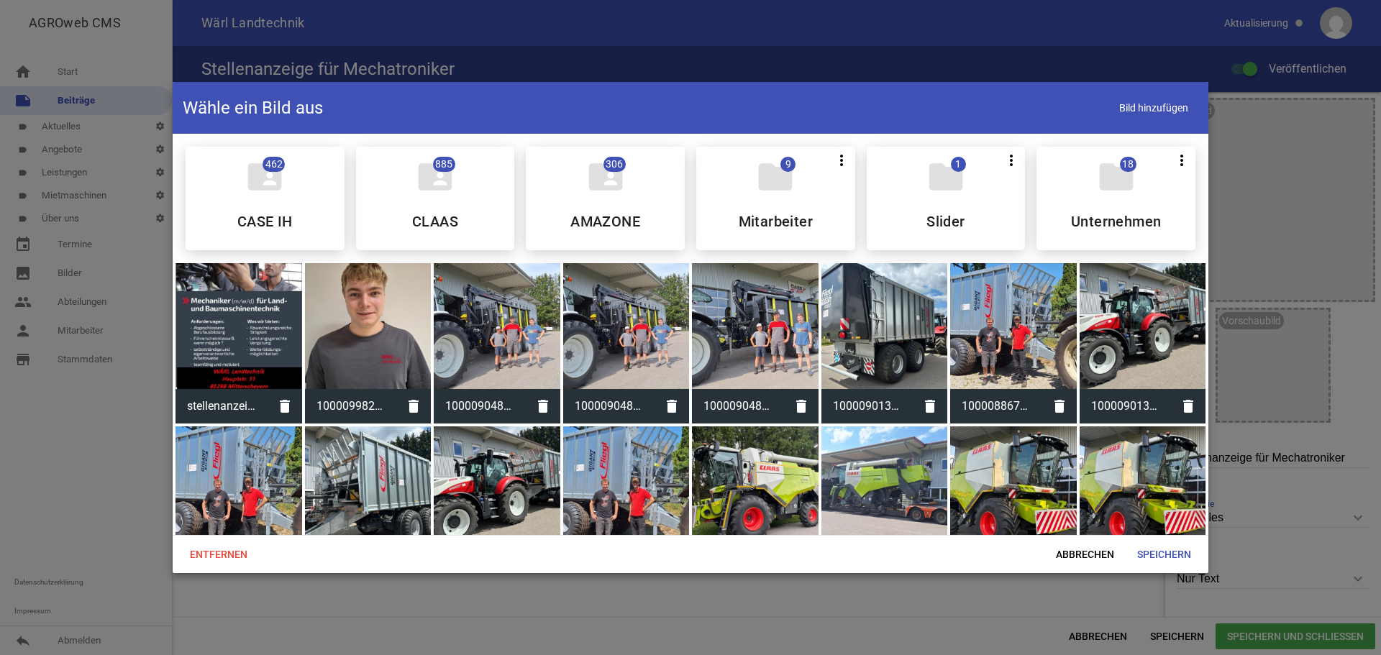
click at [300, 329] on div at bounding box center [238, 326] width 127 height 127
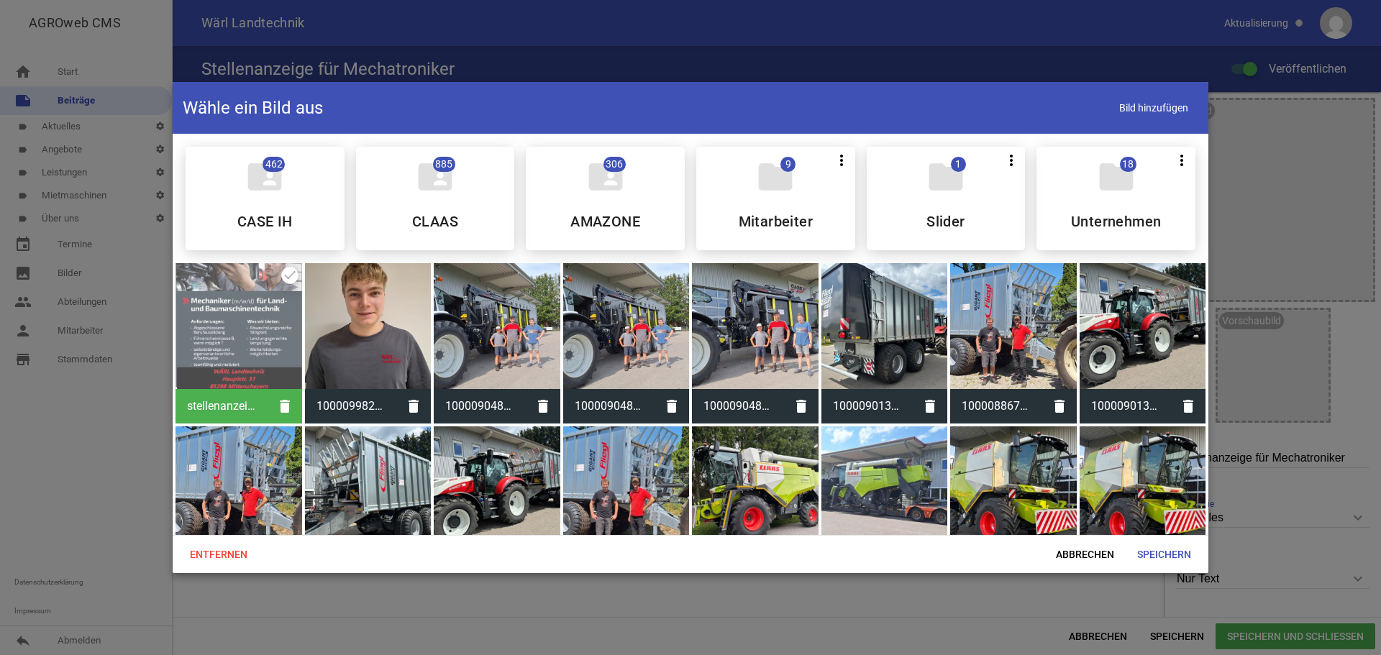
click at [288, 327] on div at bounding box center [238, 326] width 127 height 127
click at [1151, 548] on span "Speichern" at bounding box center [1164, 555] width 77 height 26
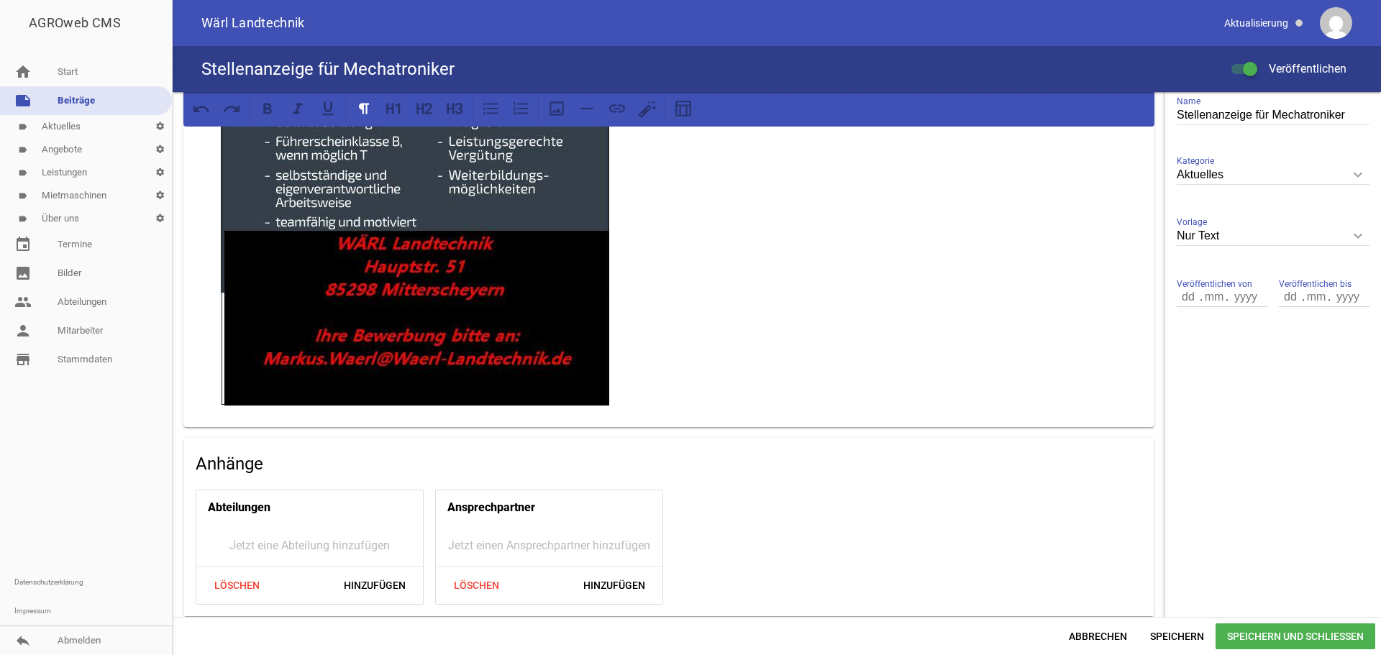
scroll to position [348, 0]
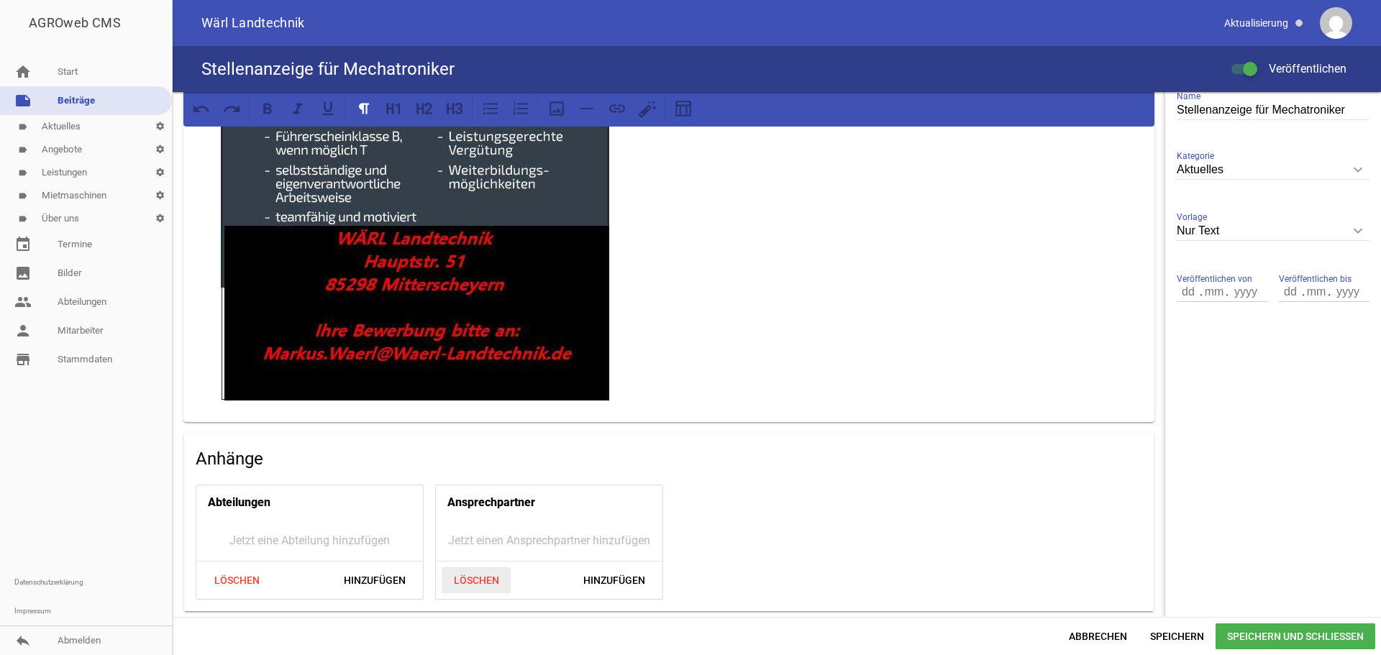
click at [455, 573] on span "Löschen" at bounding box center [476, 580] width 69 height 26
click at [594, 573] on span "Hinzufügen" at bounding box center [614, 580] width 85 height 26
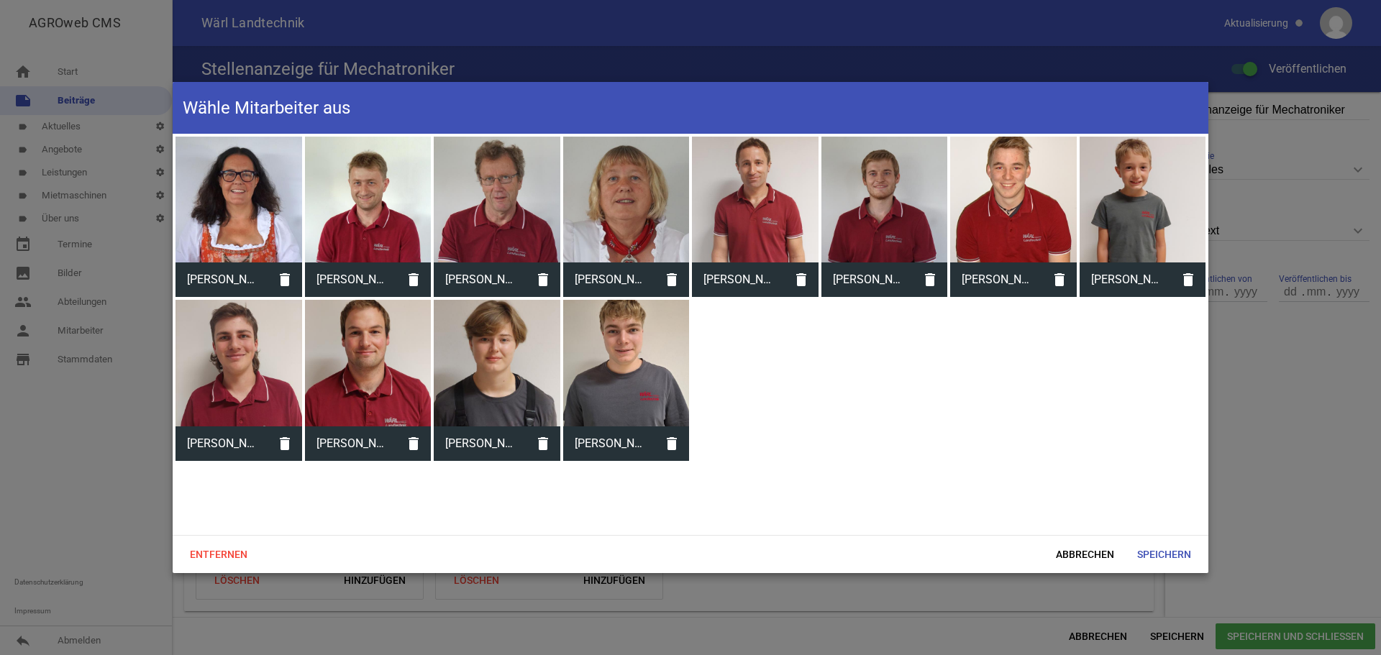
click at [329, 204] on div at bounding box center [368, 200] width 127 height 127
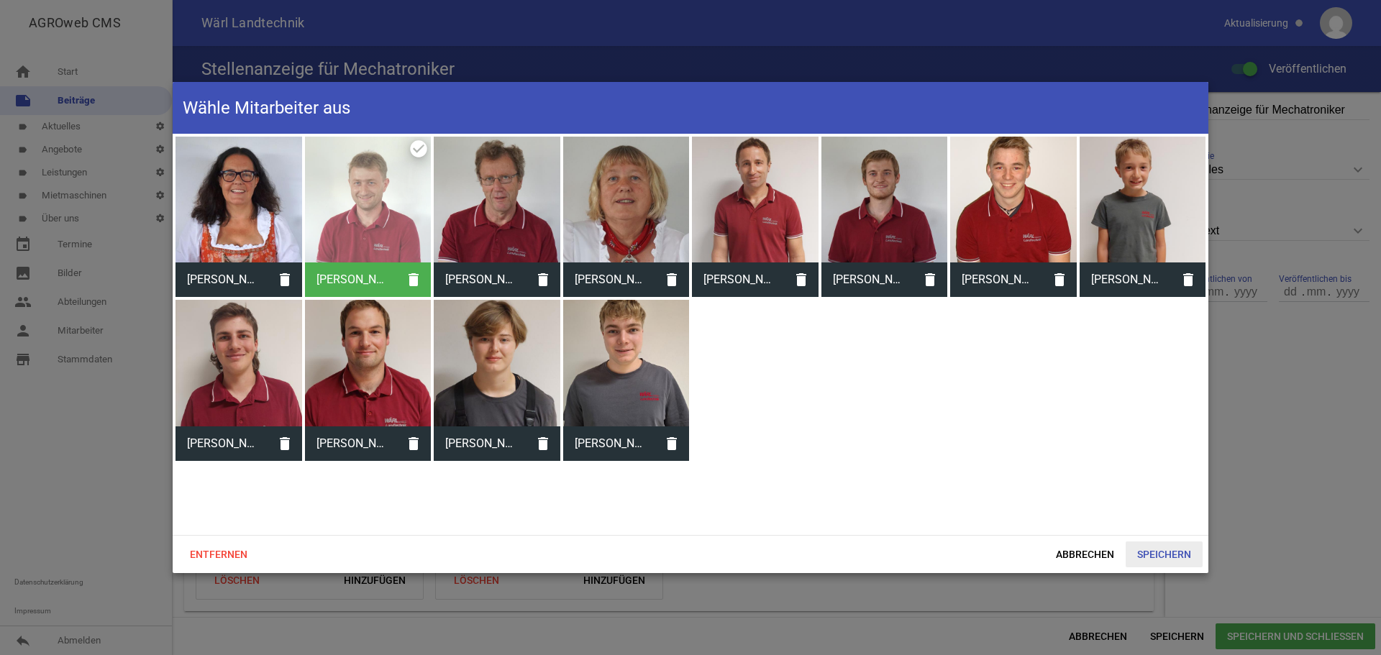
click at [1160, 548] on span "Speichern" at bounding box center [1164, 555] width 77 height 26
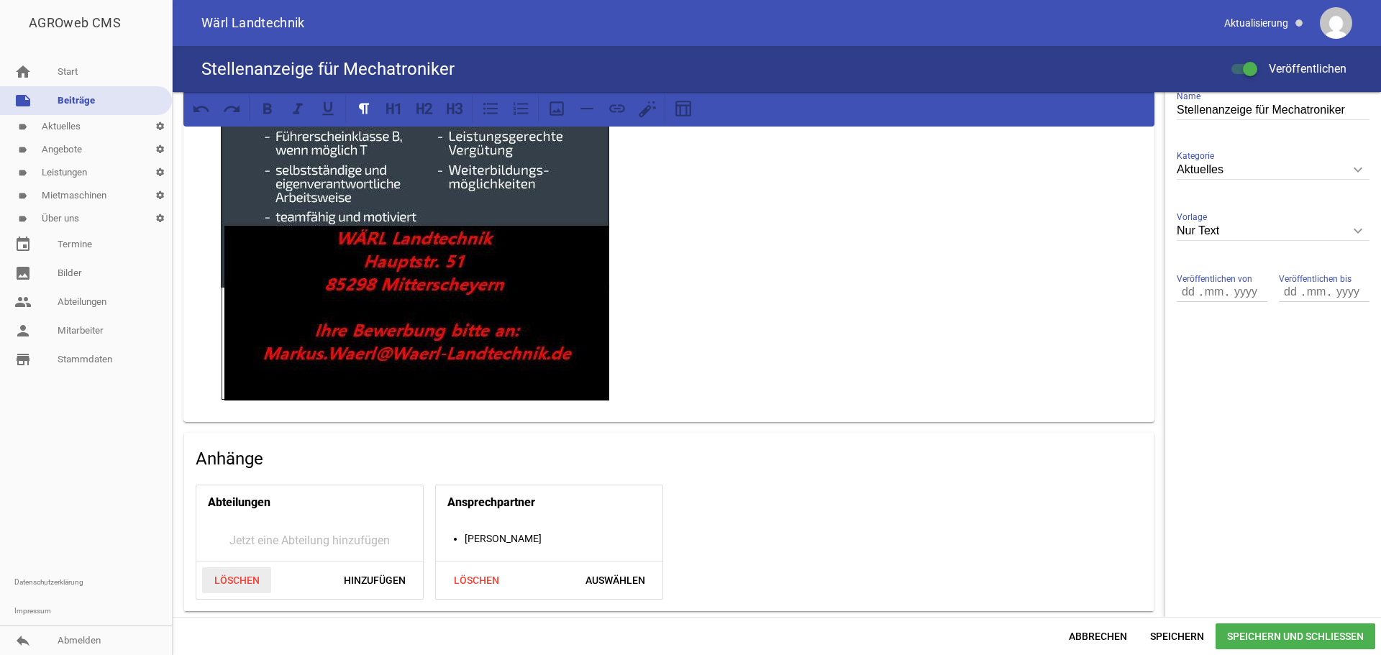
click at [240, 576] on span "Löschen" at bounding box center [236, 580] width 69 height 26
click at [1317, 634] on span "Speichern und Schließen" at bounding box center [1296, 637] width 160 height 26
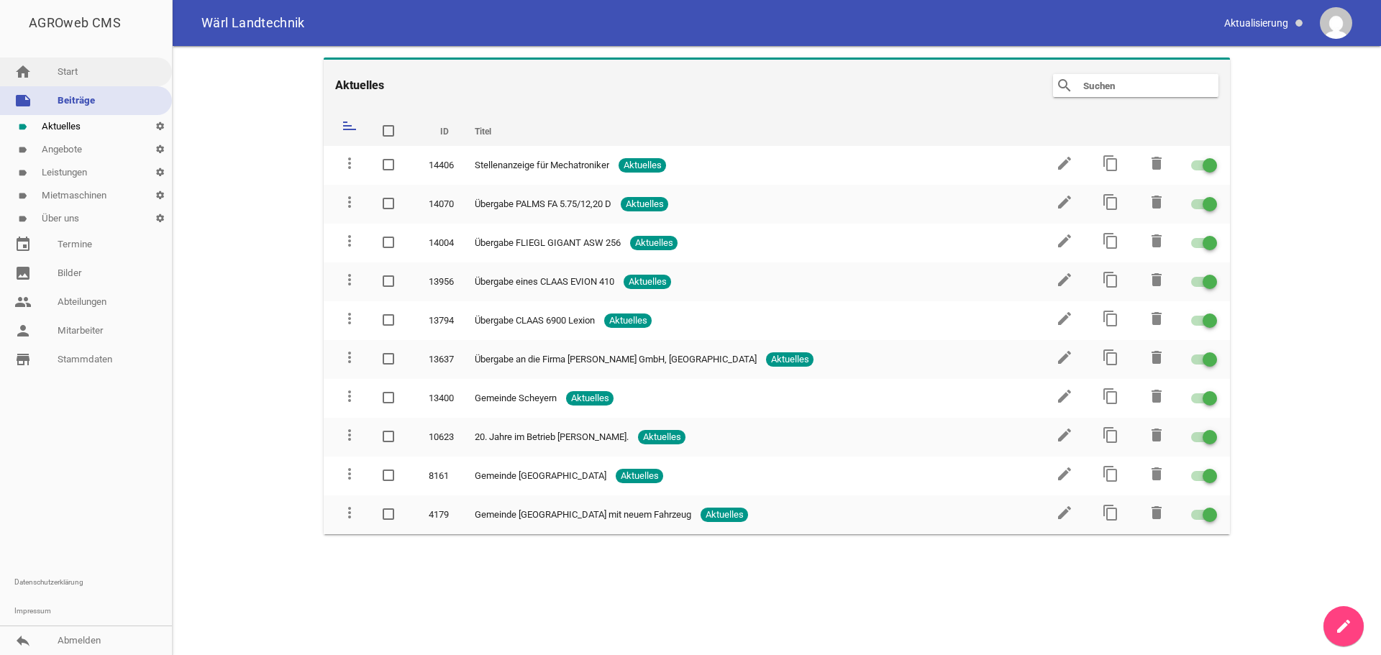
click at [70, 70] on link "home Start" at bounding box center [86, 72] width 172 height 29
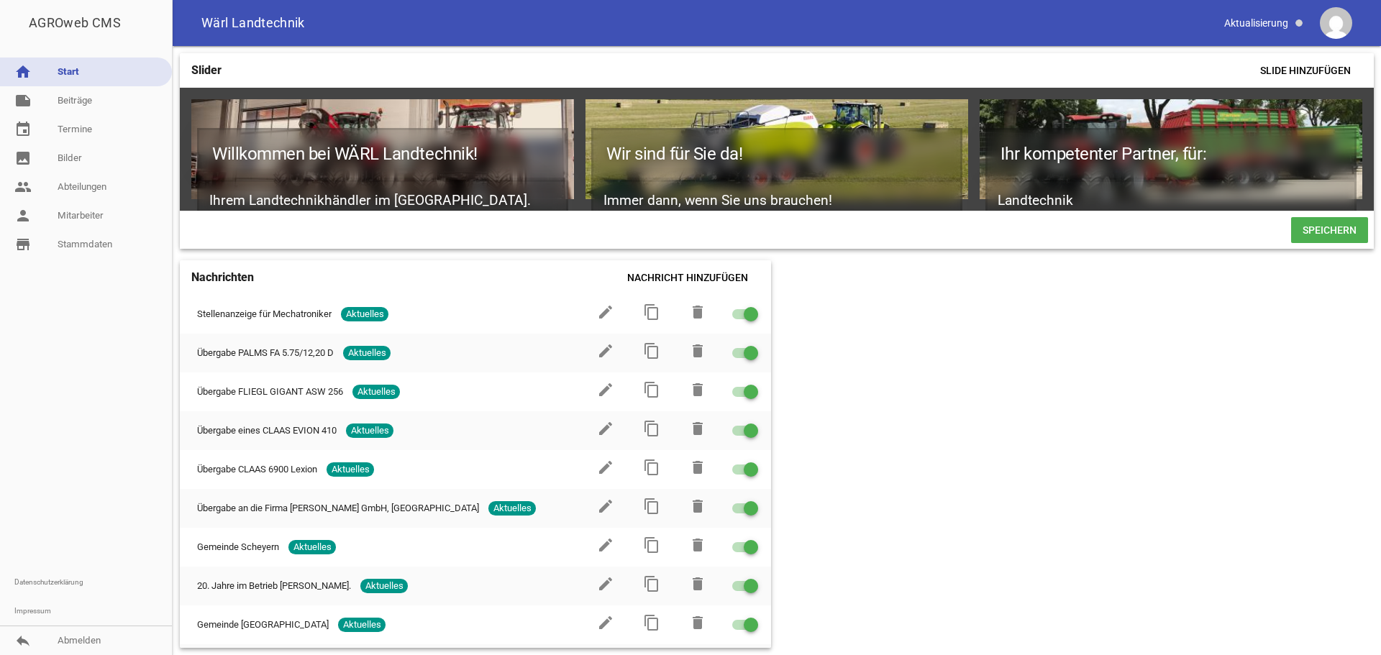
click at [1328, 239] on span "Speichern" at bounding box center [1329, 230] width 77 height 26
click at [116, 639] on link "reply Abmelden" at bounding box center [86, 640] width 172 height 29
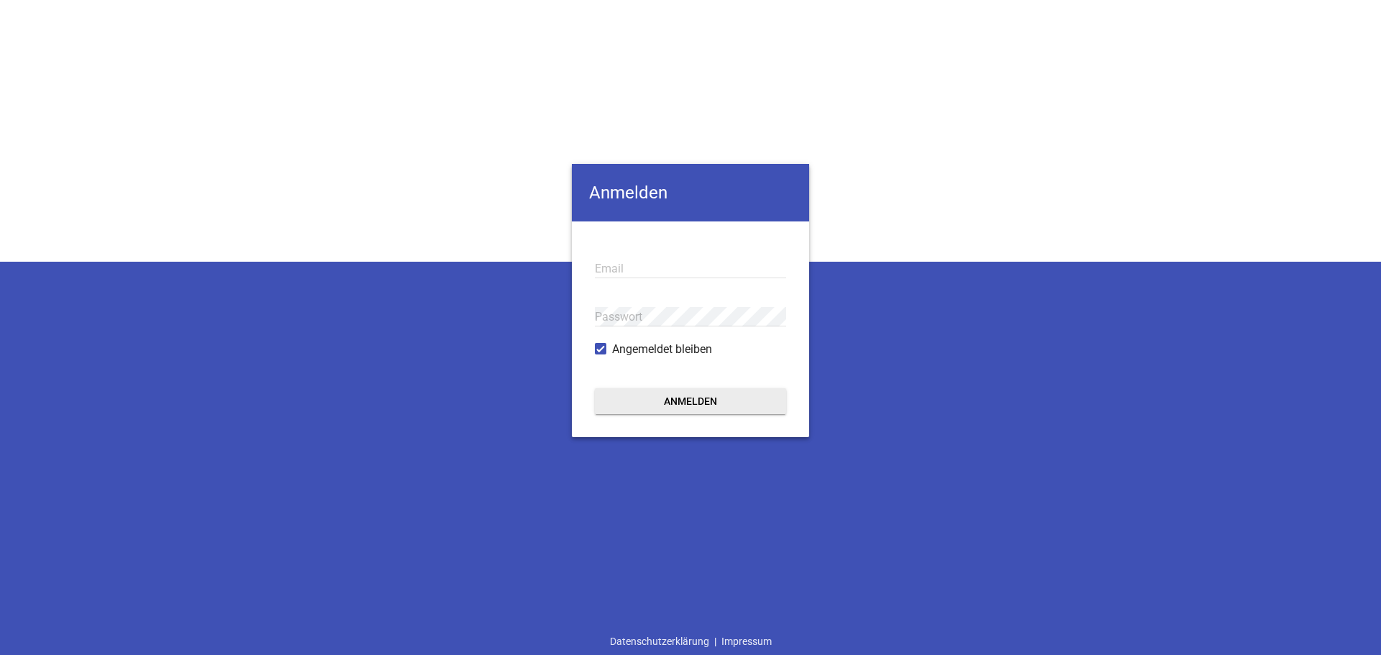
type input "[PERSON_NAME][EMAIL_ADDRESS][DOMAIN_NAME]"
